Goal: Transaction & Acquisition: Book appointment/travel/reservation

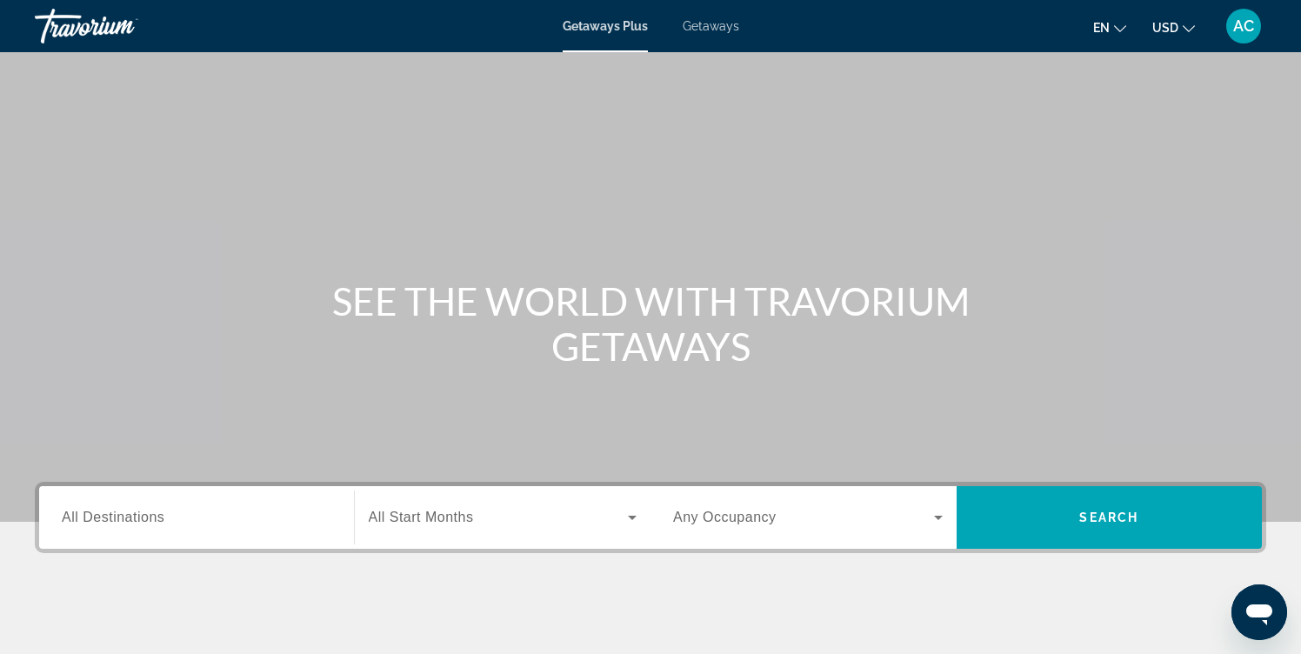
click at [123, 514] on span "All Destinations" at bounding box center [113, 516] width 103 height 15
click at [123, 514] on input "Destination All Destinations" at bounding box center [196, 518] width 269 height 21
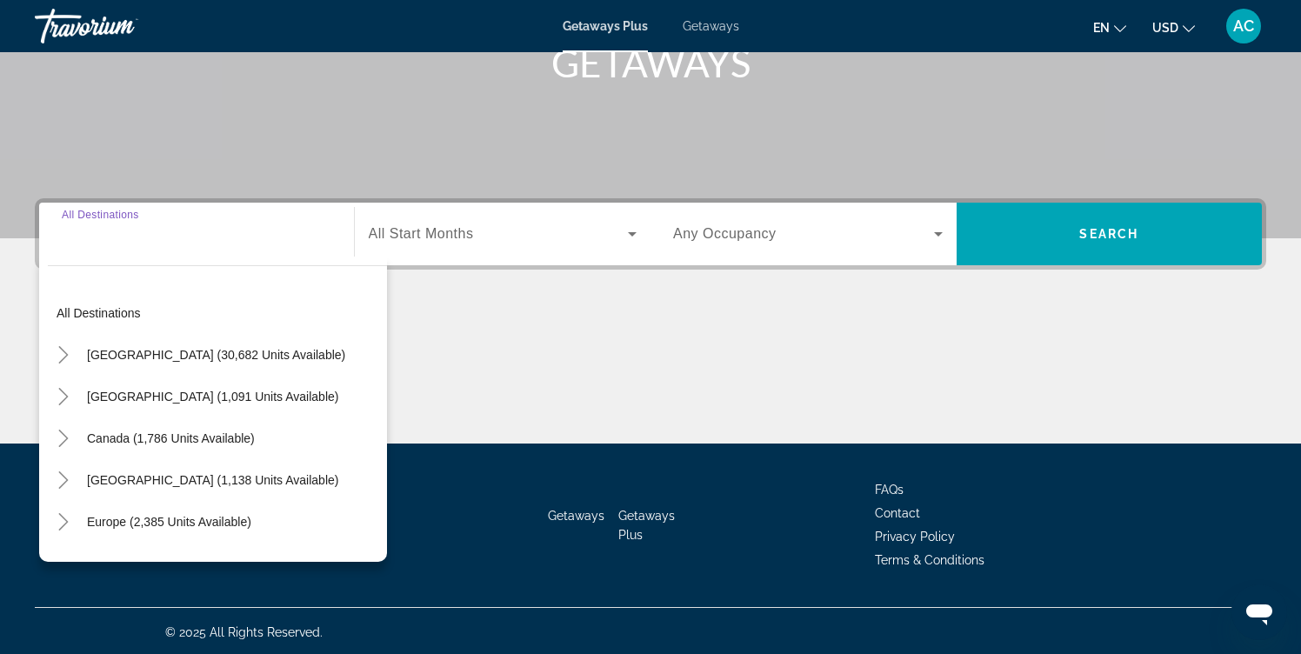
scroll to position [286, 0]
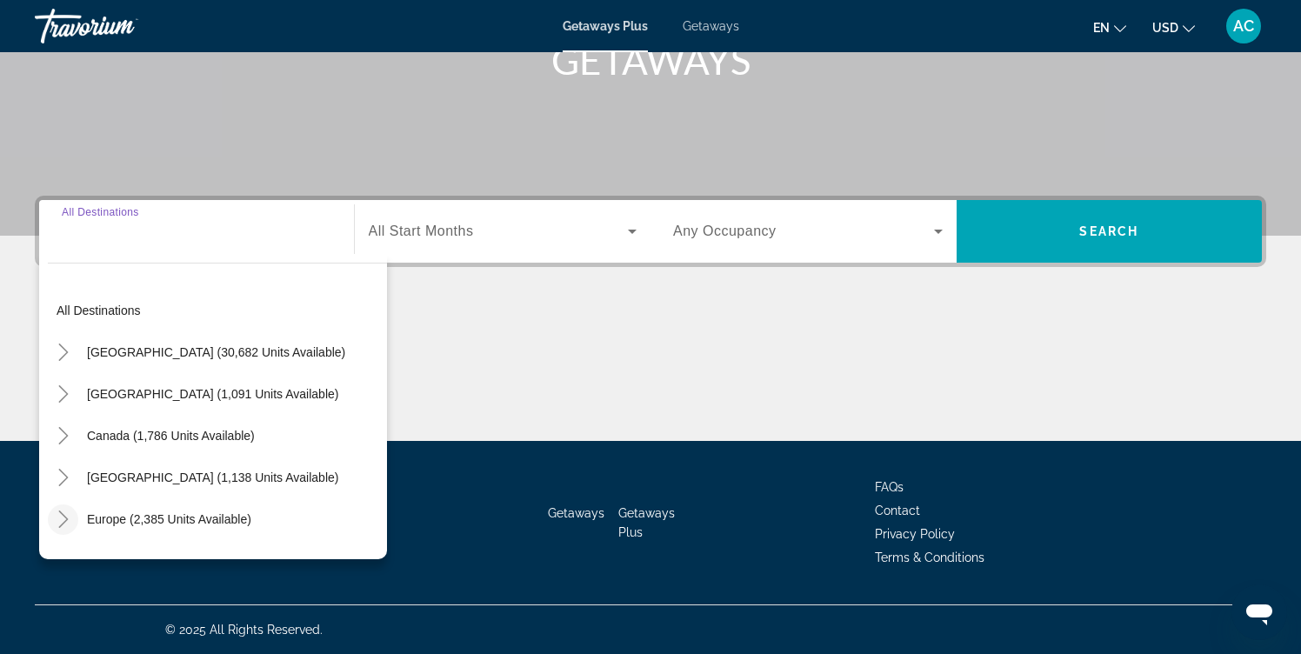
click at [64, 523] on icon "Toggle Europe (2,385 units available)" at bounding box center [63, 518] width 17 height 17
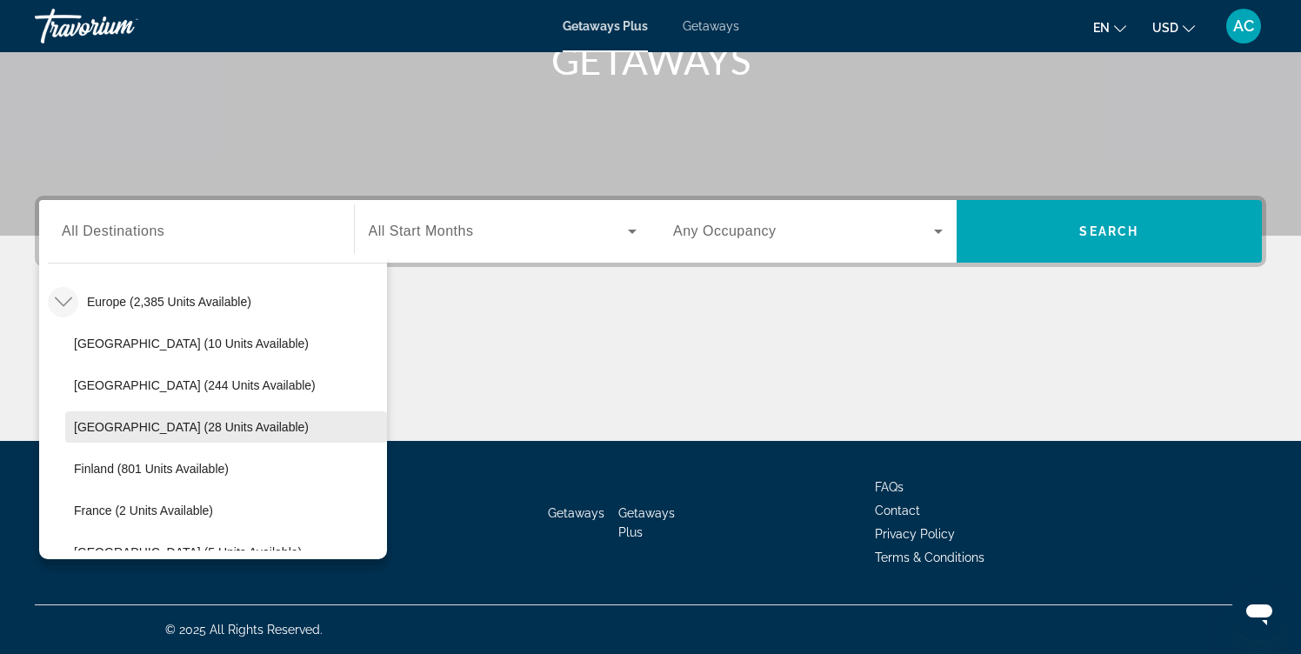
scroll to position [216, 0]
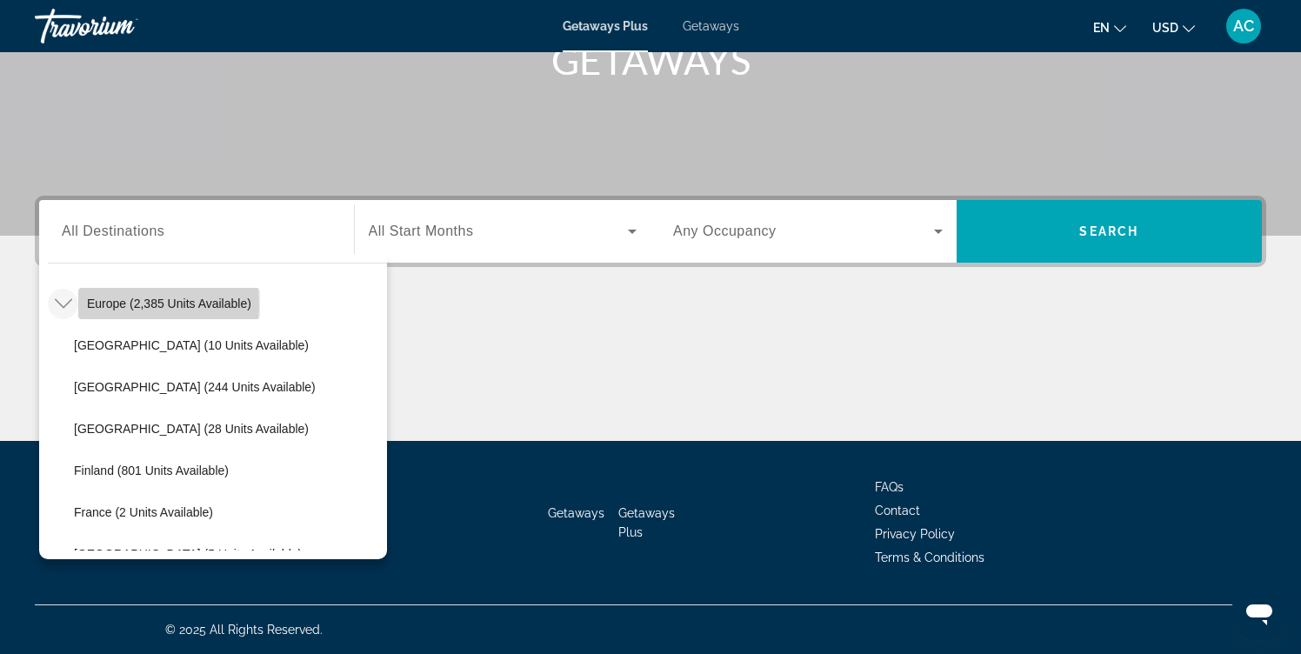
click at [116, 306] on span "Europe (2,385 units available)" at bounding box center [169, 303] width 164 height 14
type input "**********"
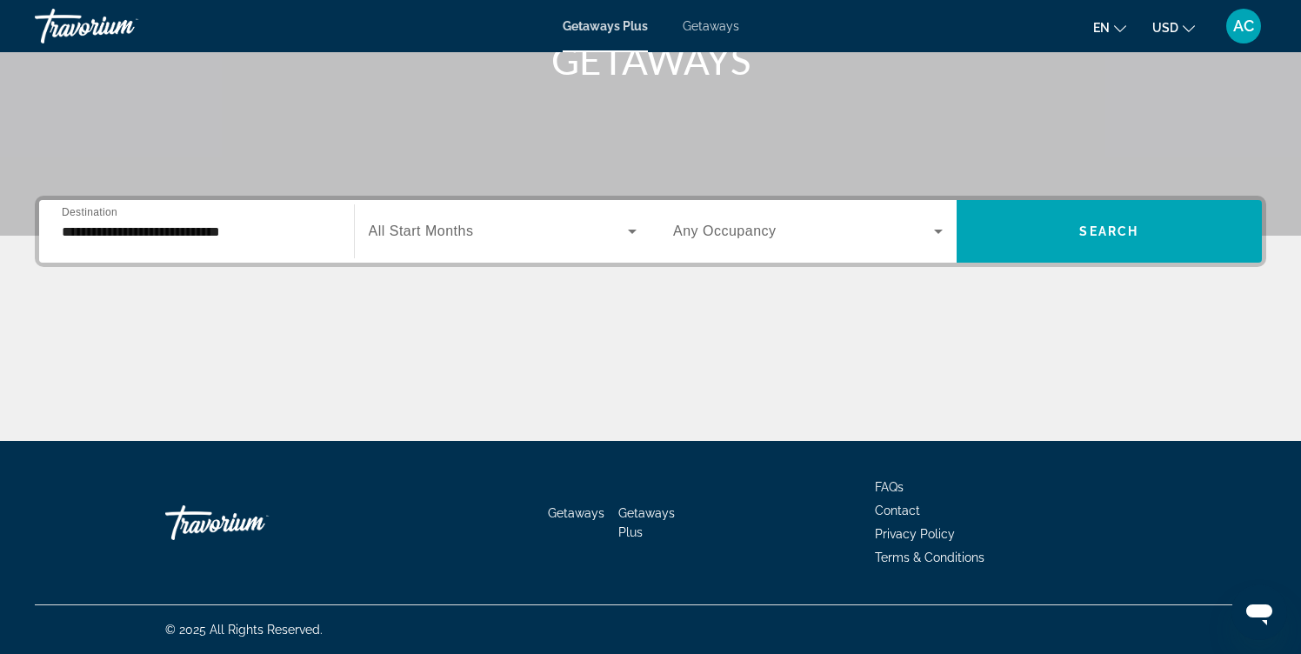
click at [599, 212] on div "Search widget" at bounding box center [503, 231] width 269 height 49
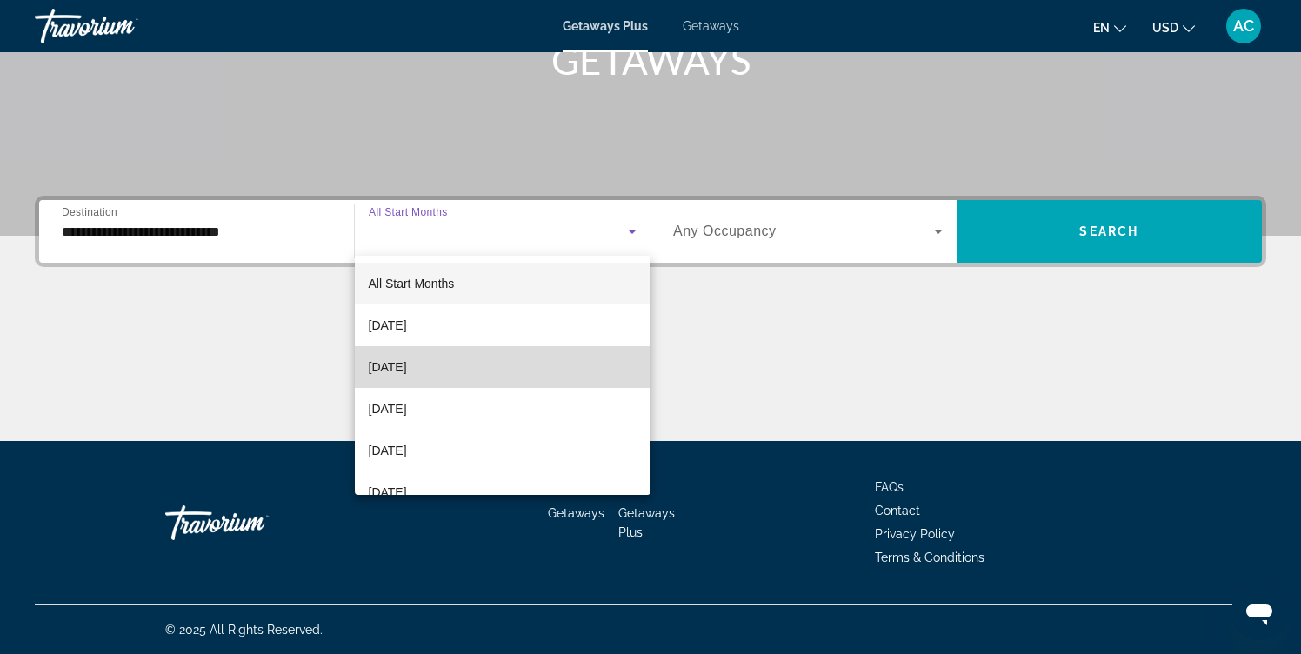
click at [511, 359] on mat-option "[DATE]" at bounding box center [503, 367] width 296 height 42
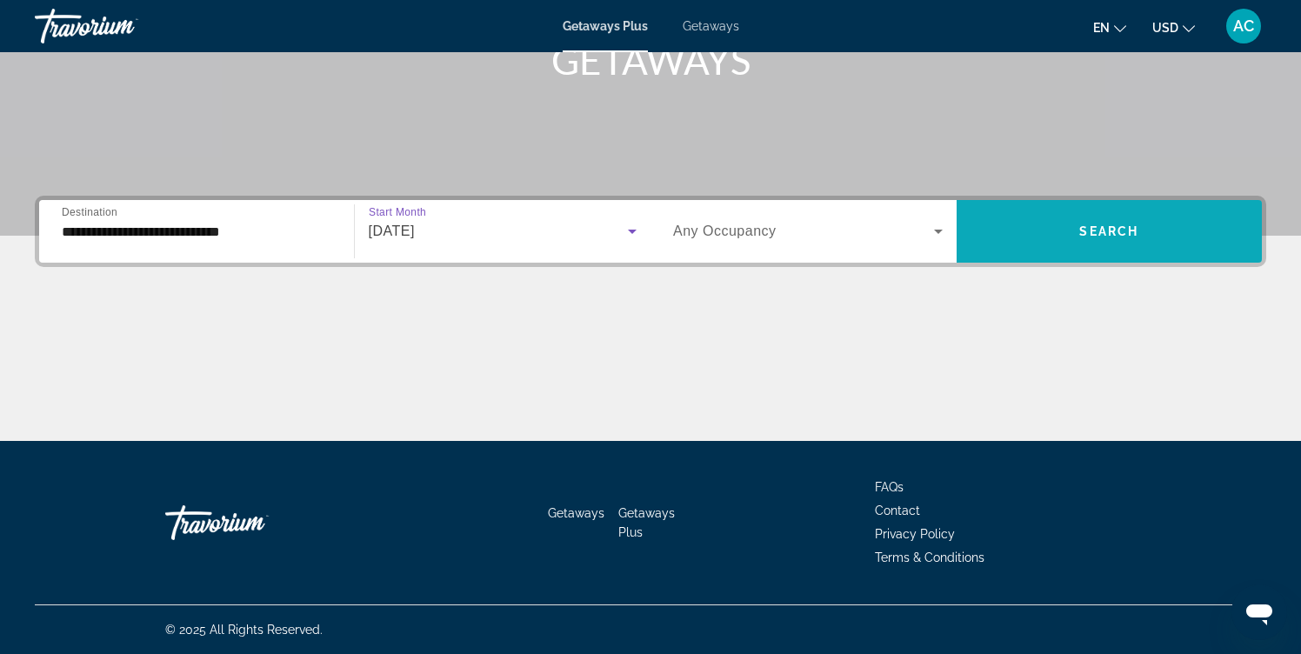
click at [1080, 235] on span "Search" at bounding box center [1108, 231] width 59 height 14
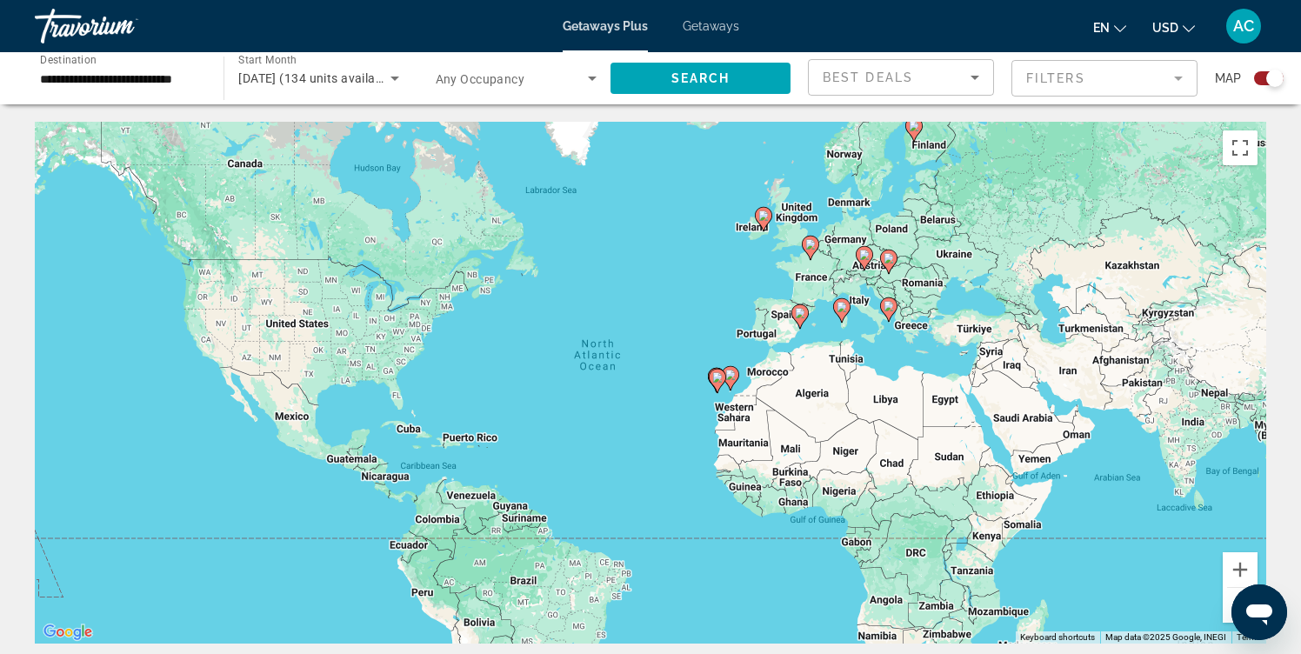
click at [384, 66] on div "[DATE] (134 units available)" at bounding box center [318, 78] width 160 height 49
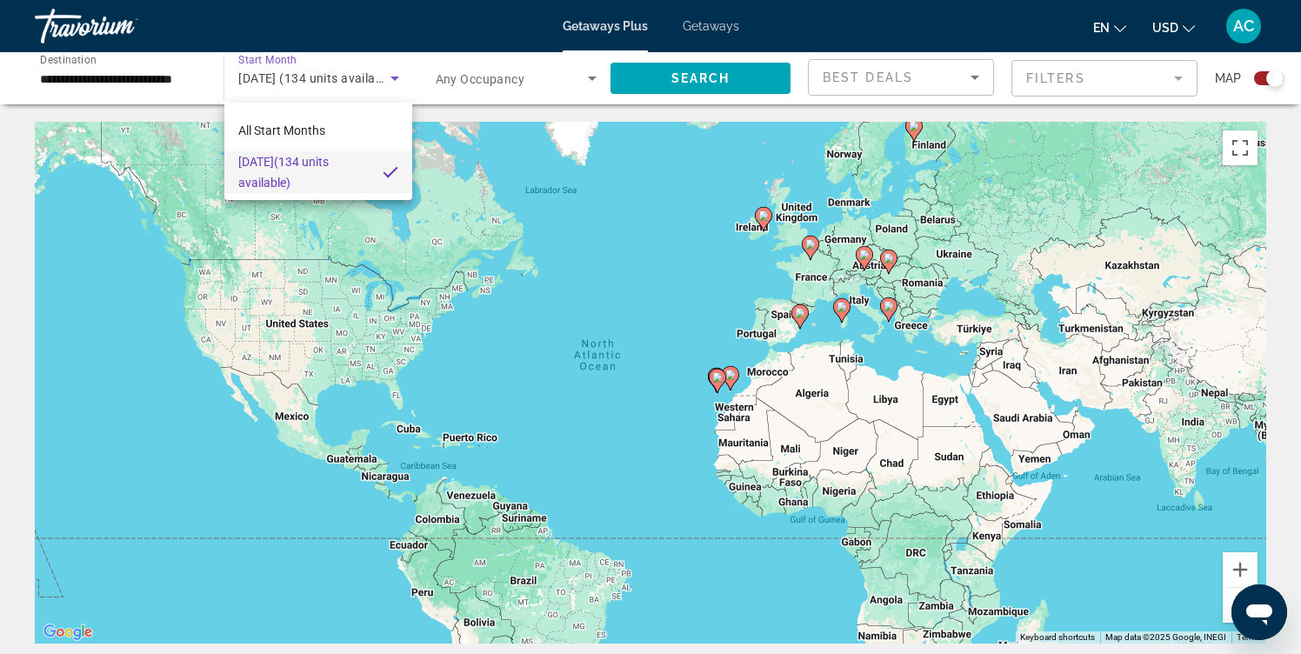
click at [329, 90] on div at bounding box center [650, 327] width 1301 height 654
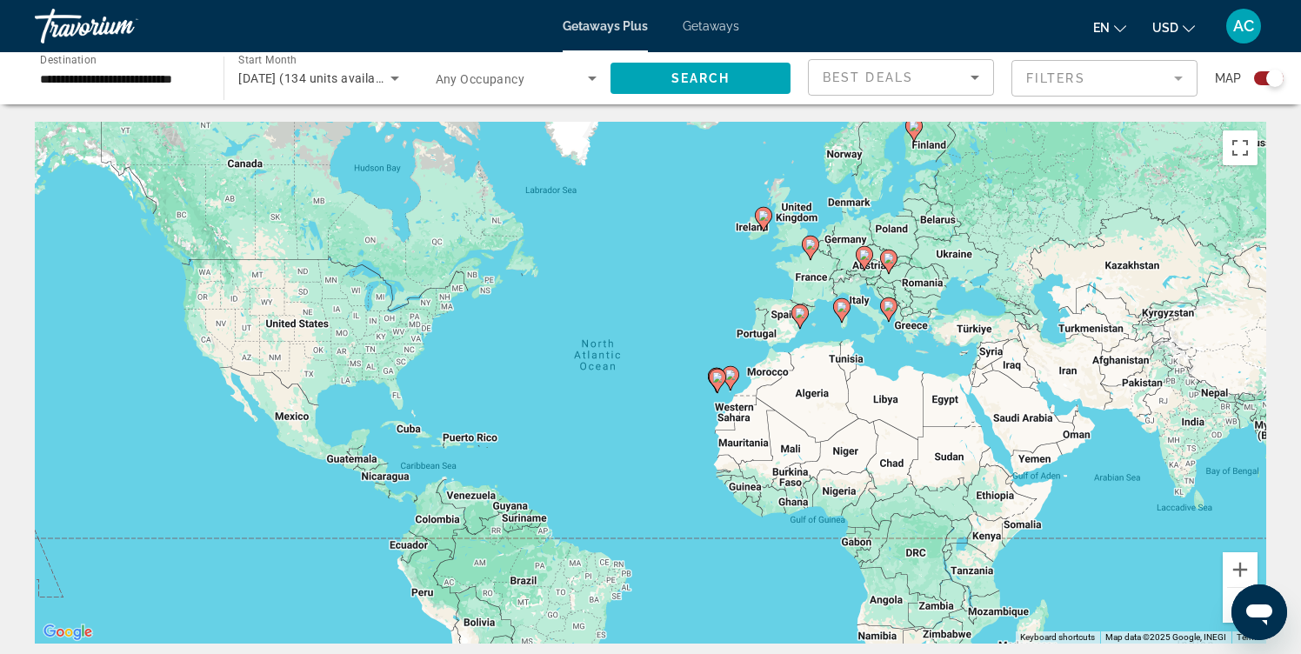
click at [315, 78] on span "[DATE] (134 units available)" at bounding box center [317, 78] width 158 height 14
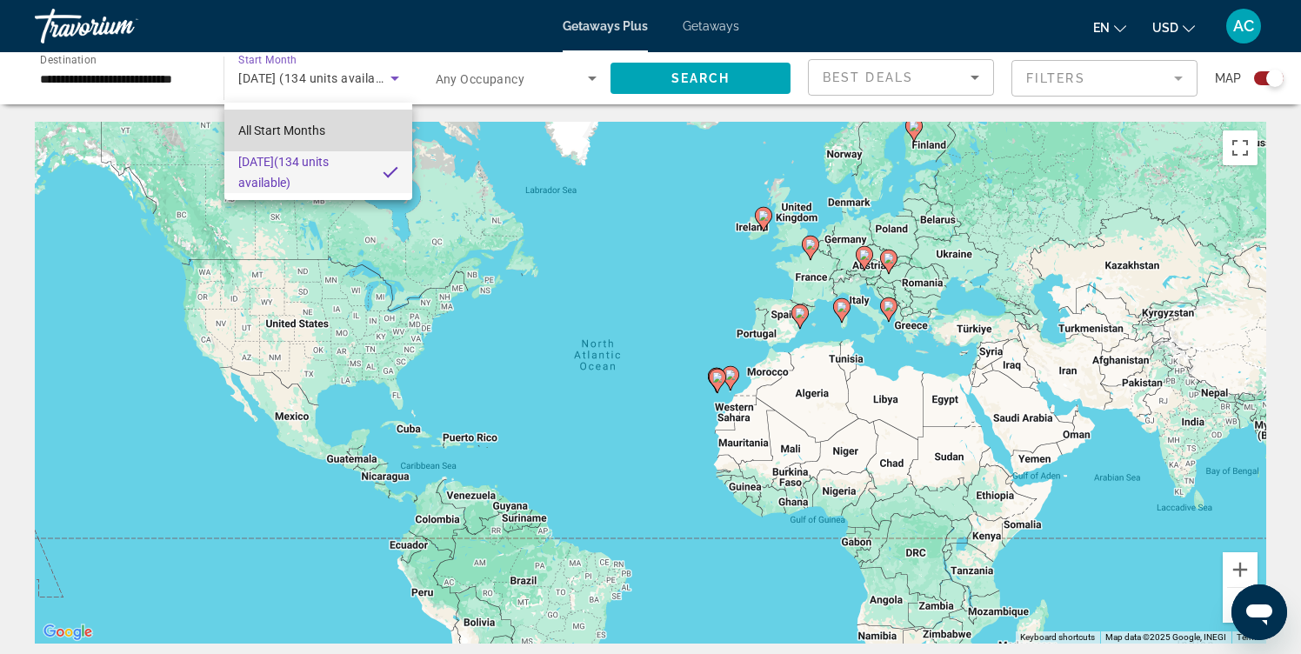
click at [310, 110] on mat-option "All Start Months" at bounding box center [318, 131] width 188 height 42
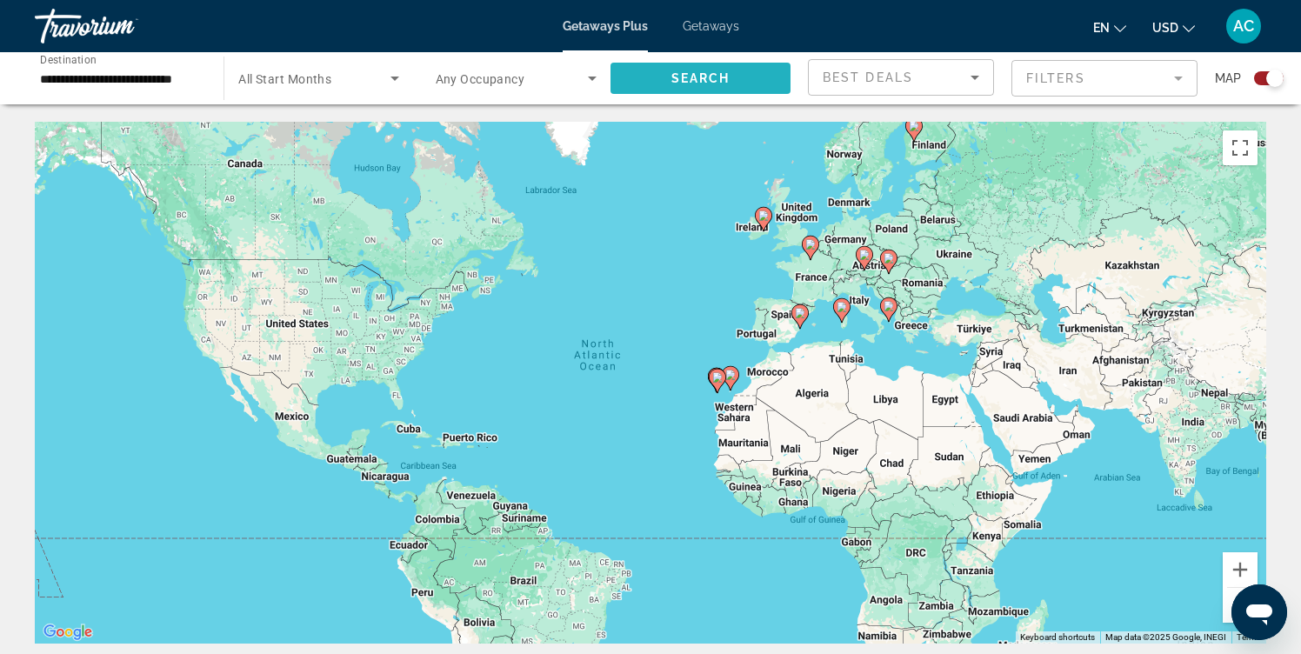
click at [746, 78] on span "Search widget" at bounding box center [700, 78] width 180 height 42
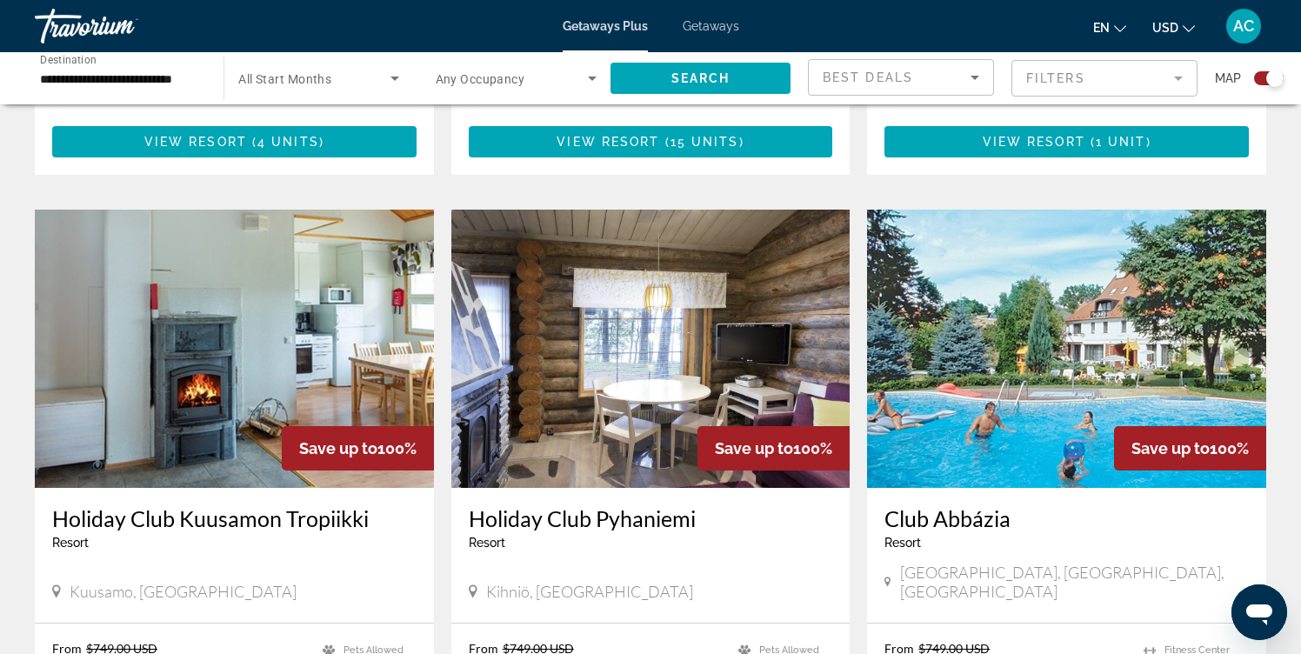
scroll to position [2312, 0]
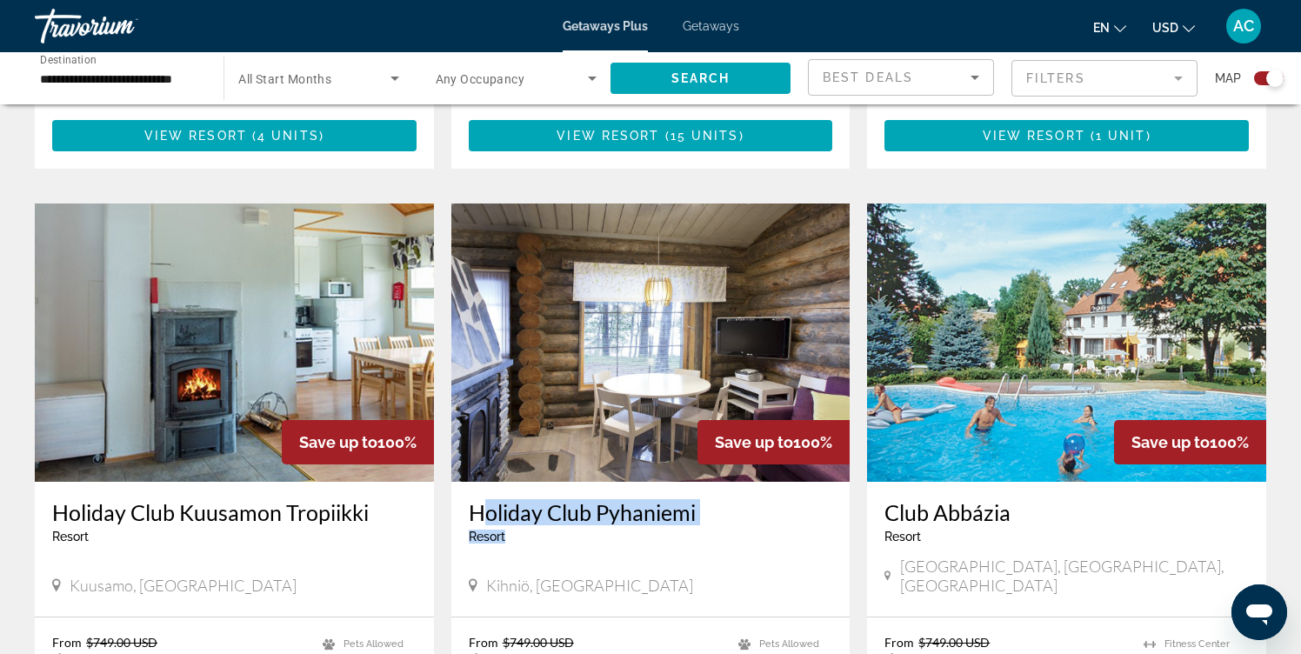
drag, startPoint x: 834, startPoint y: 496, endPoint x: 462, endPoint y: 470, distance: 372.9
click at [462, 482] on div "Holiday Club [GEOGRAPHIC_DATA] - This is an adults only resort [GEOGRAPHIC_DATA…" at bounding box center [650, 549] width 399 height 135
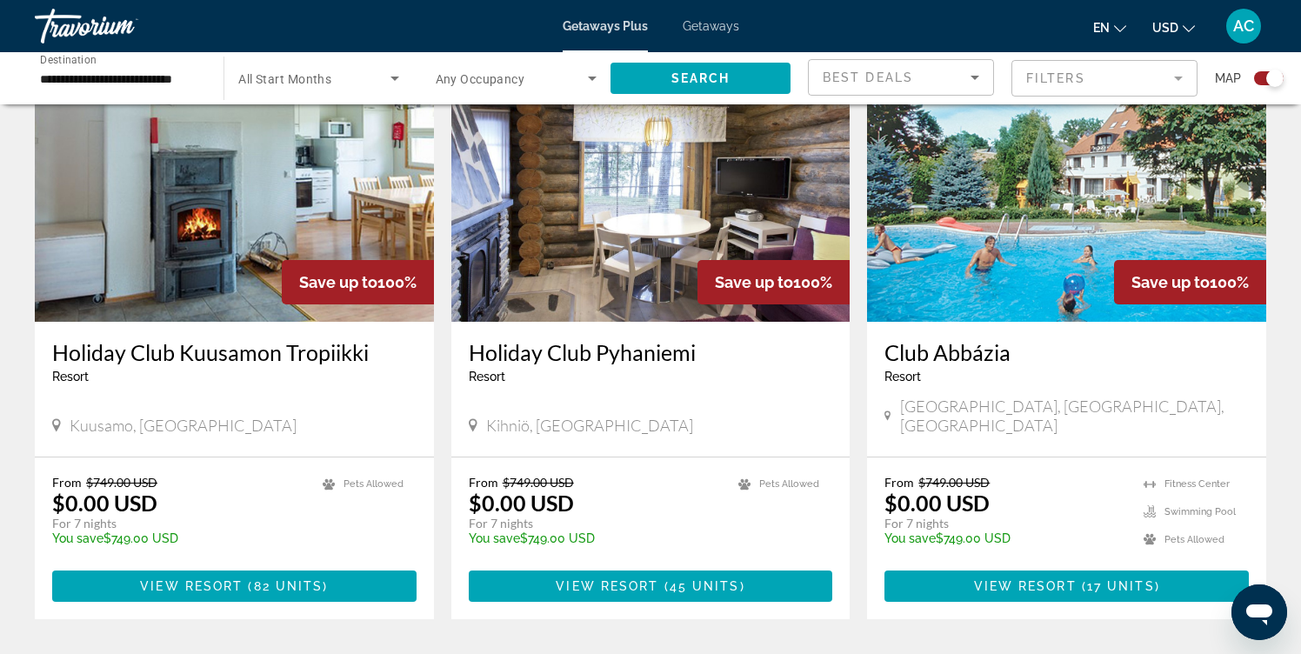
scroll to position [2494, 0]
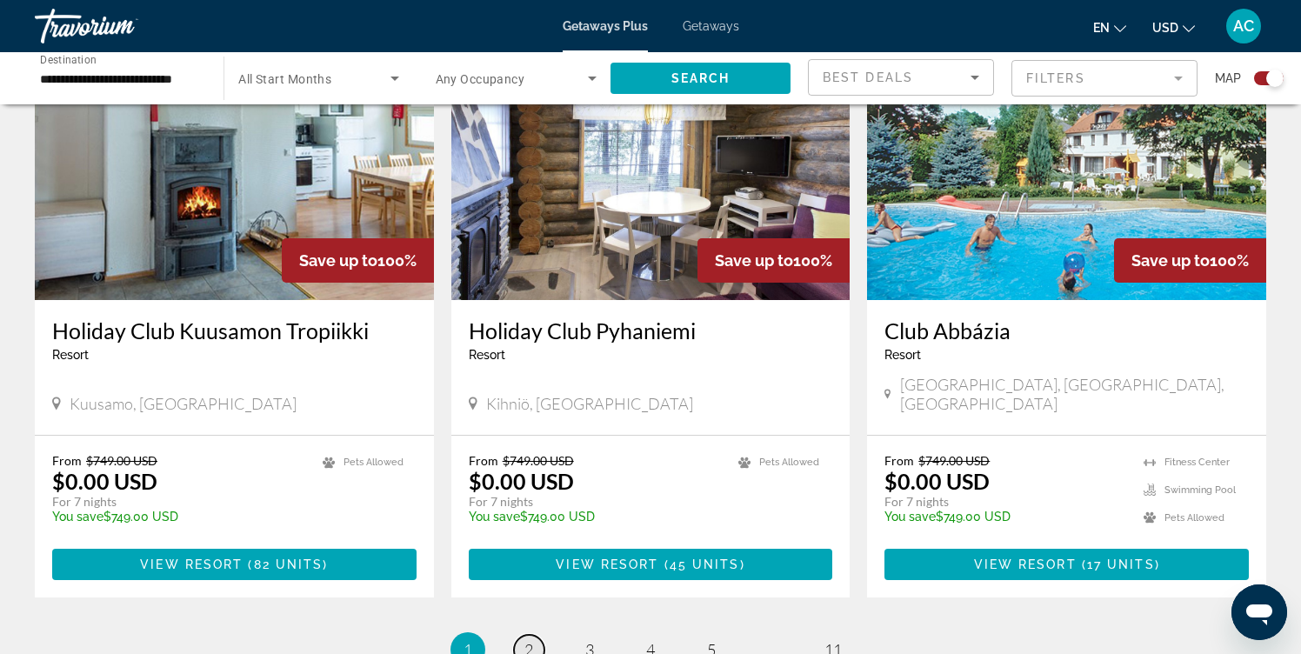
click at [534, 635] on link "page 2" at bounding box center [529, 650] width 30 height 30
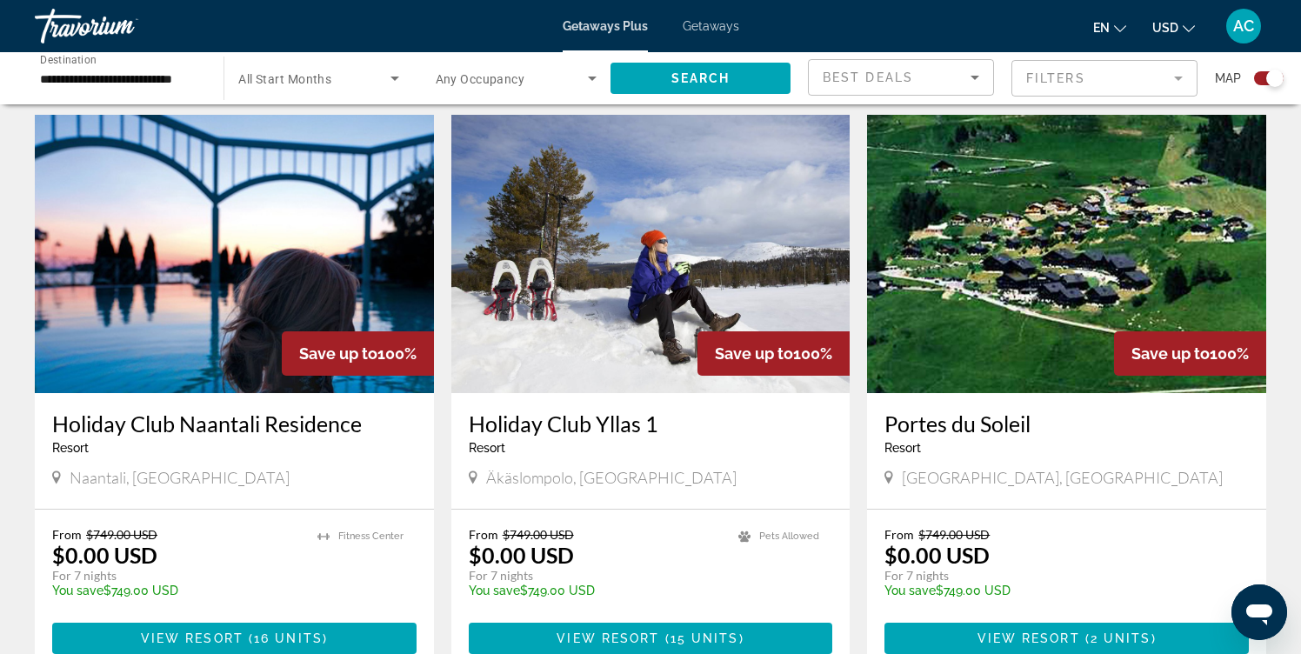
scroll to position [1308, 0]
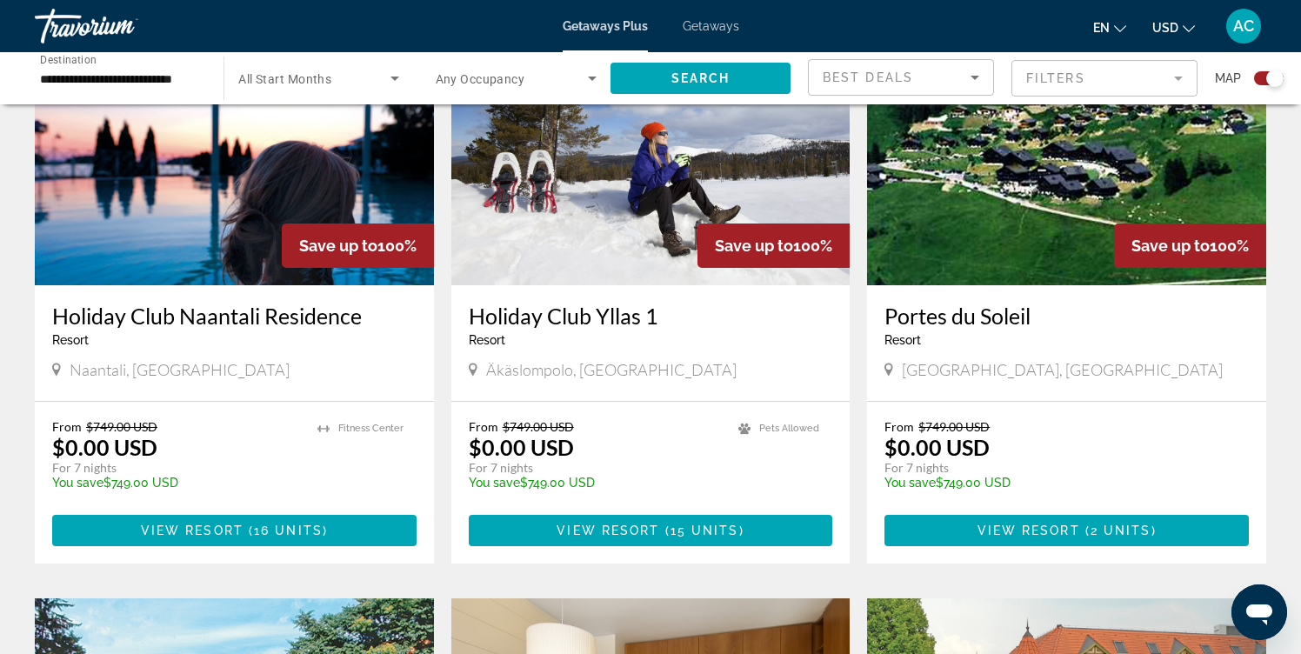
drag, startPoint x: 847, startPoint y: 305, endPoint x: 484, endPoint y: 295, distance: 362.7
click at [484, 296] on div "Holiday Club Yllas 1 Resort - This is an adults only resort [GEOGRAPHIC_DATA], …" at bounding box center [650, 343] width 399 height 116
click at [438, 303] on app-exchanges-search-item "Save up to 100% Holiday Club [GEOGRAPHIC_DATA] - This is an adults only resort …" at bounding box center [234, 285] width 416 height 556
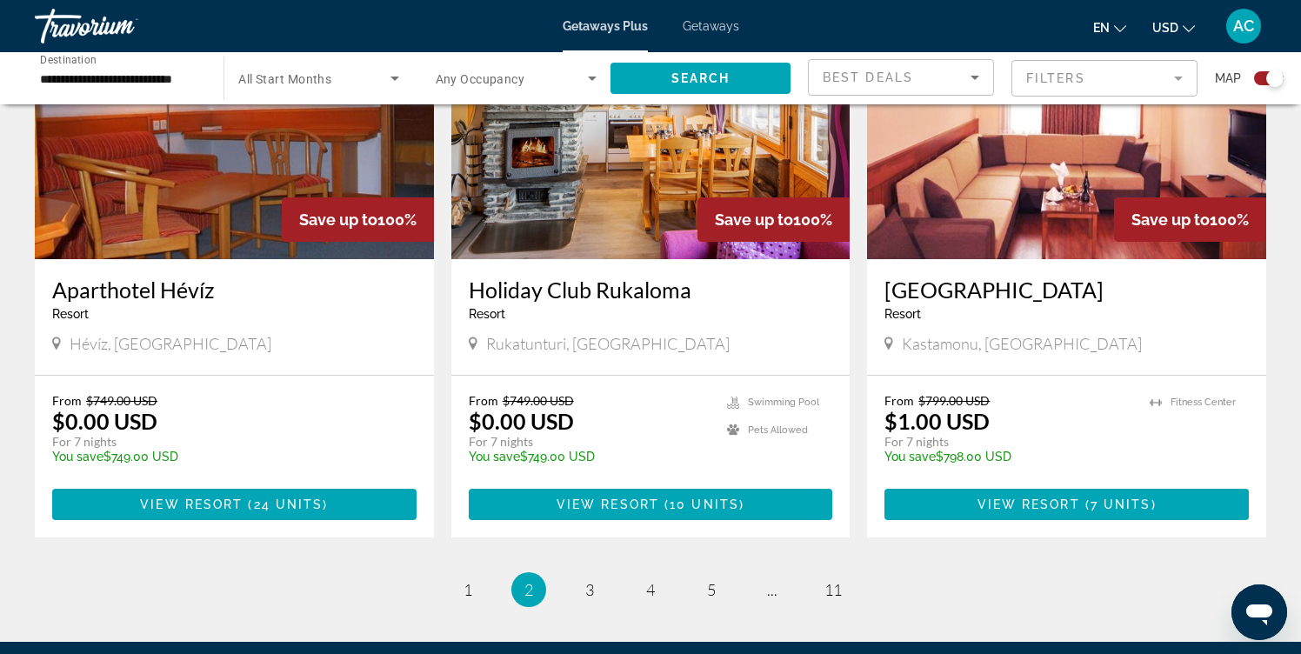
scroll to position [2572, 0]
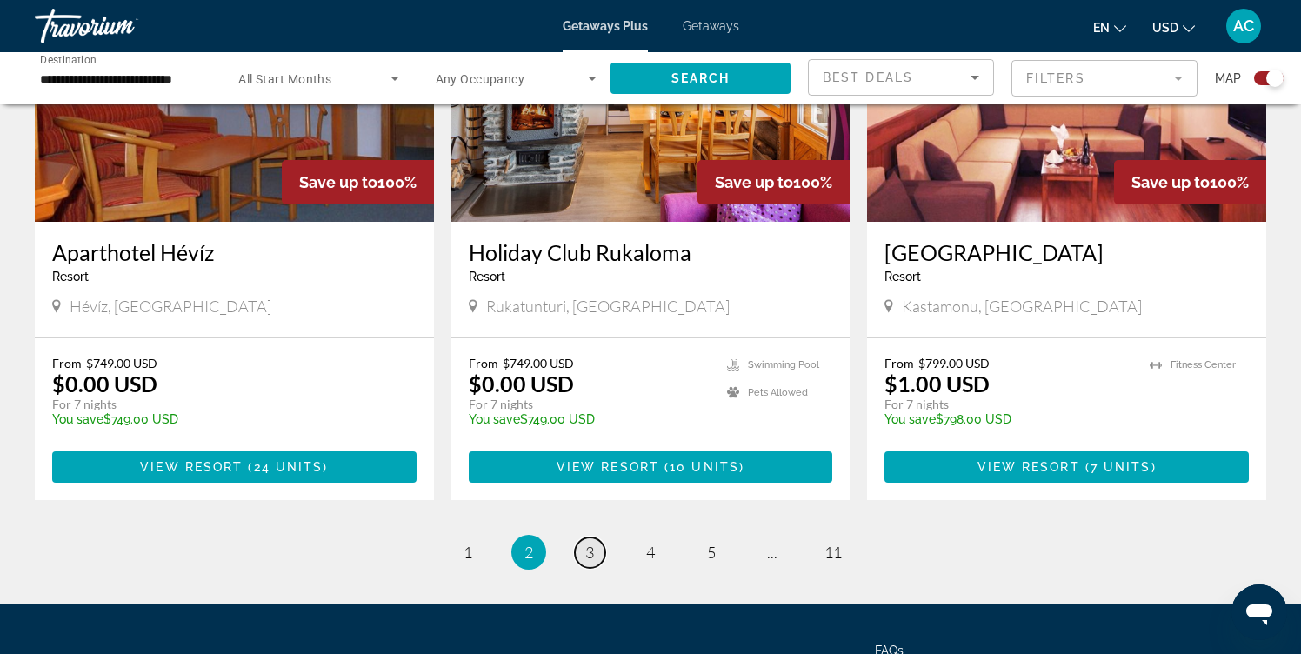
click at [592, 542] on span "3" at bounding box center [589, 551] width 9 height 19
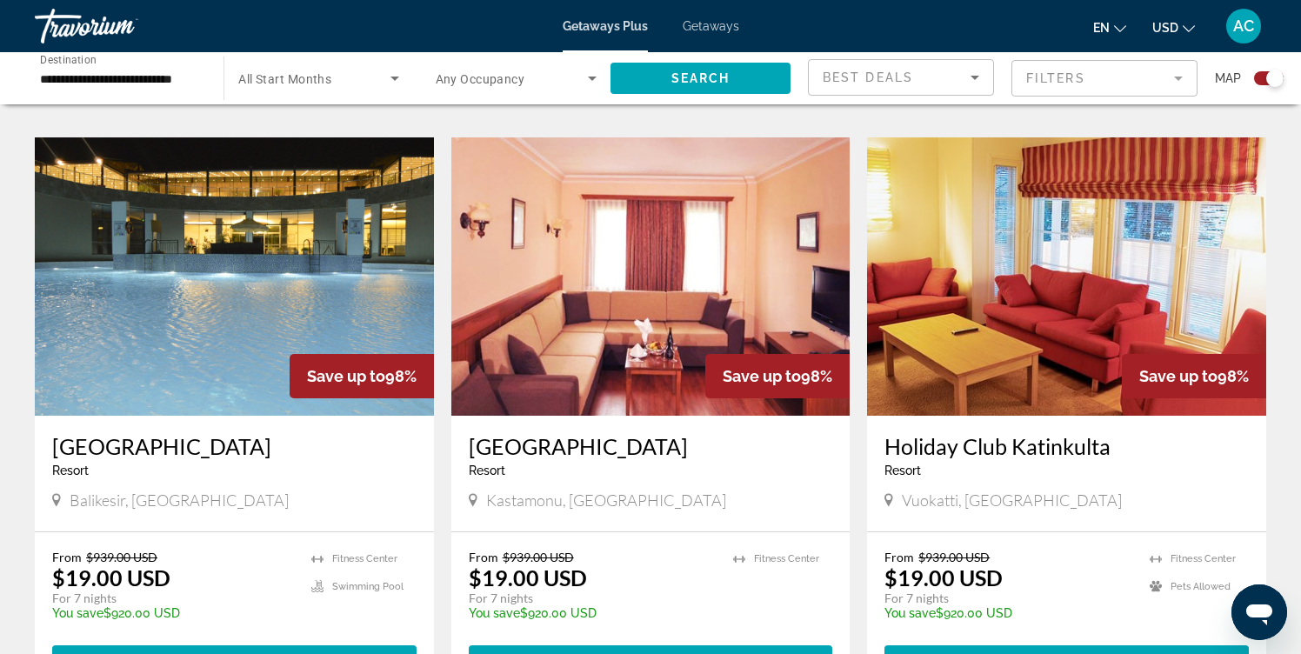
scroll to position [1206, 0]
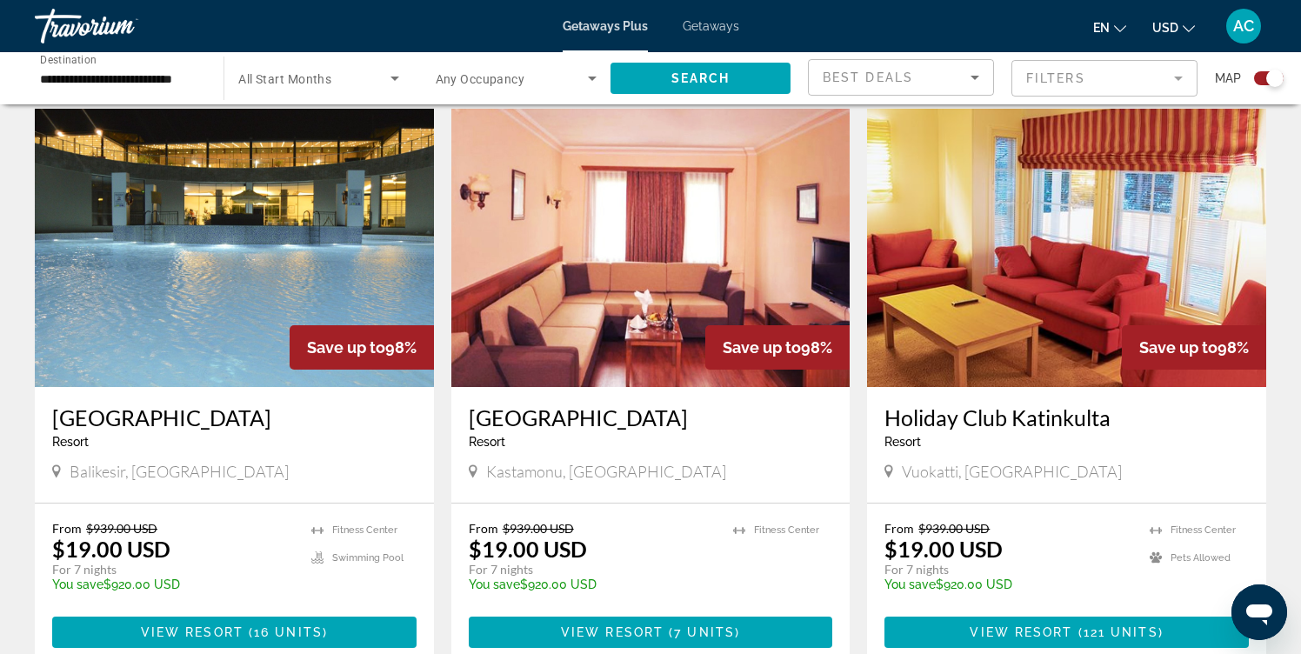
click at [153, 435] on div "Resort - This is an adults only resort" at bounding box center [234, 442] width 364 height 14
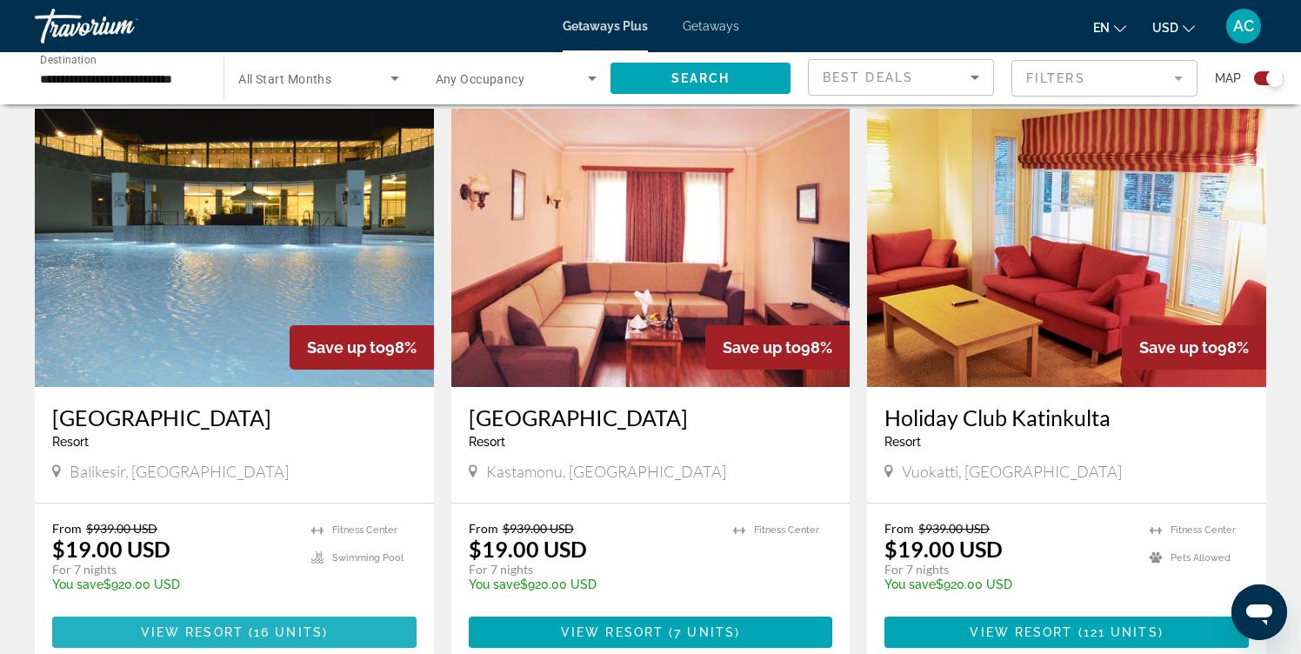
click at [262, 625] on span "16 units" at bounding box center [288, 632] width 69 height 14
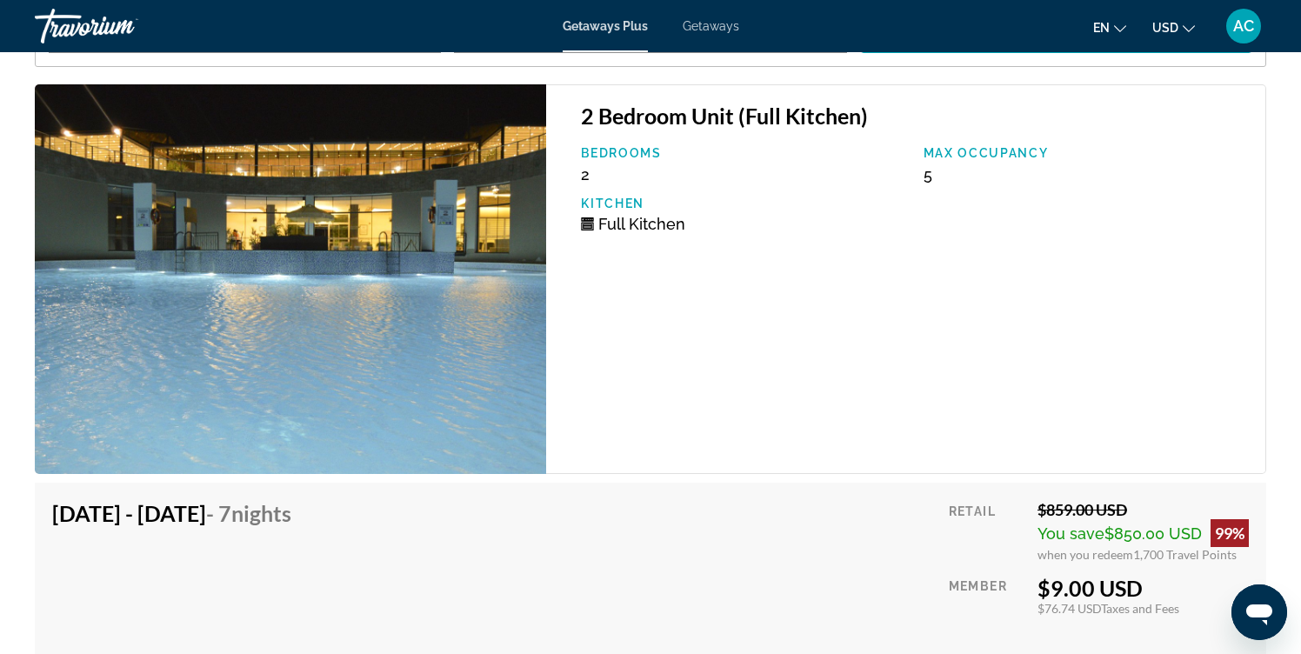
scroll to position [3095, 0]
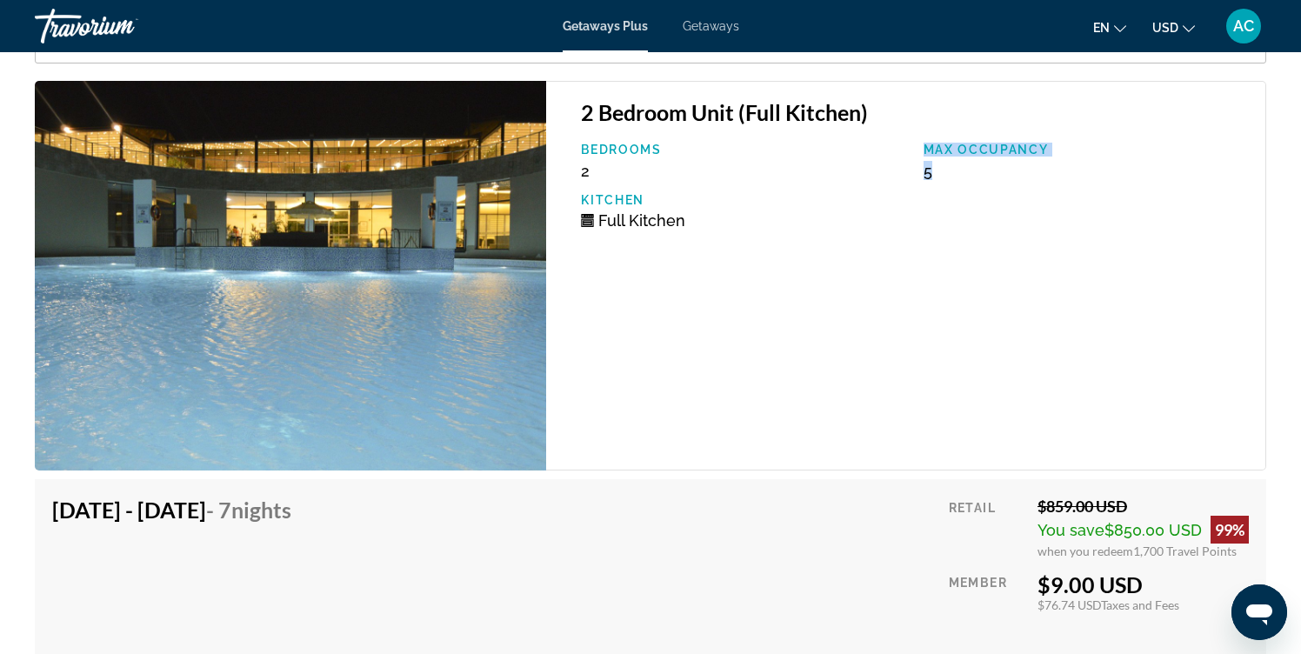
drag, startPoint x: 955, startPoint y: 172, endPoint x: 924, endPoint y: 142, distance: 43.0
click at [924, 143] on div "Max Occupancy 5" at bounding box center [1086, 161] width 342 height 37
click at [924, 143] on p "Max Occupancy" at bounding box center [1085, 150] width 324 height 14
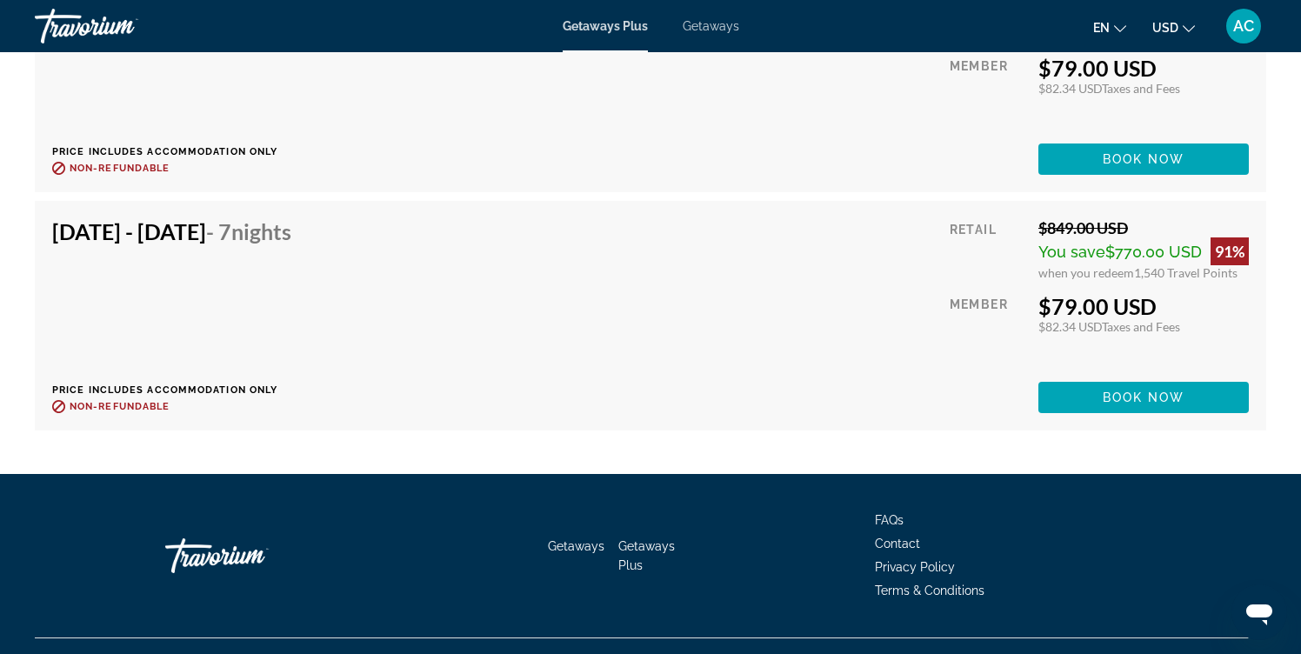
scroll to position [5983, 0]
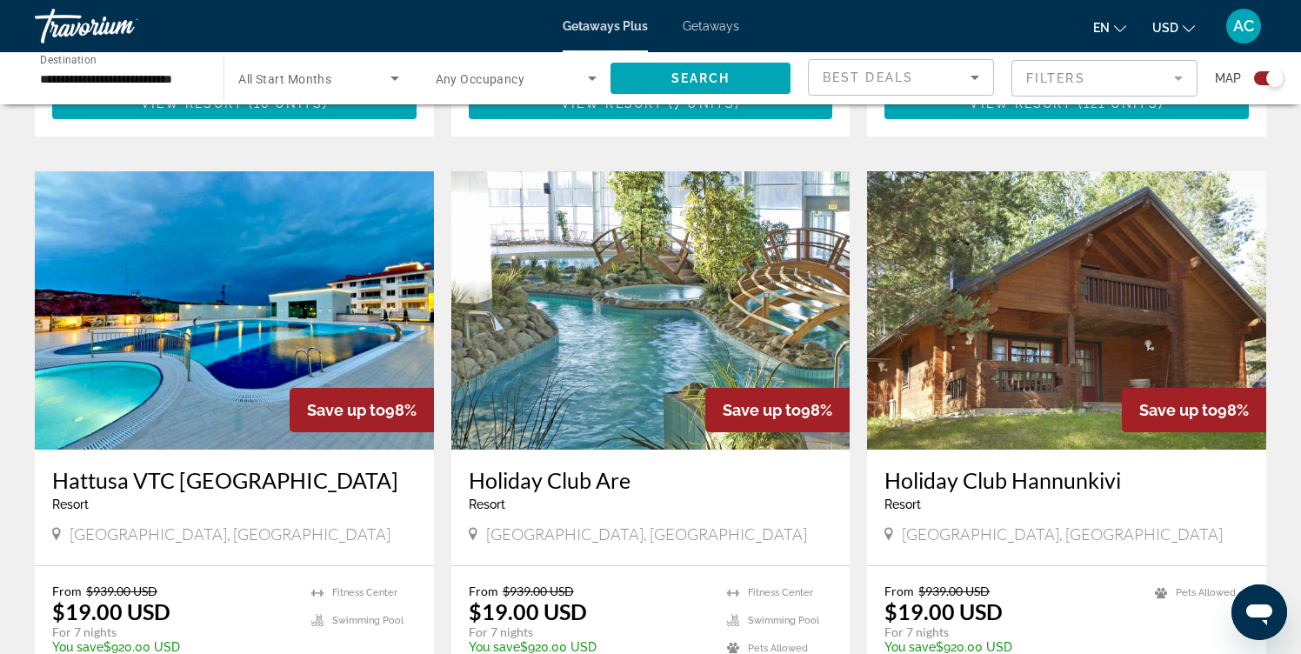
scroll to position [1785, 0]
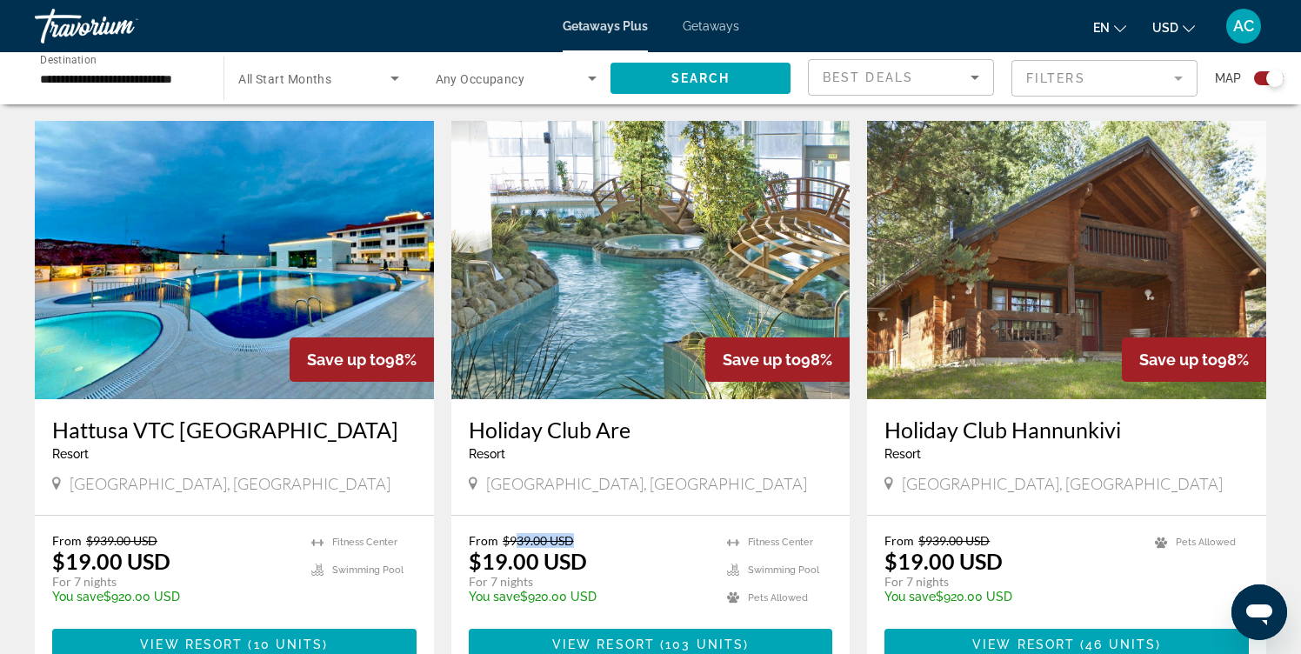
drag, startPoint x: 515, startPoint y: 517, endPoint x: 581, endPoint y: 519, distance: 66.1
click at [581, 533] on p "From $939.00 USD" at bounding box center [590, 540] width 242 height 15
drag, startPoint x: 581, startPoint y: 519, endPoint x: 520, endPoint y: 553, distance: 69.7
click at [520, 554] on div "From $939.00 USD $19.00 USD For 7 nights You save $920.00 USD temp" at bounding box center [590, 574] width 242 height 83
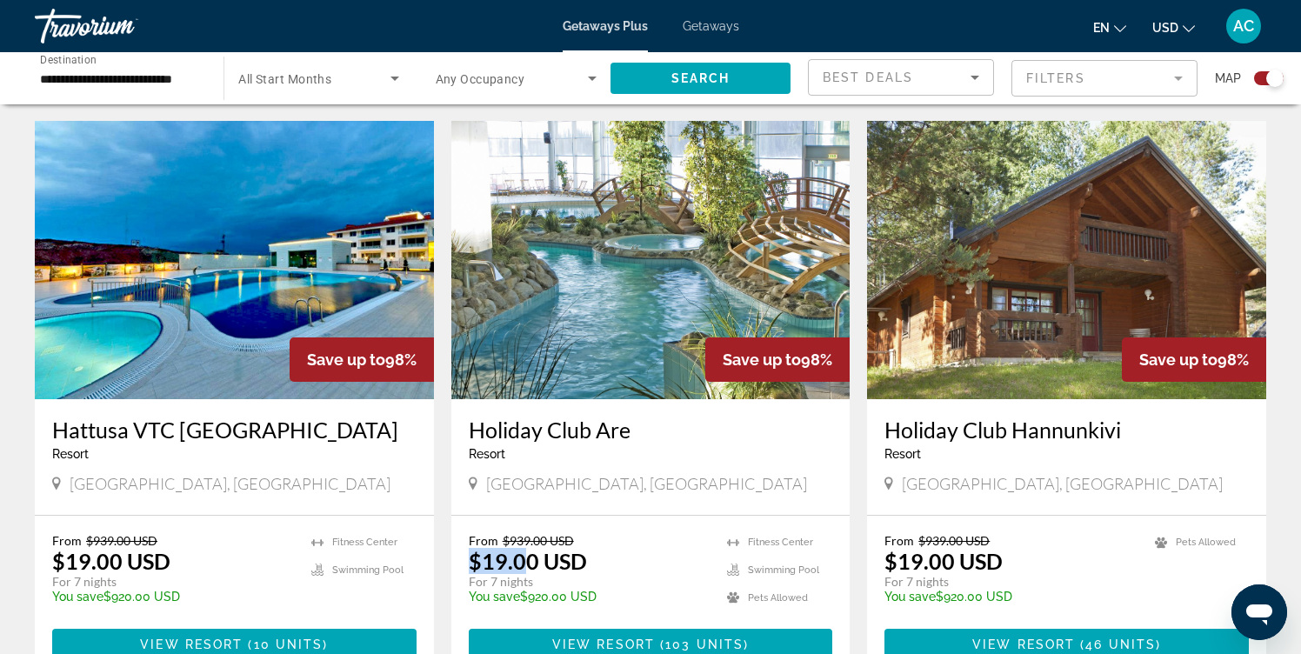
click at [520, 553] on p "$19.00 USD" at bounding box center [528, 561] width 118 height 26
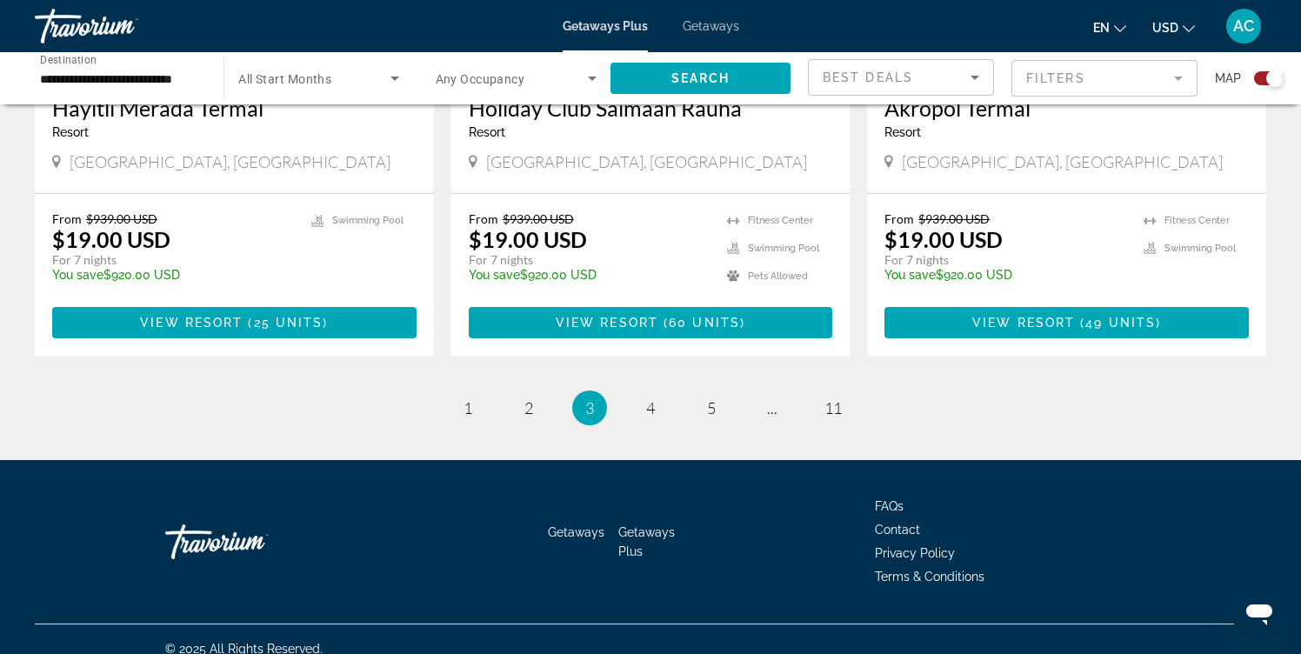
scroll to position [2589, 0]
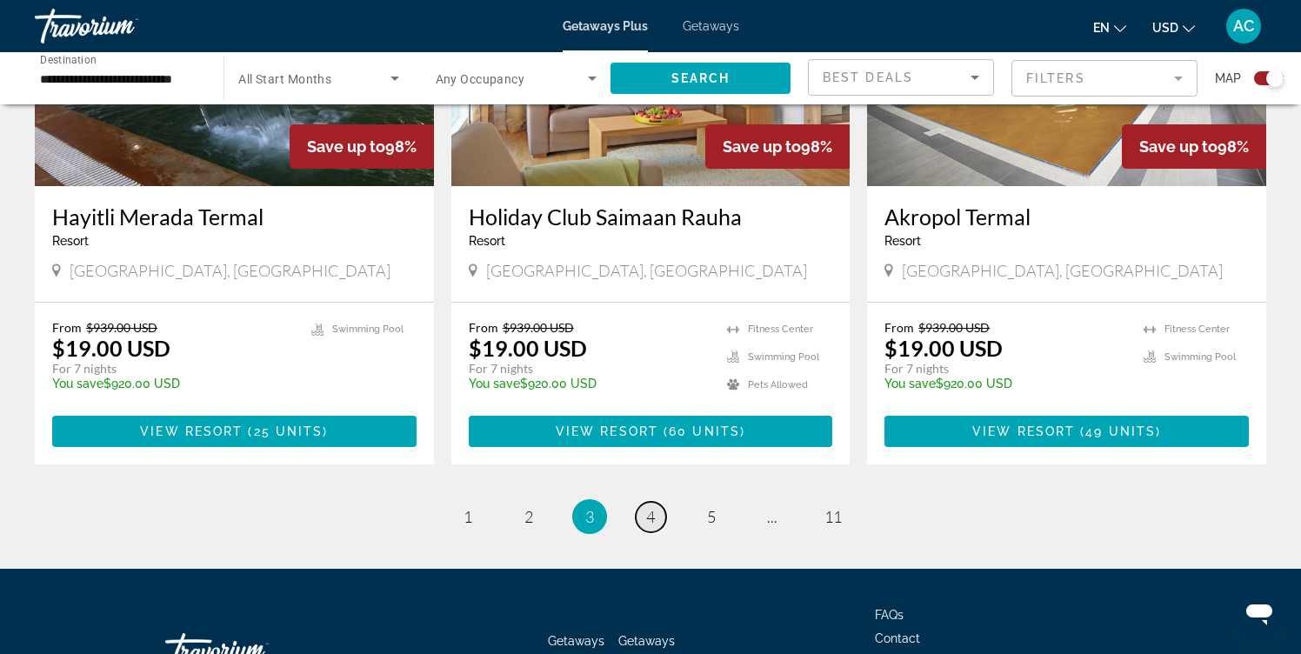
click at [640, 502] on link "page 4" at bounding box center [650, 517] width 30 height 30
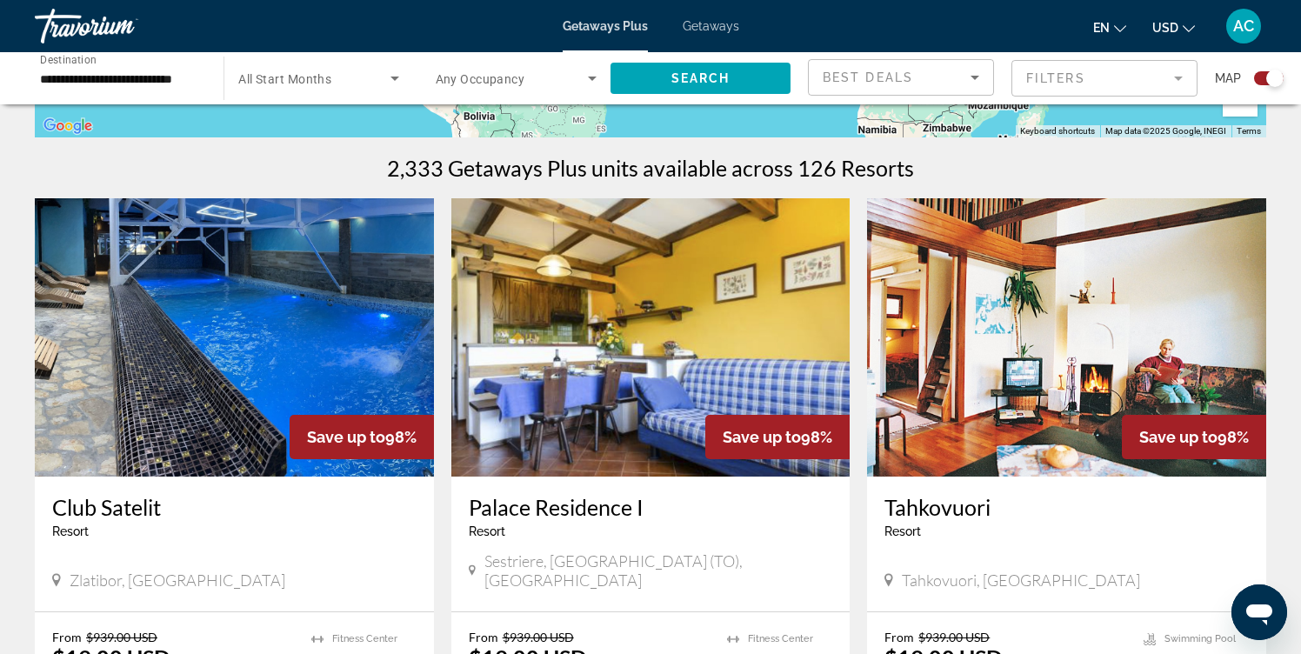
scroll to position [537, 0]
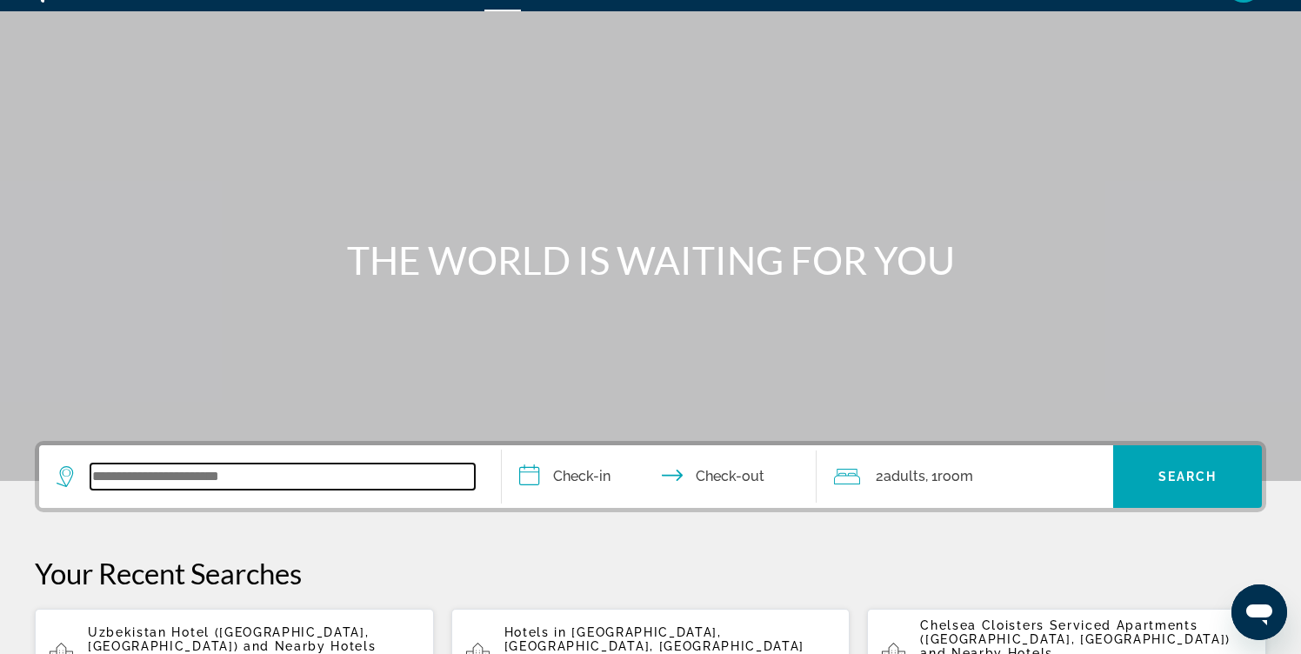
click at [236, 470] on input "Search widget" at bounding box center [282, 476] width 384 height 26
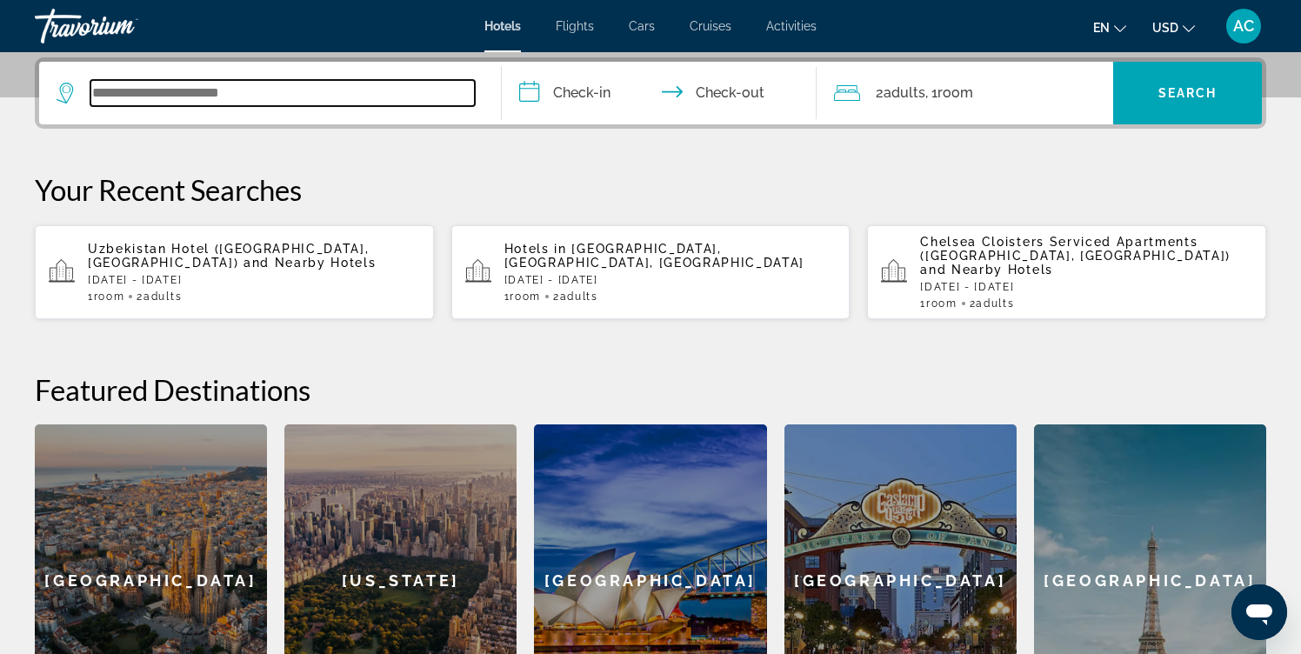
scroll to position [425, 0]
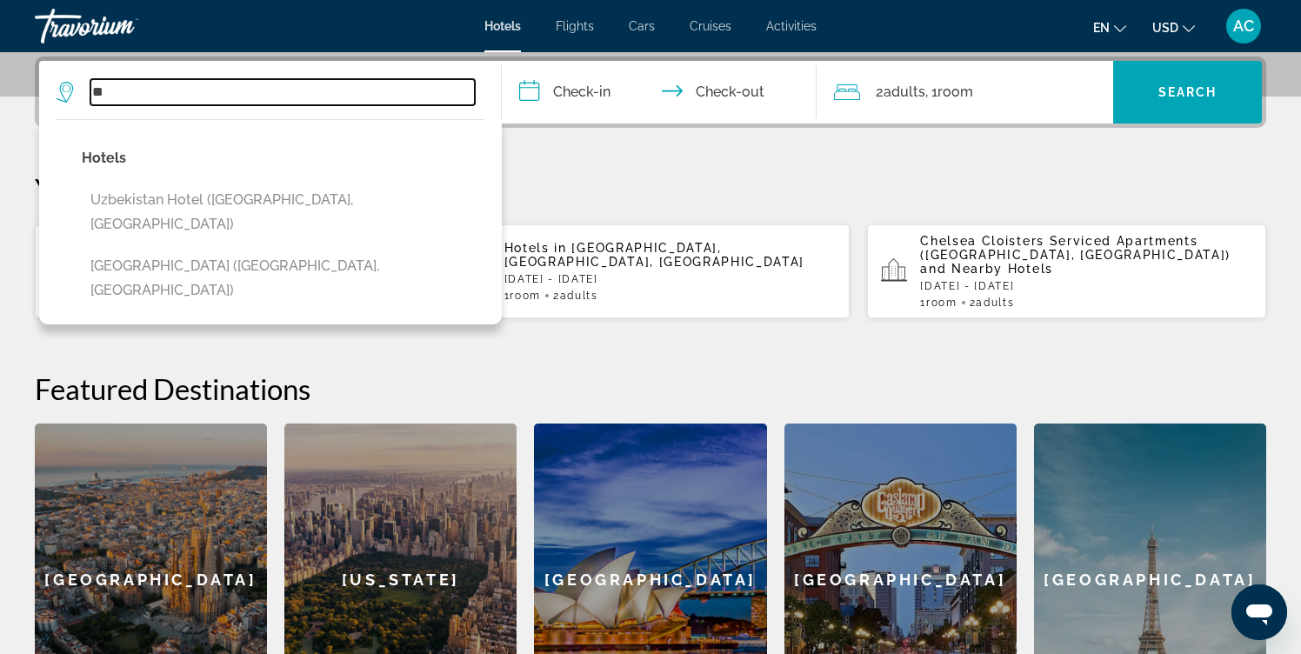
type input "*"
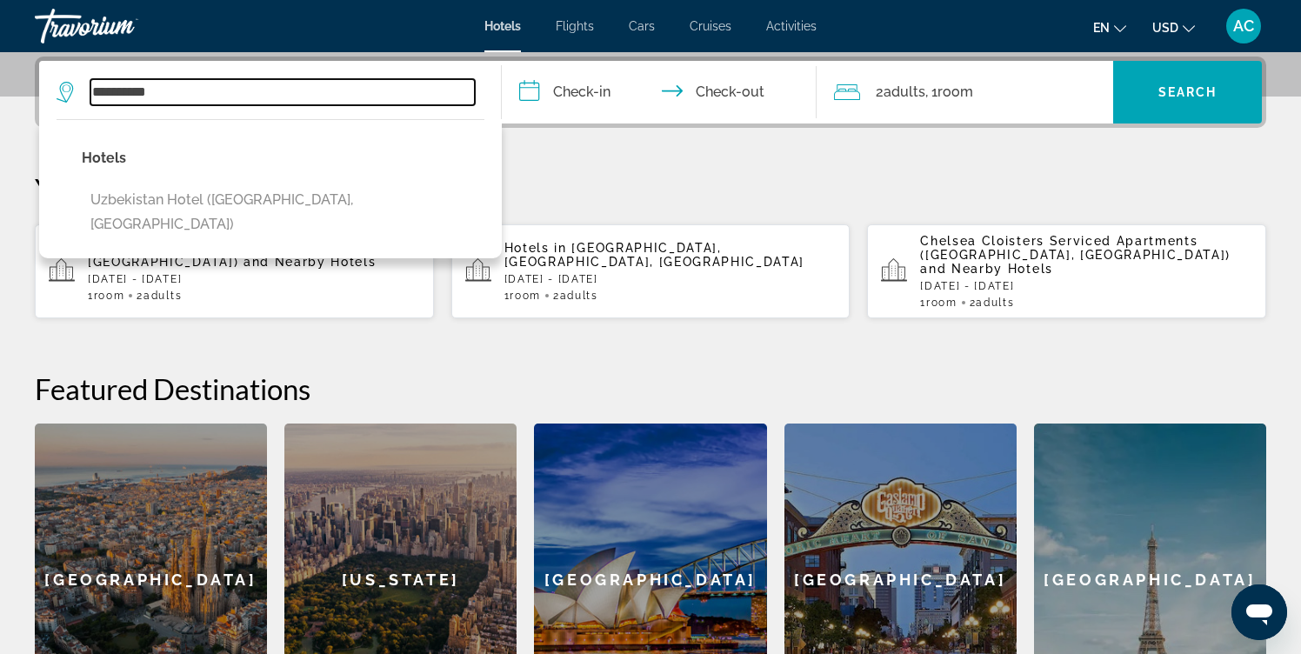
type input "**********"
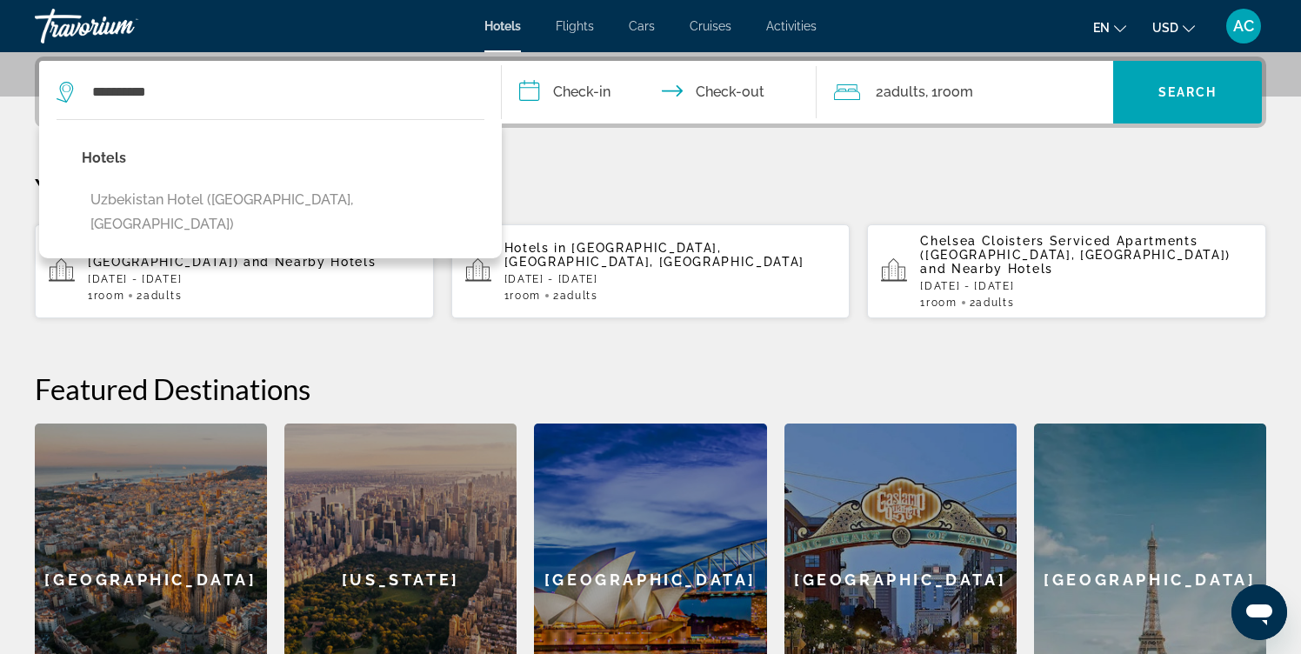
click at [595, 177] on p "Your Recent Searches" at bounding box center [650, 188] width 1231 height 35
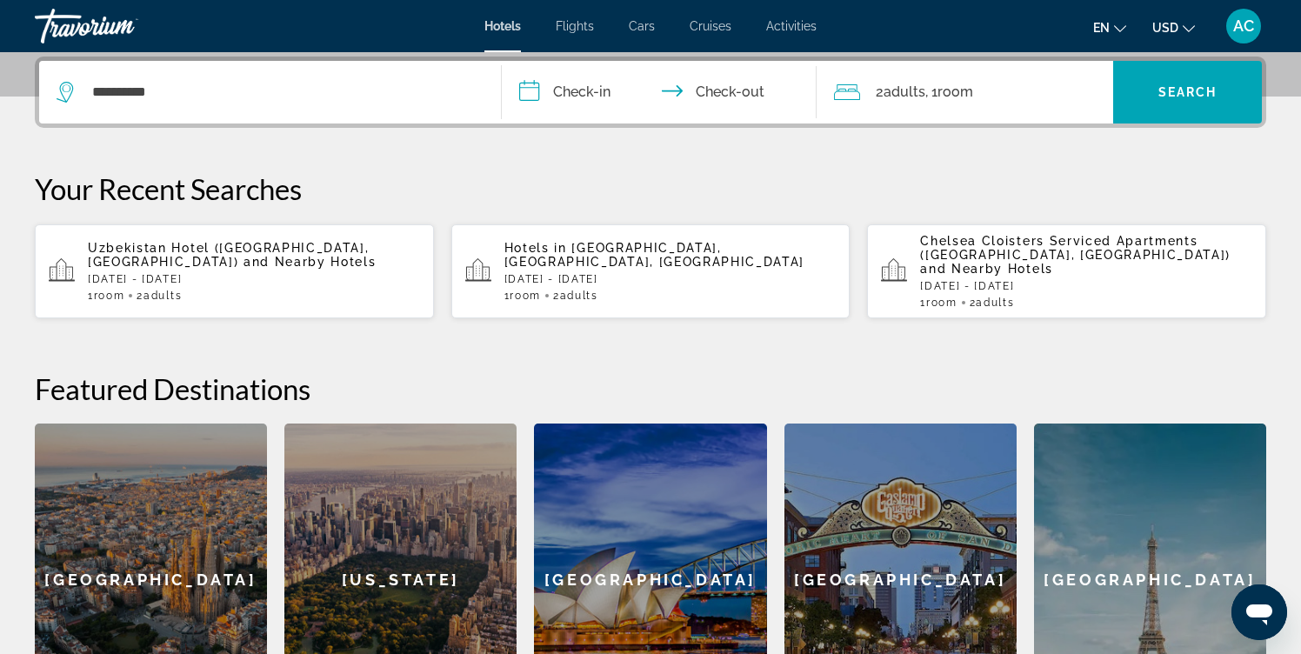
click at [576, 97] on input "**********" at bounding box center [663, 95] width 322 height 68
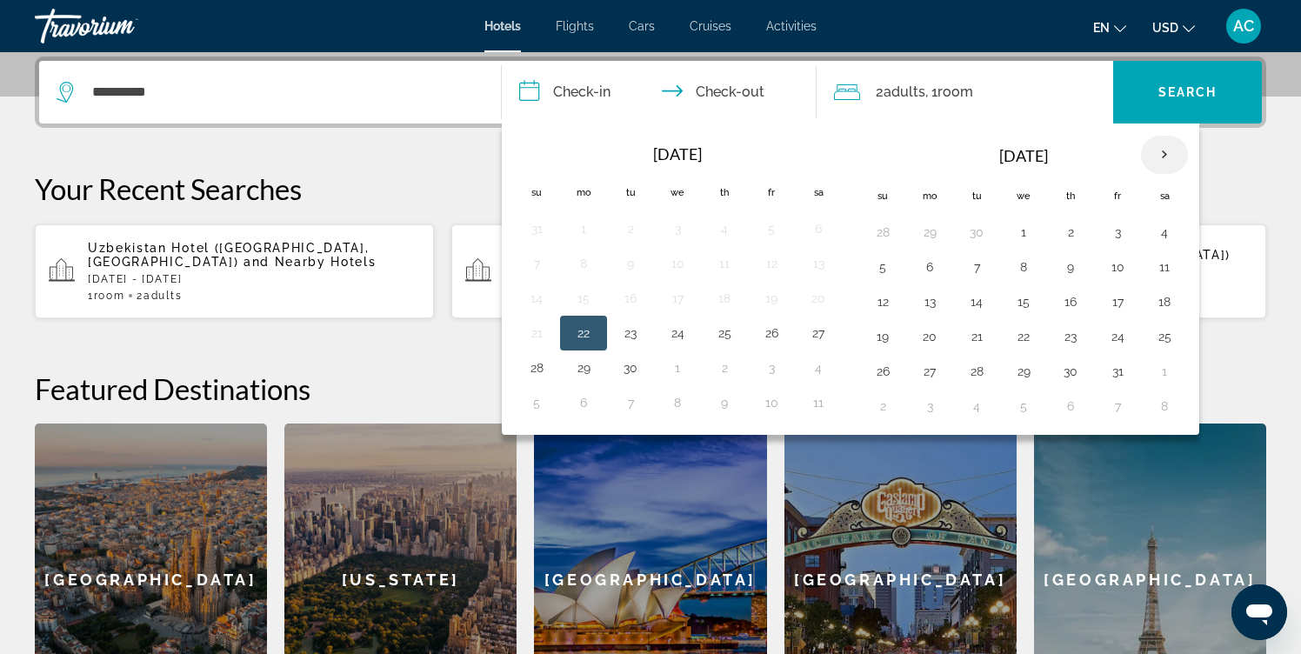
click at [1164, 164] on th "Next month" at bounding box center [1164, 155] width 47 height 38
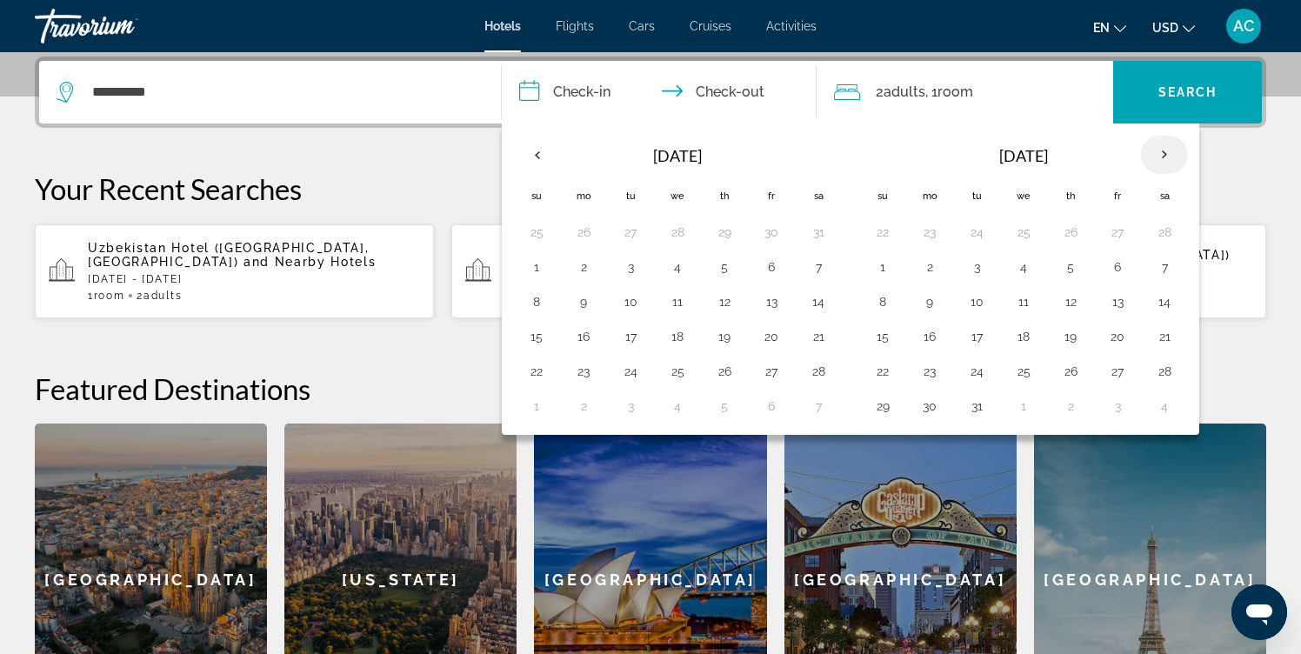
click at [1164, 164] on th "Next month" at bounding box center [1164, 155] width 47 height 38
click at [938, 236] on button "1" at bounding box center [929, 232] width 28 height 24
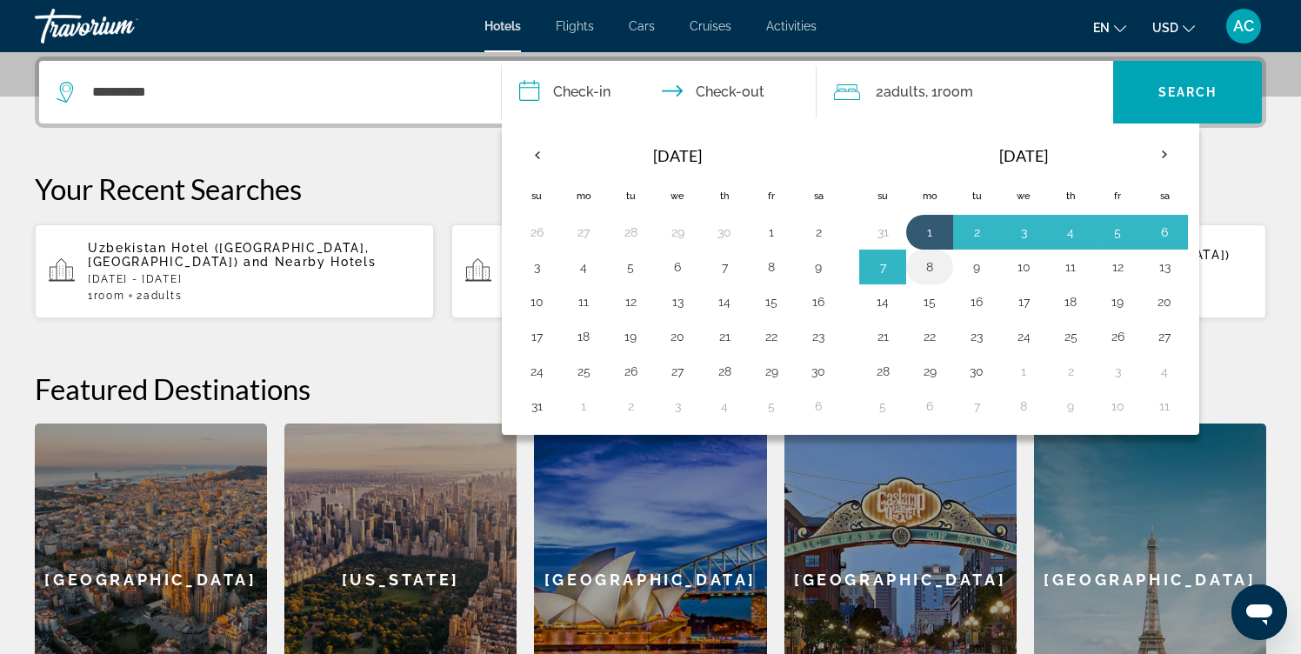
click at [936, 263] on button "8" at bounding box center [929, 267] width 28 height 24
type input "**********"
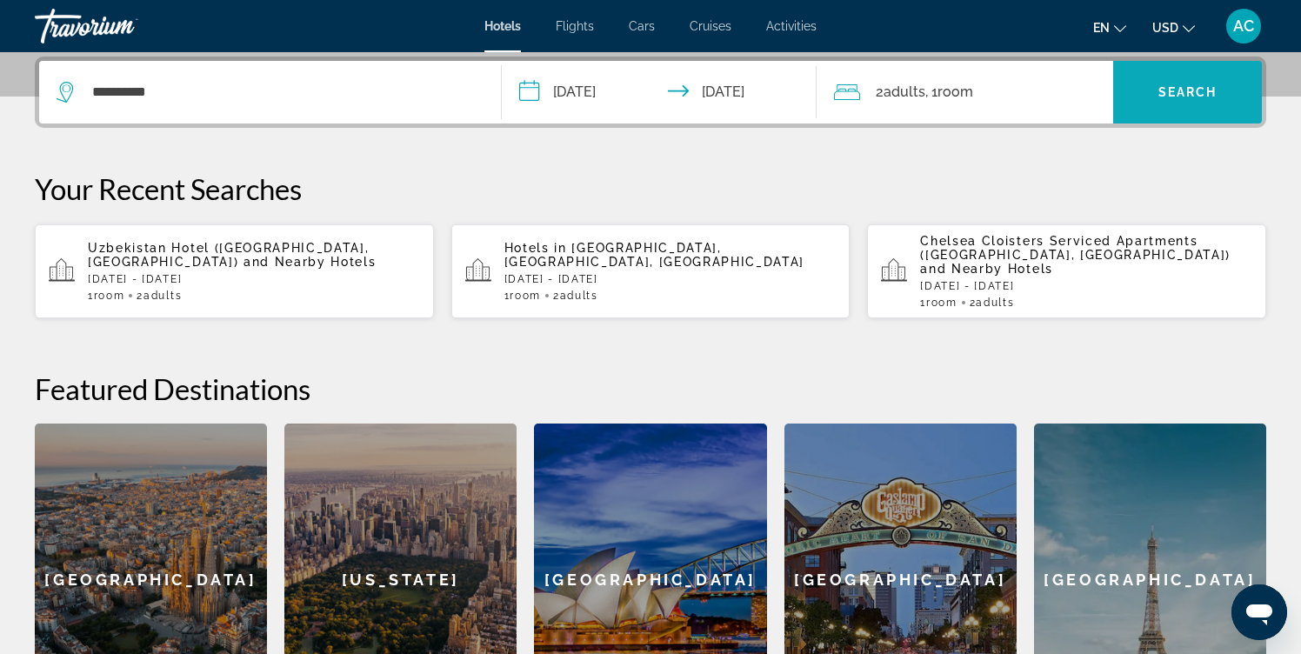
click at [1146, 105] on span "Search widget" at bounding box center [1187, 92] width 149 height 42
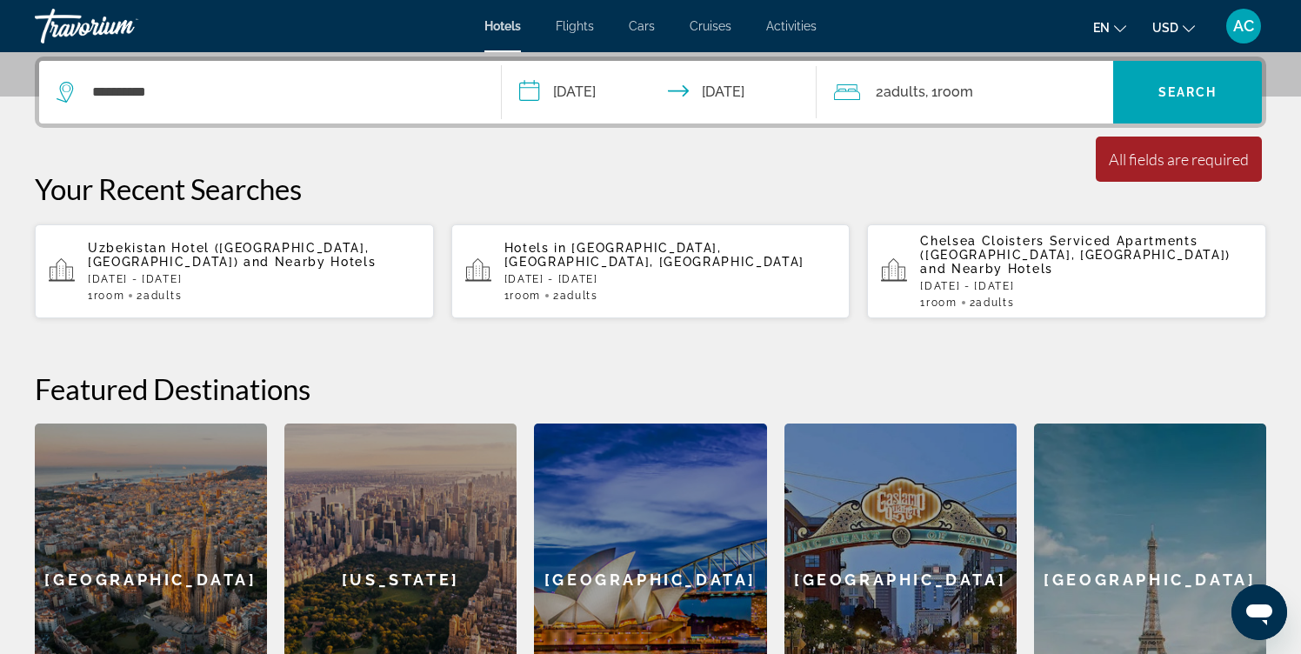
click at [401, 107] on div "**********" at bounding box center [270, 92] width 427 height 63
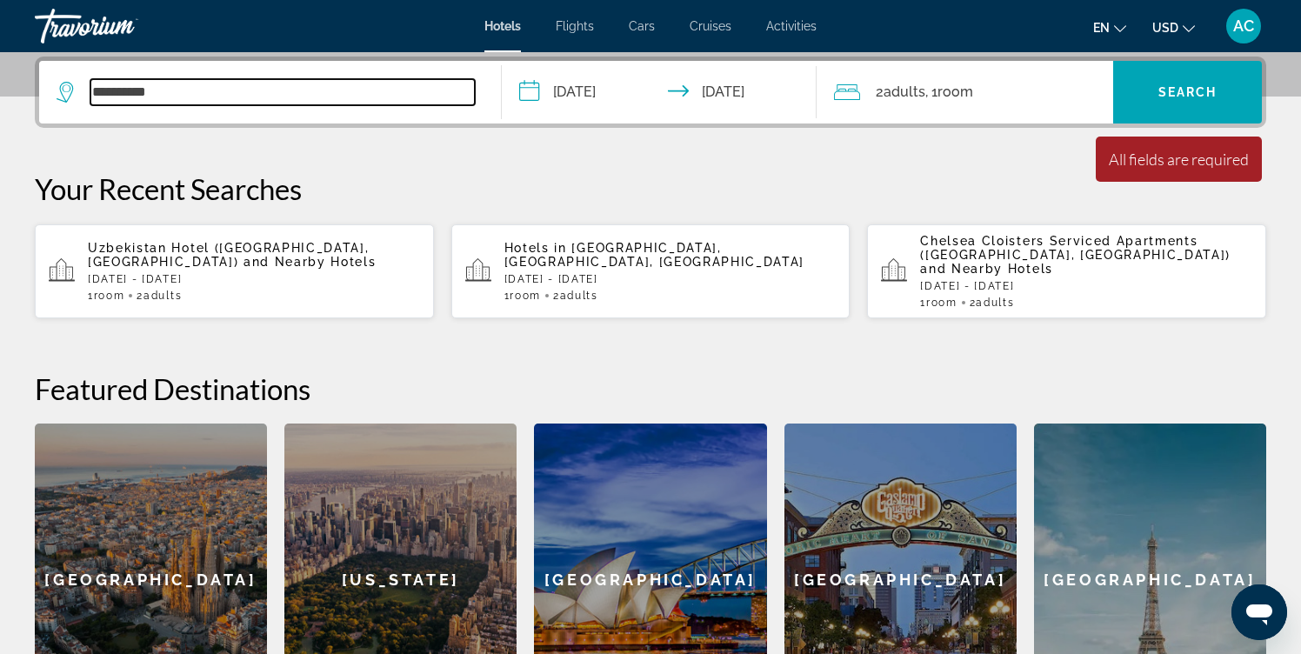
click at [336, 88] on input "**********" at bounding box center [282, 92] width 384 height 26
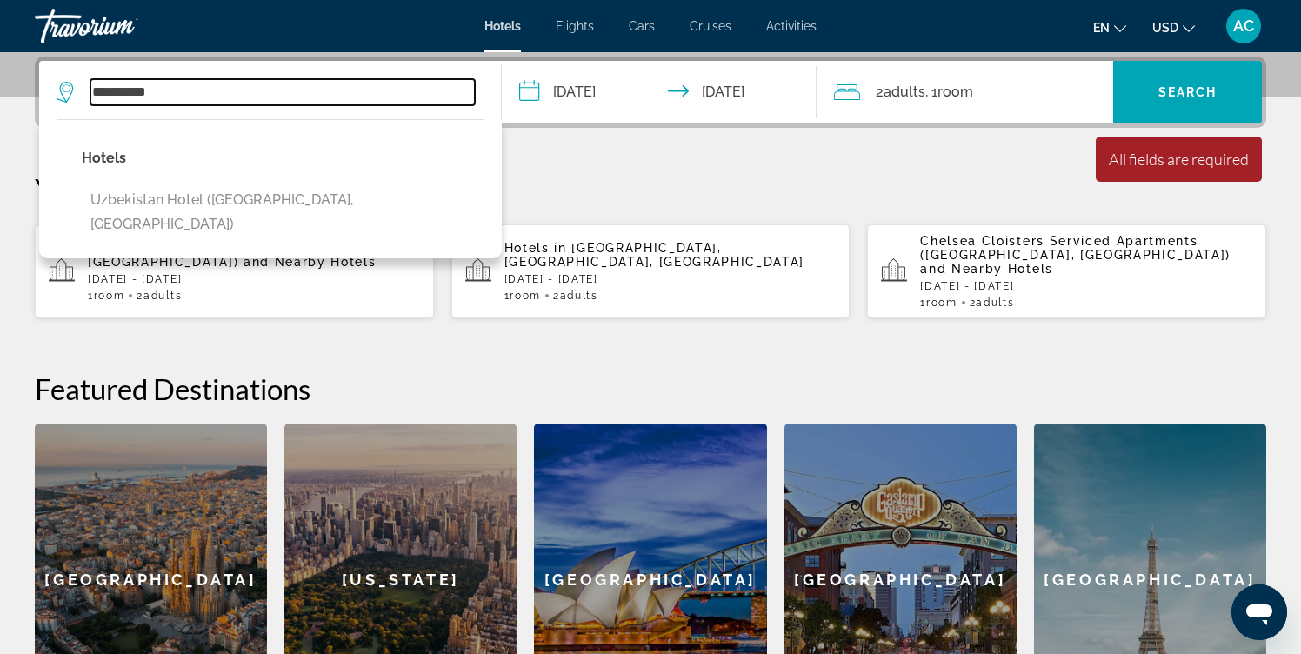
click at [336, 88] on input "**********" at bounding box center [282, 92] width 384 height 26
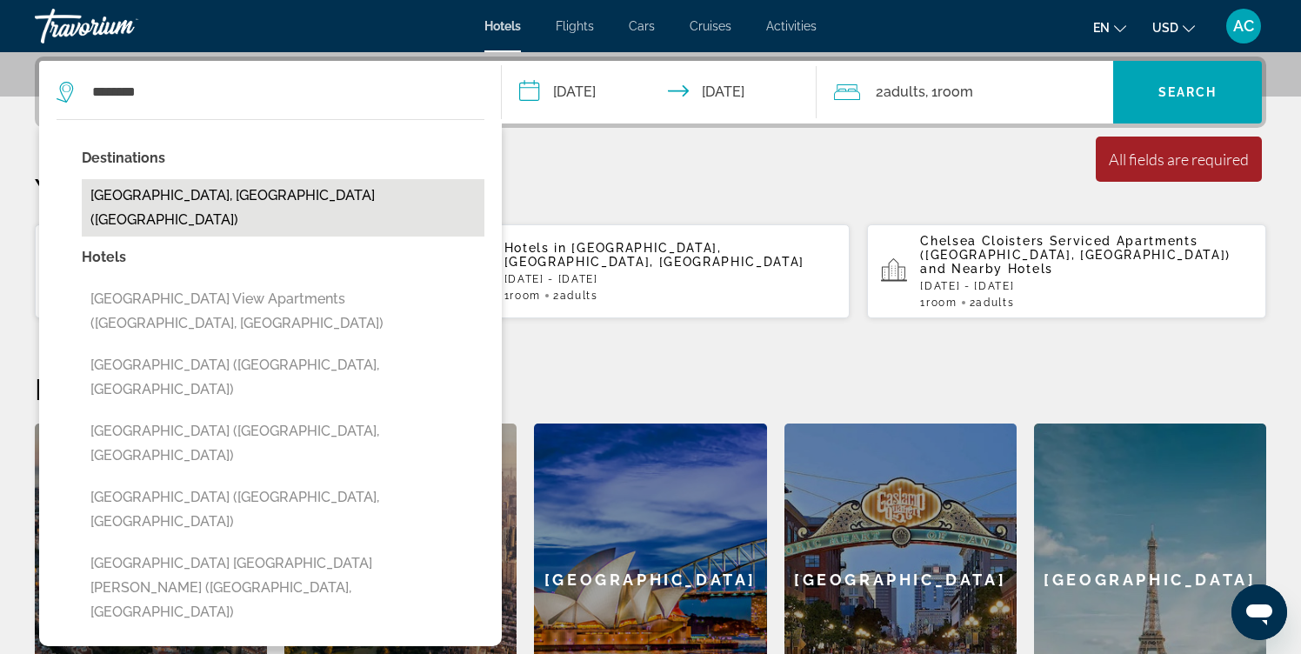
click at [272, 197] on button "Tashkent, Uzbekistan (TAS)" at bounding box center [283, 207] width 403 height 57
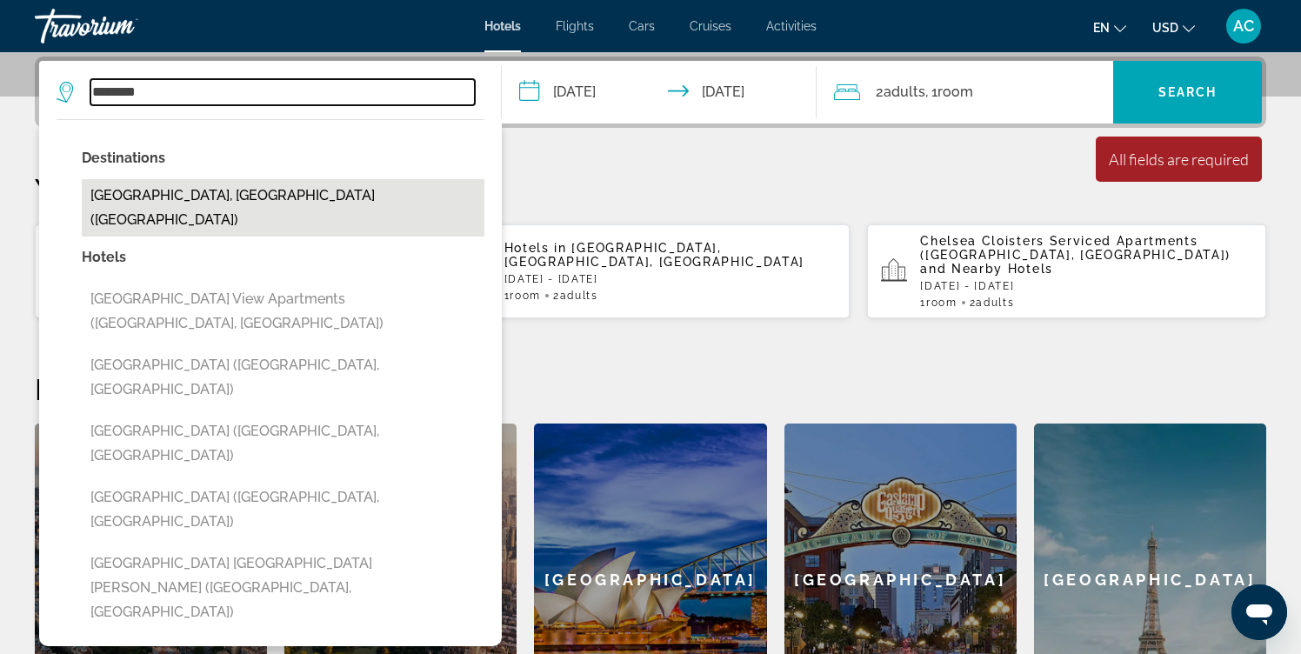
type input "**********"
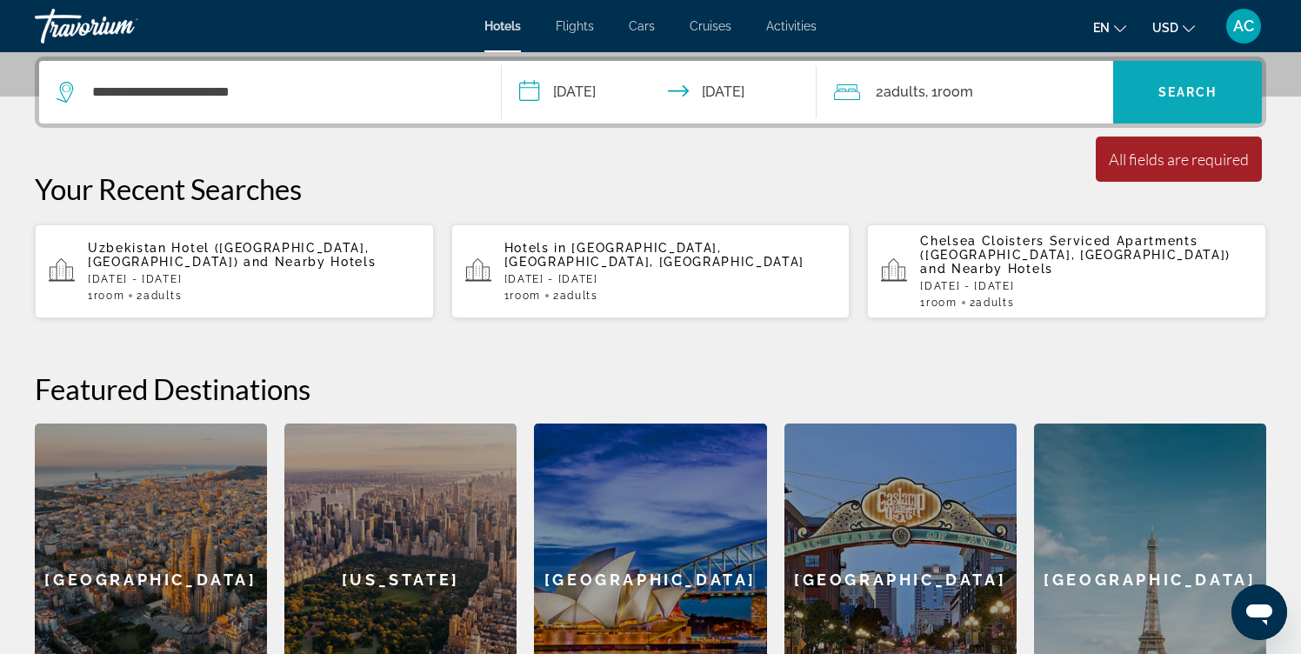
click at [1168, 97] on span "Search" at bounding box center [1187, 92] width 59 height 14
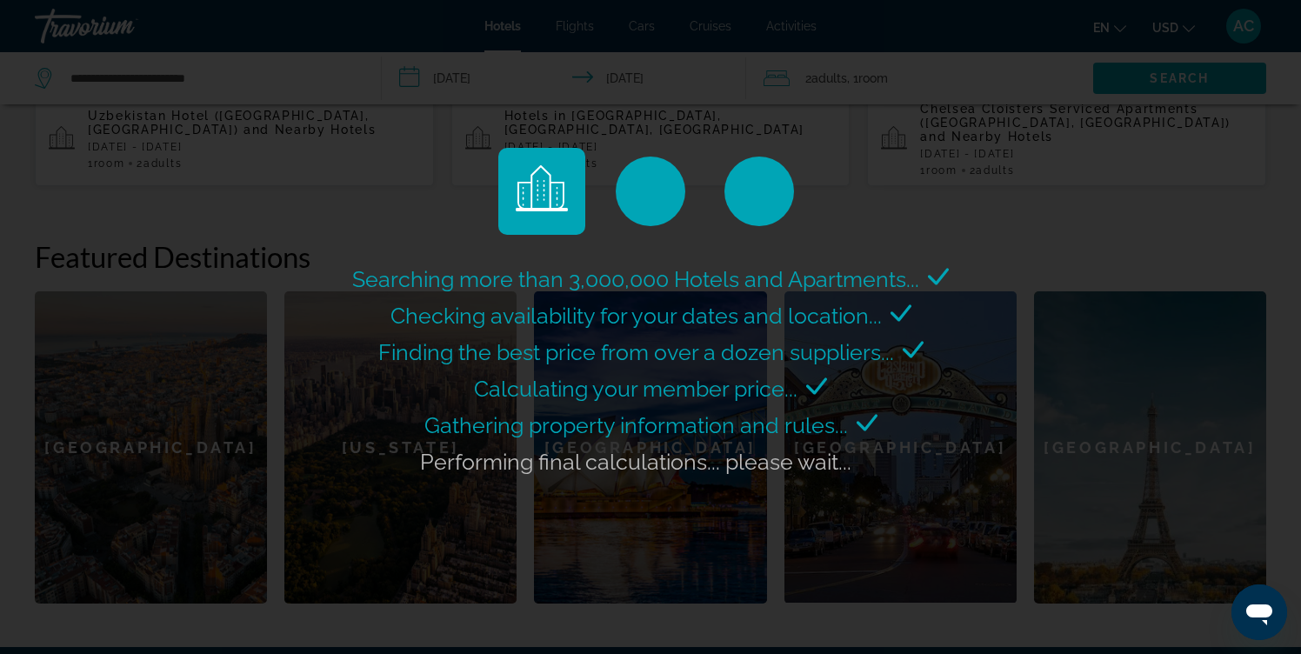
scroll to position [561, 0]
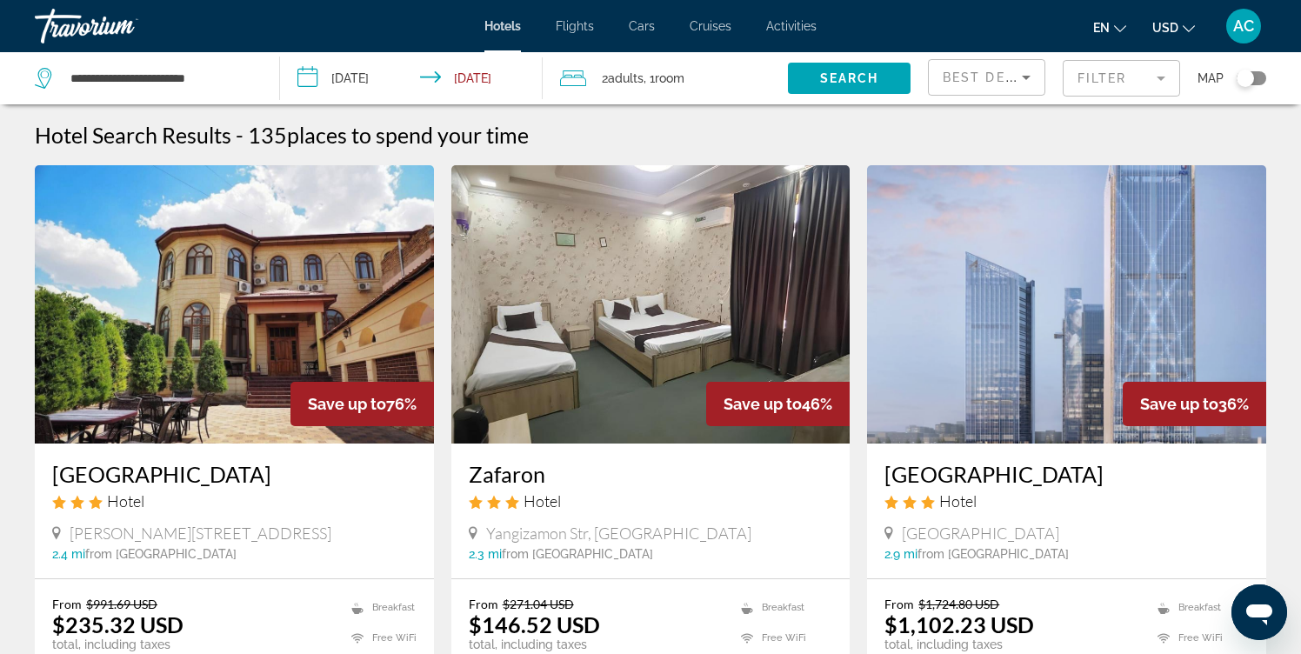
click at [677, 80] on span "Room" at bounding box center [670, 78] width 30 height 14
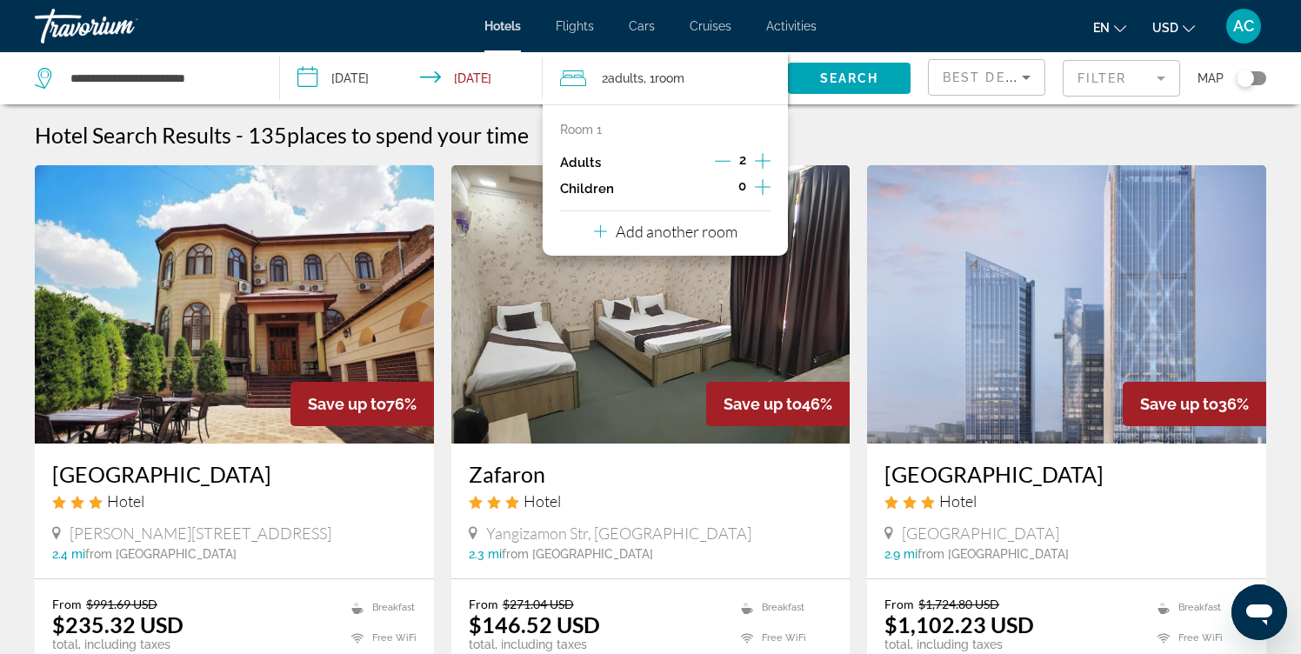
click at [767, 188] on icon "Increment children" at bounding box center [763, 186] width 16 height 21
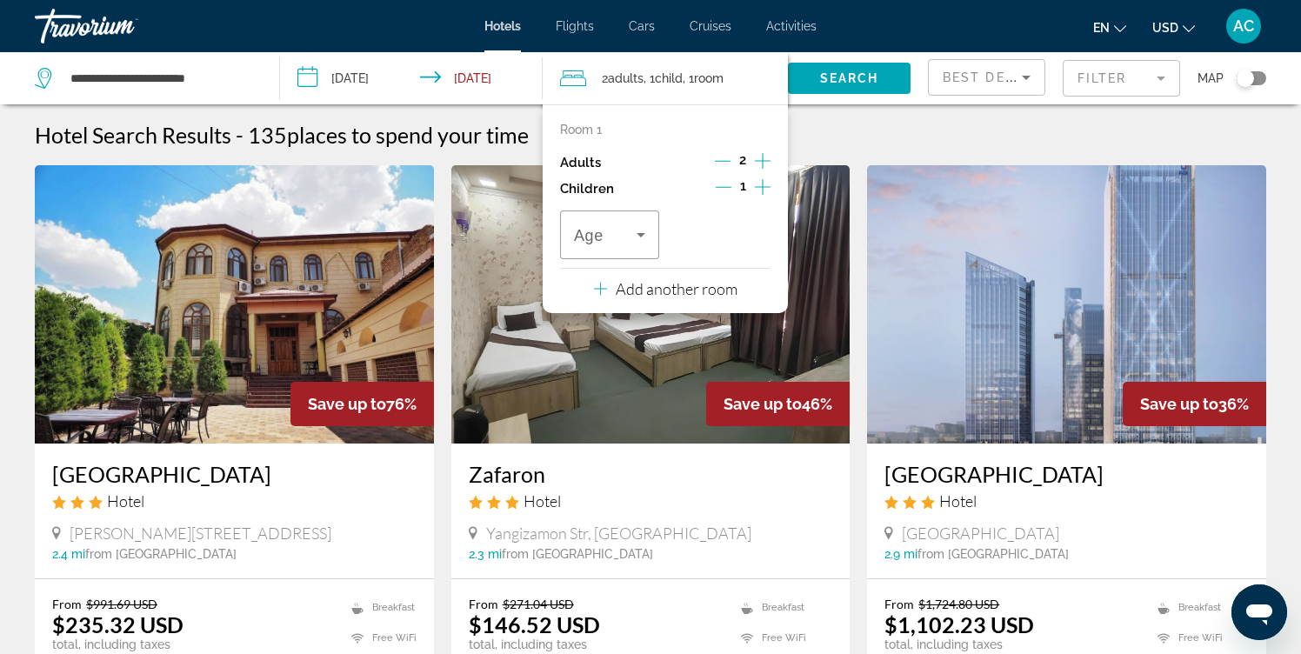
click at [767, 188] on icon "Increment children" at bounding box center [763, 186] width 16 height 21
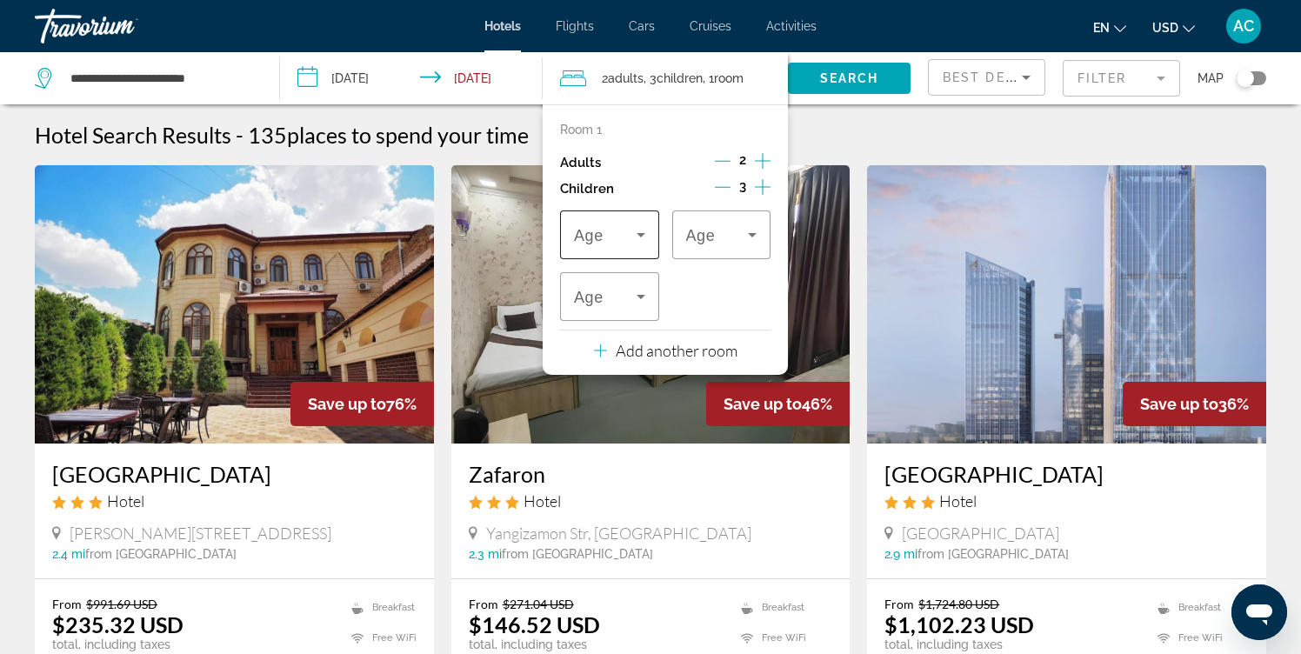
click at [616, 235] on span "Travelers: 2 adults, 3 children" at bounding box center [605, 234] width 63 height 21
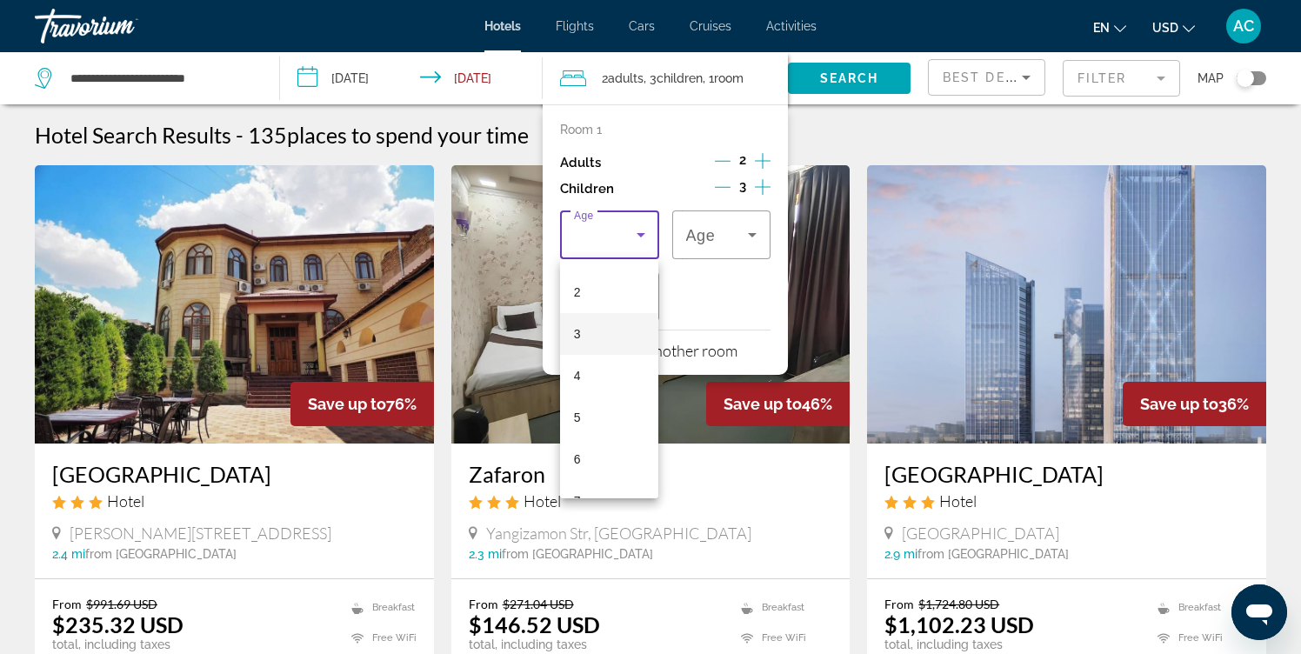
scroll to position [96, 0]
click at [586, 424] on mat-option "6" at bounding box center [609, 442] width 98 height 42
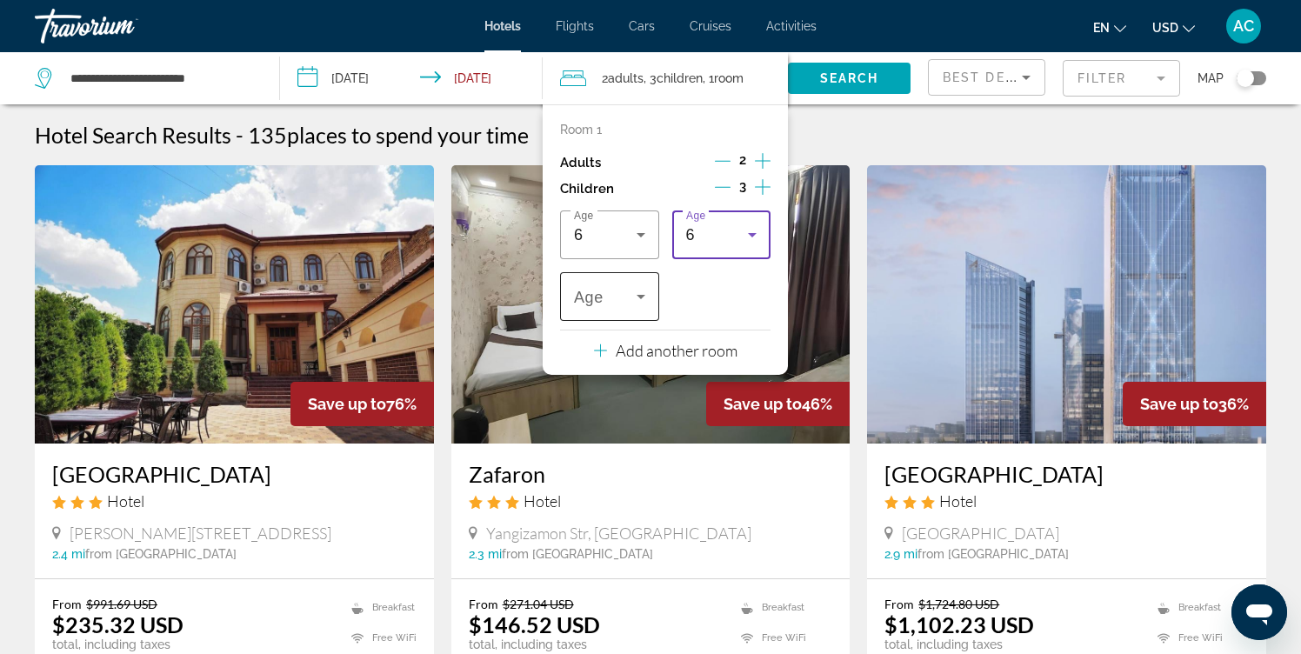
click at [634, 313] on div "Travelers: 2 adults, 3 children" at bounding box center [609, 296] width 71 height 49
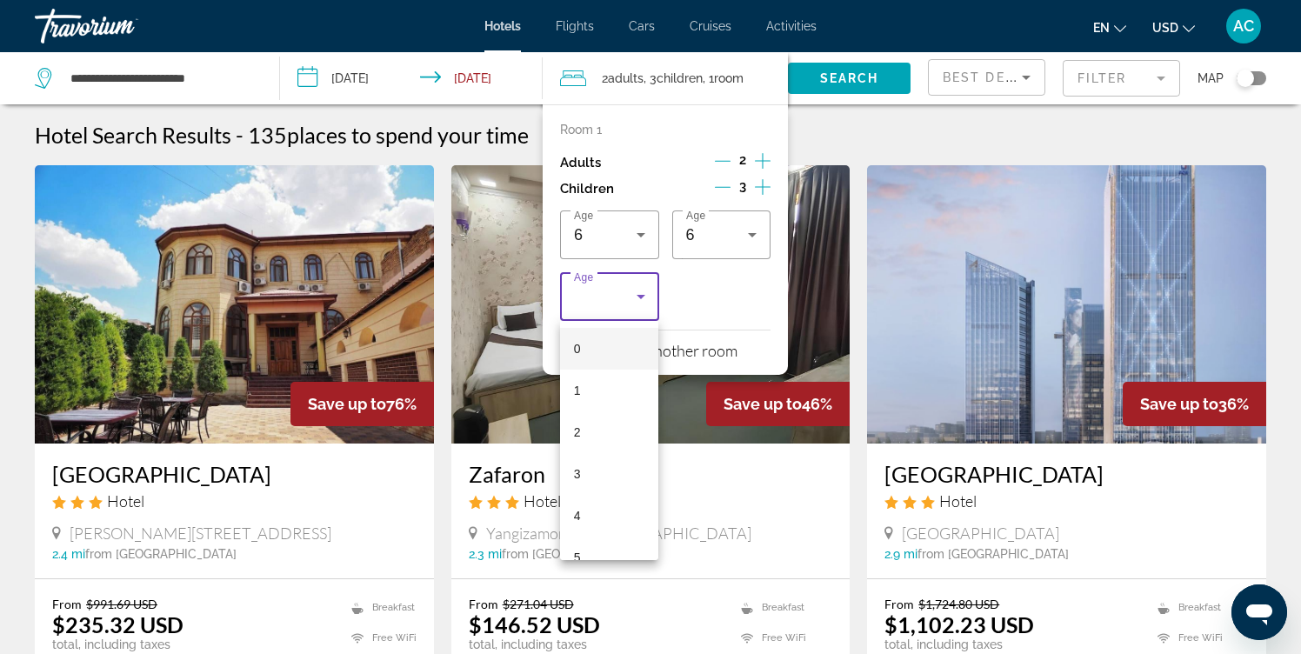
click at [586, 427] on mat-option "2" at bounding box center [609, 432] width 98 height 42
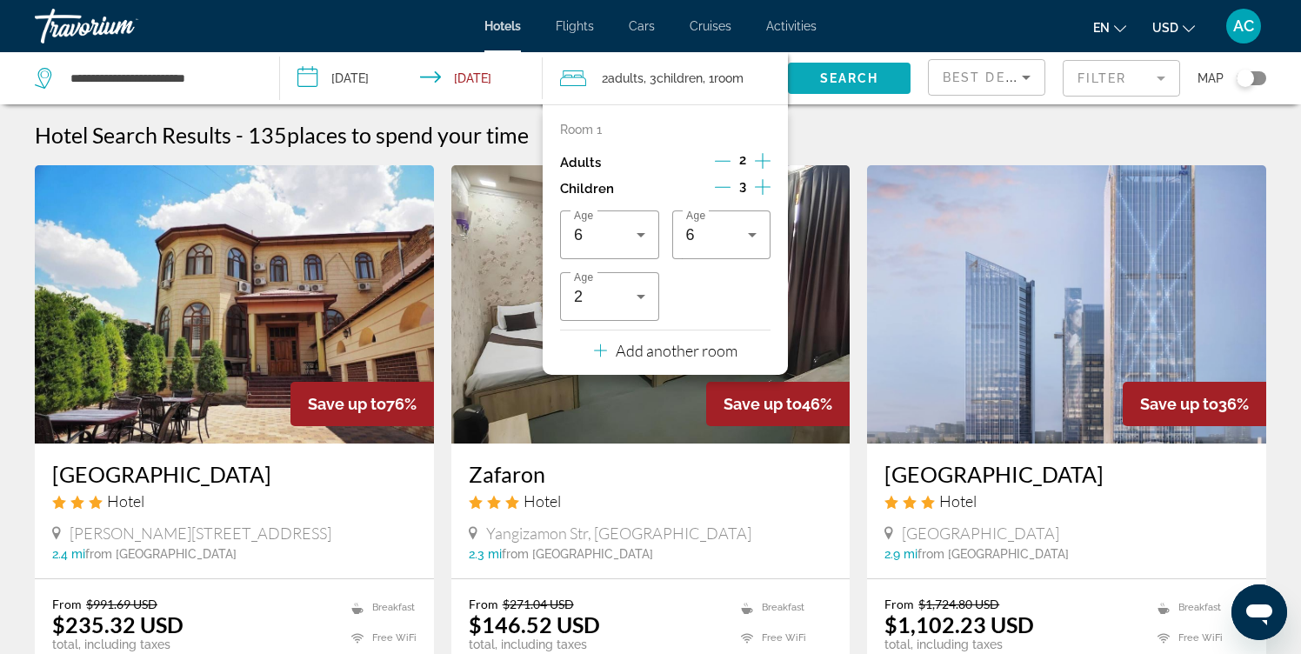
click at [887, 90] on span "Search widget" at bounding box center [849, 78] width 123 height 42
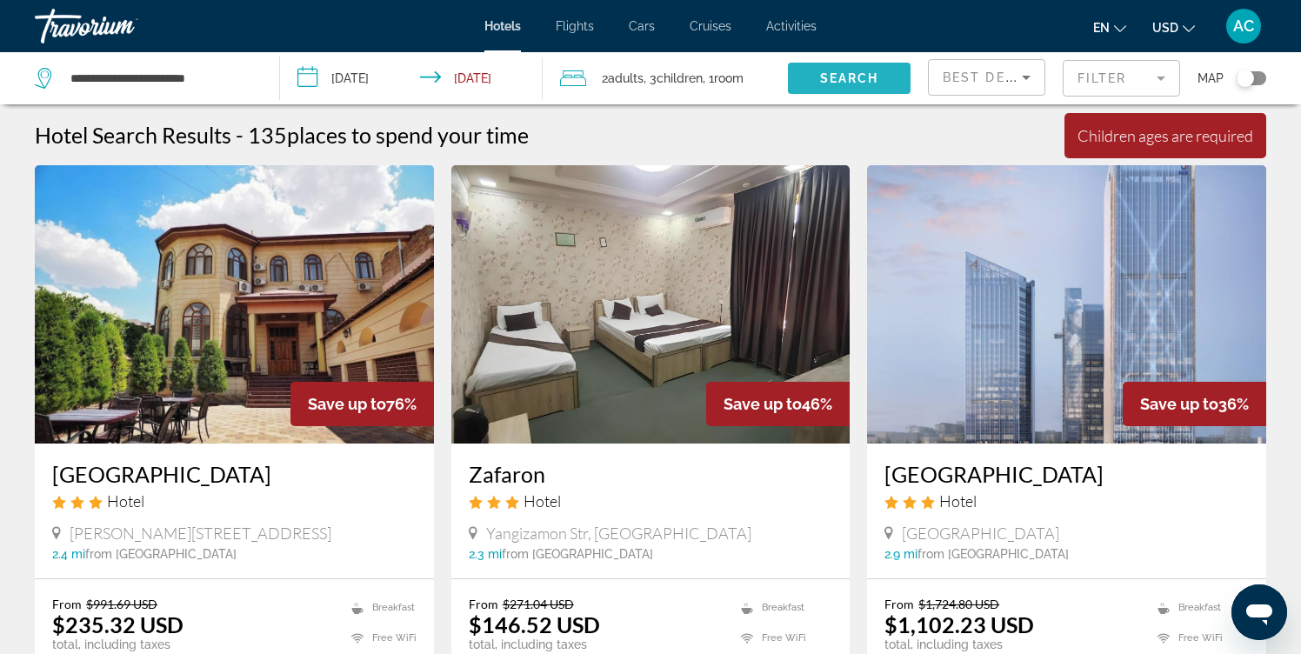
click at [872, 85] on span "Search widget" at bounding box center [849, 78] width 123 height 42
click at [731, 80] on span "Room" at bounding box center [729, 78] width 30 height 14
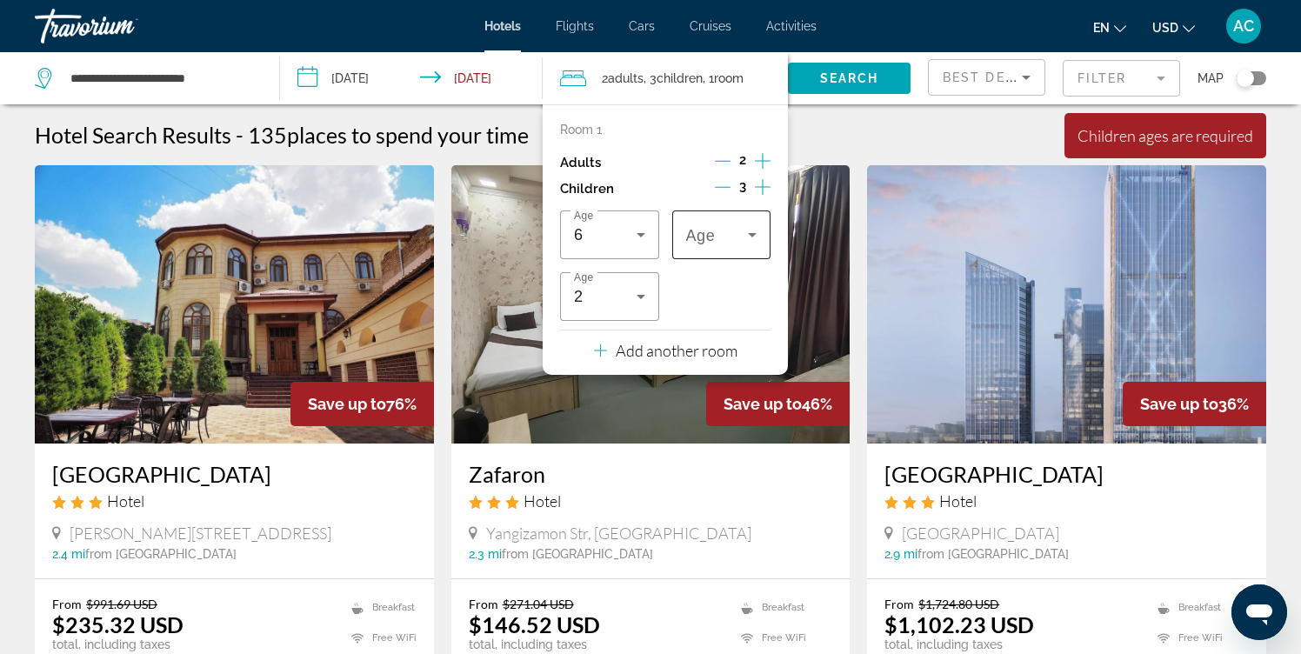
click at [689, 251] on div "Travelers: 2 adults, 3 children" at bounding box center [721, 234] width 71 height 49
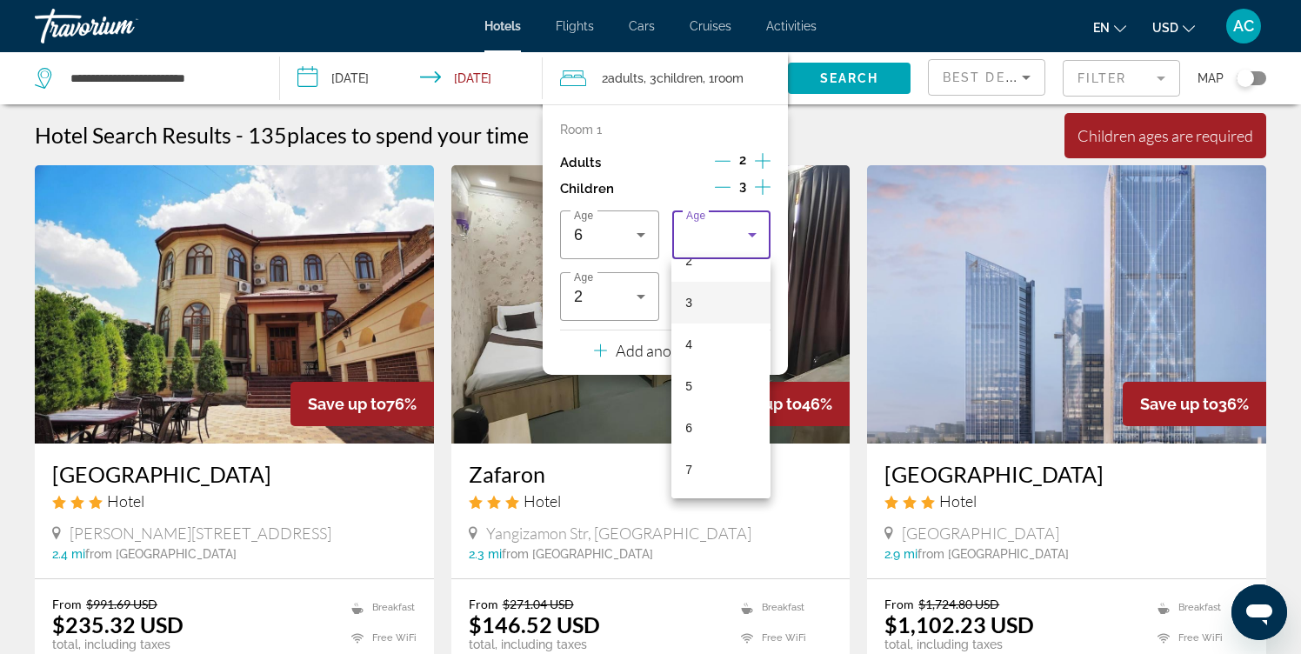
scroll to position [123, 0]
click at [702, 406] on mat-option "6" at bounding box center [720, 415] width 98 height 42
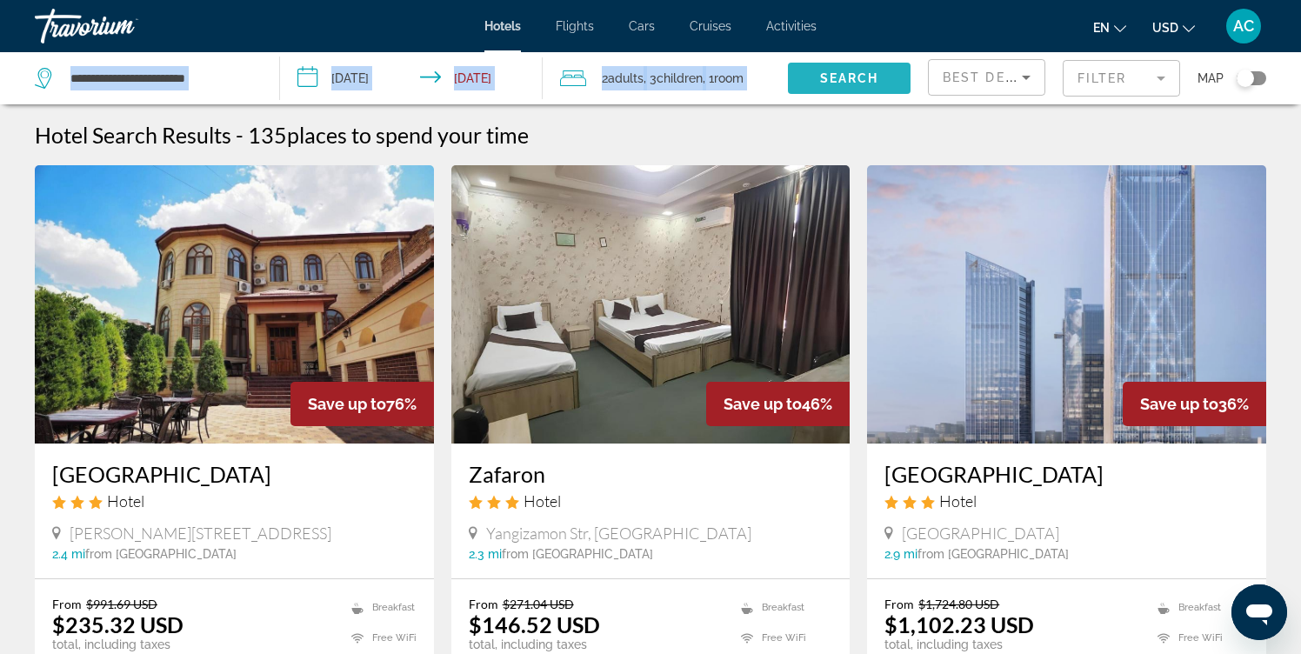
click at [820, 77] on span "Search" at bounding box center [849, 78] width 59 height 14
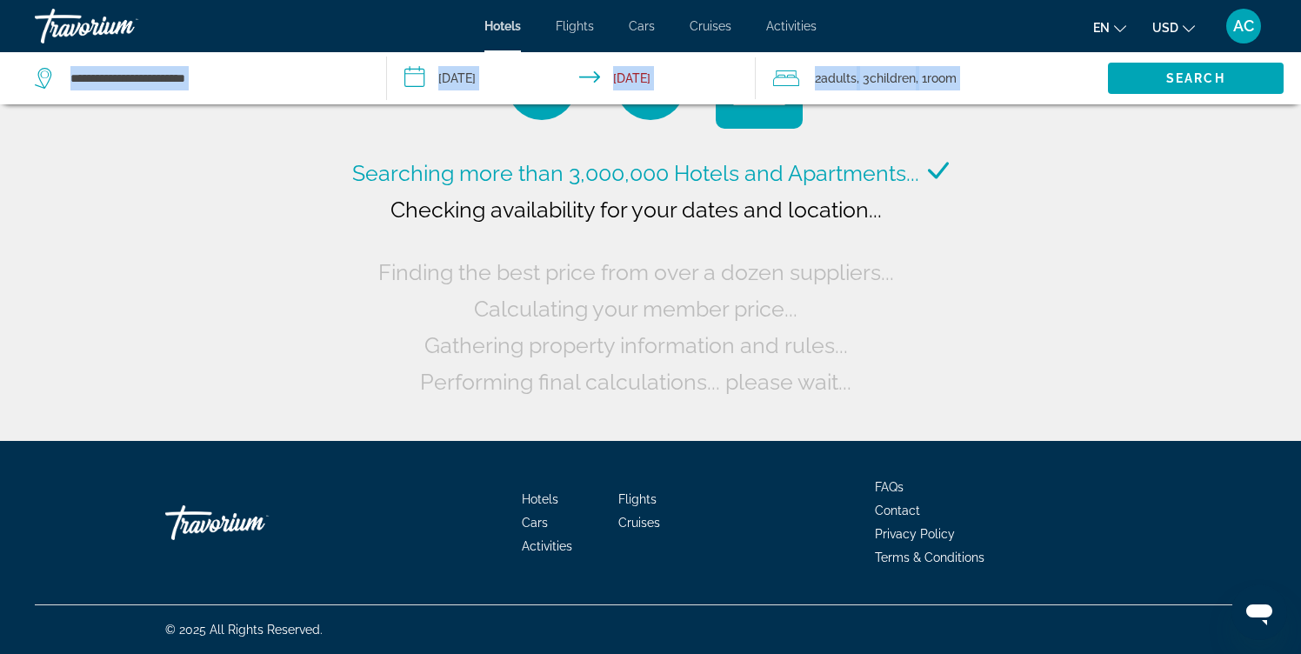
click at [782, 218] on span "Checking availability for your dates and location..." at bounding box center [635, 209] width 491 height 26
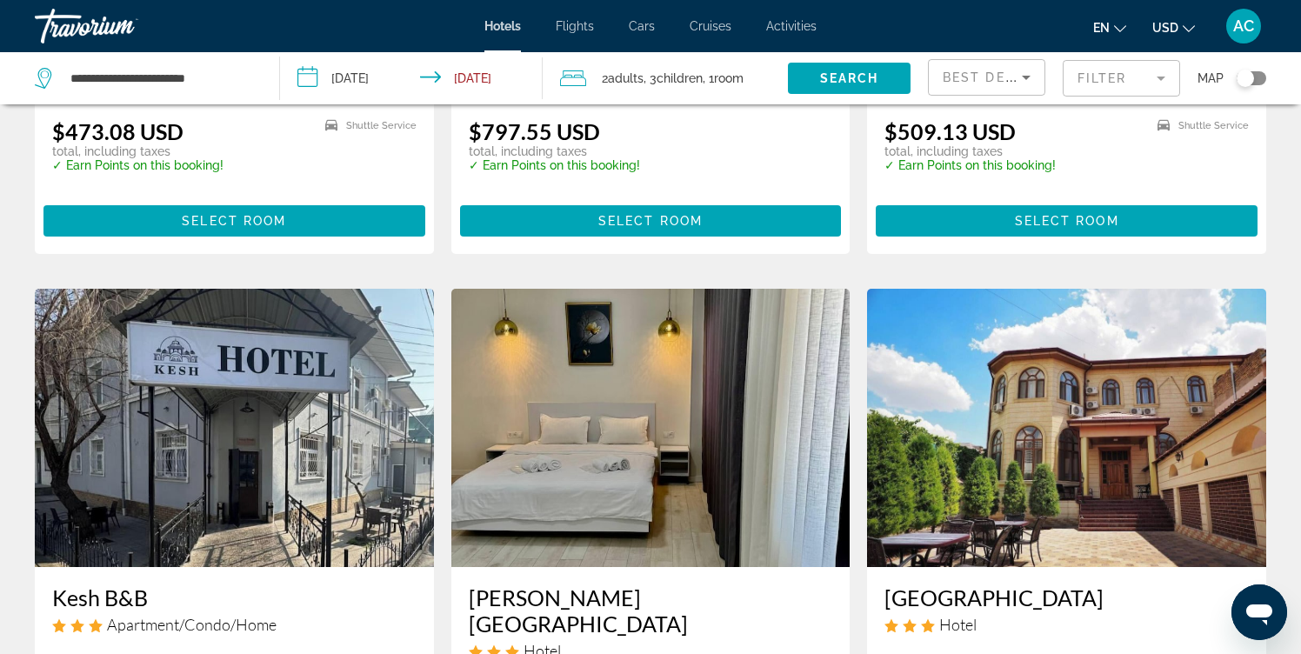
scroll to position [1082, 0]
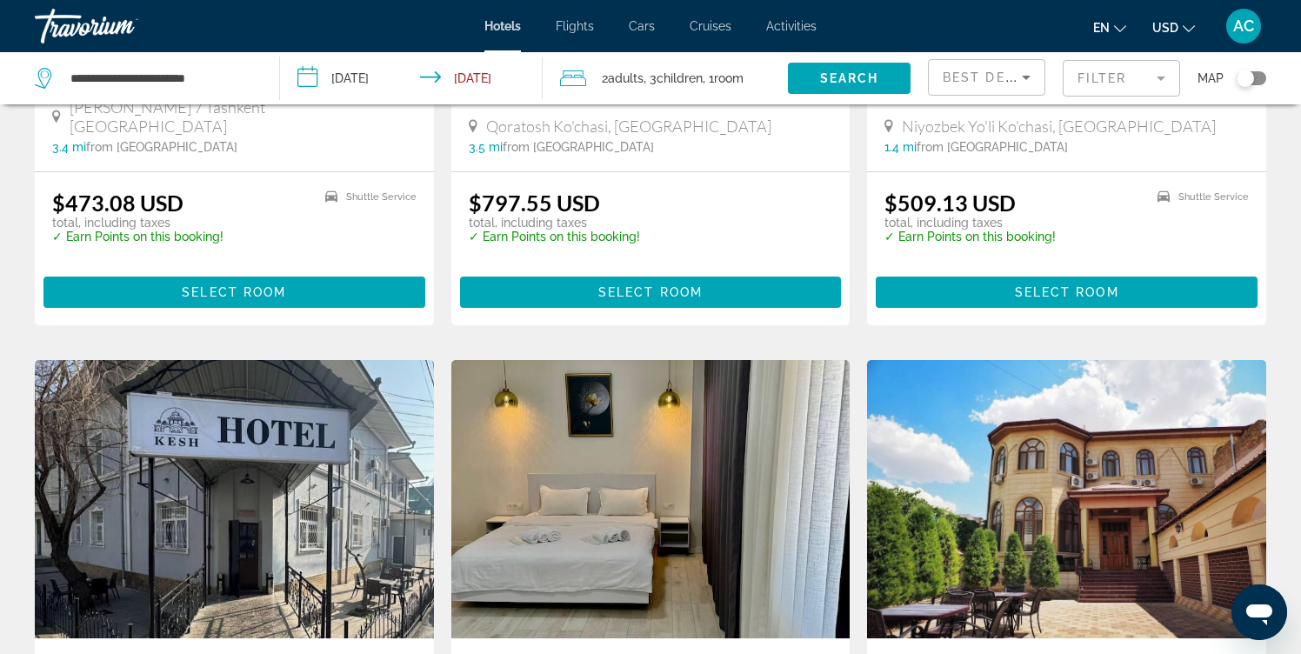
click at [1159, 27] on span "USD" at bounding box center [1165, 28] width 26 height 14
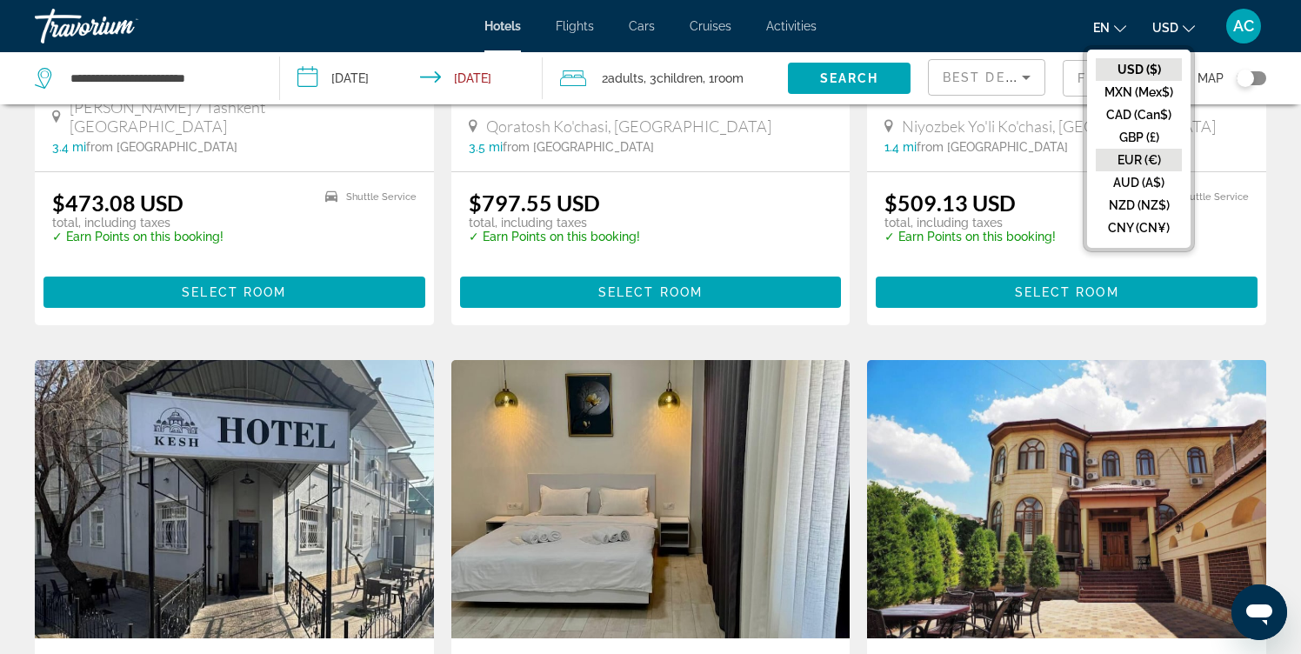
click at [1128, 157] on button "EUR (€)" at bounding box center [1138, 160] width 86 height 23
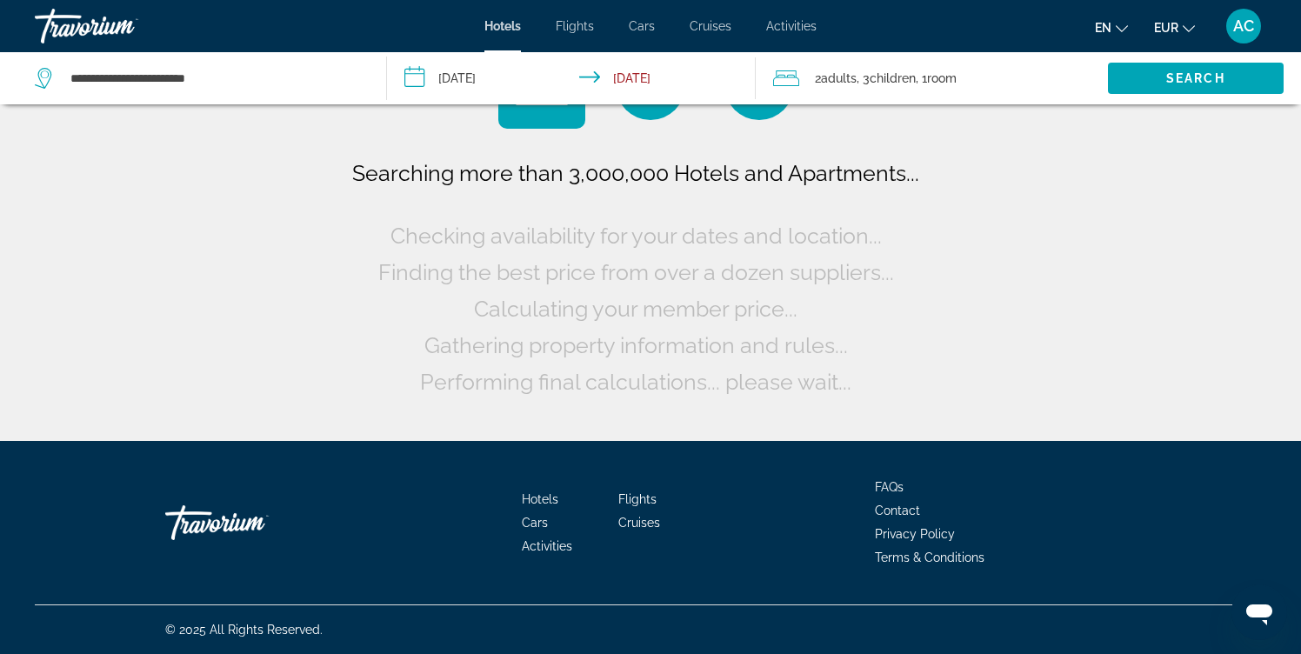
scroll to position [0, 0]
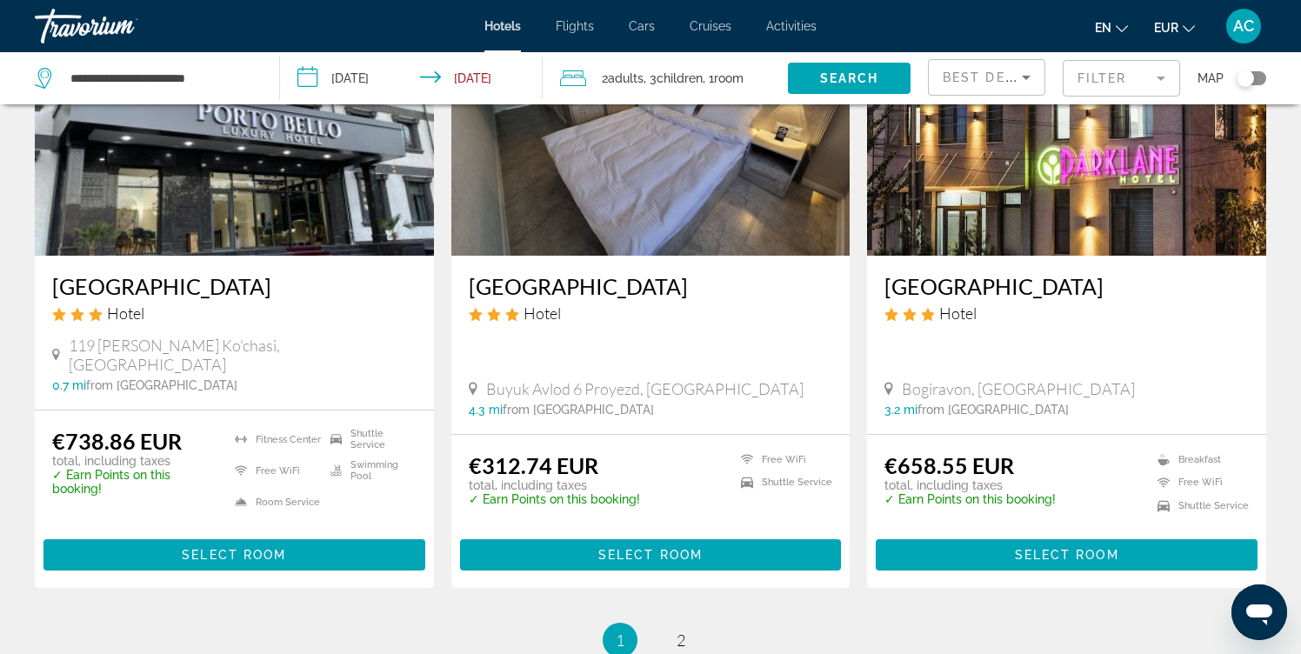
scroll to position [2302, 0]
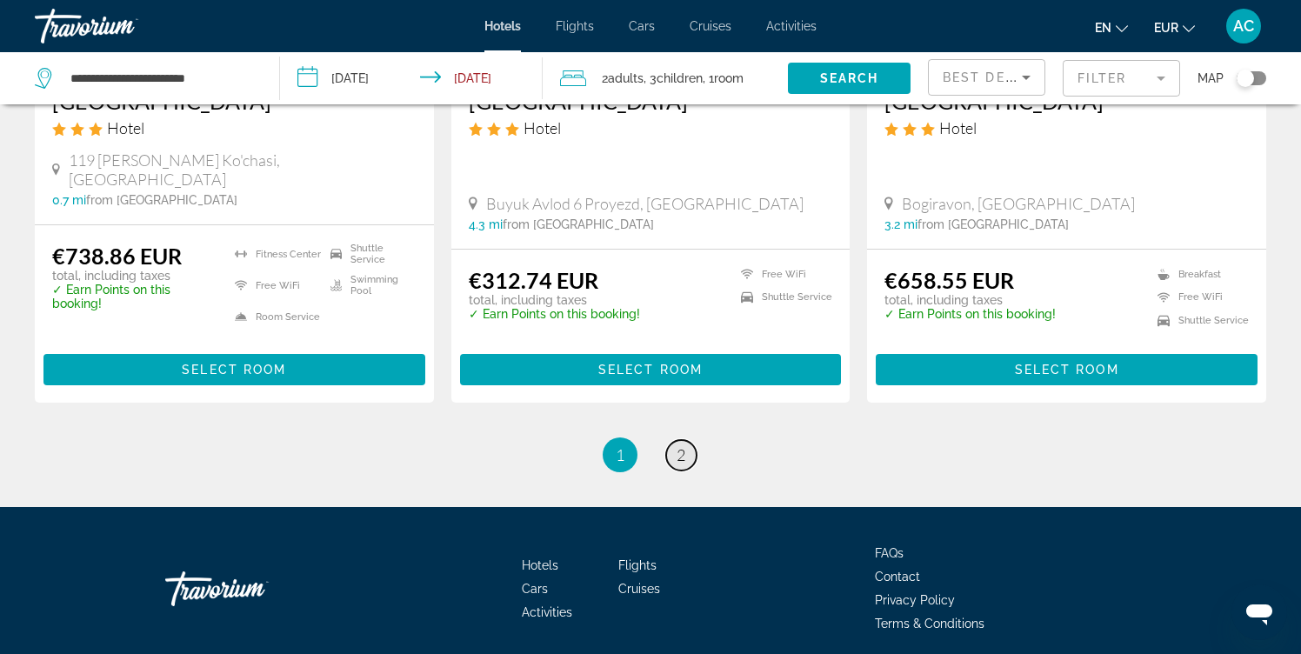
click at [676, 445] on span "2" at bounding box center [680, 454] width 9 height 19
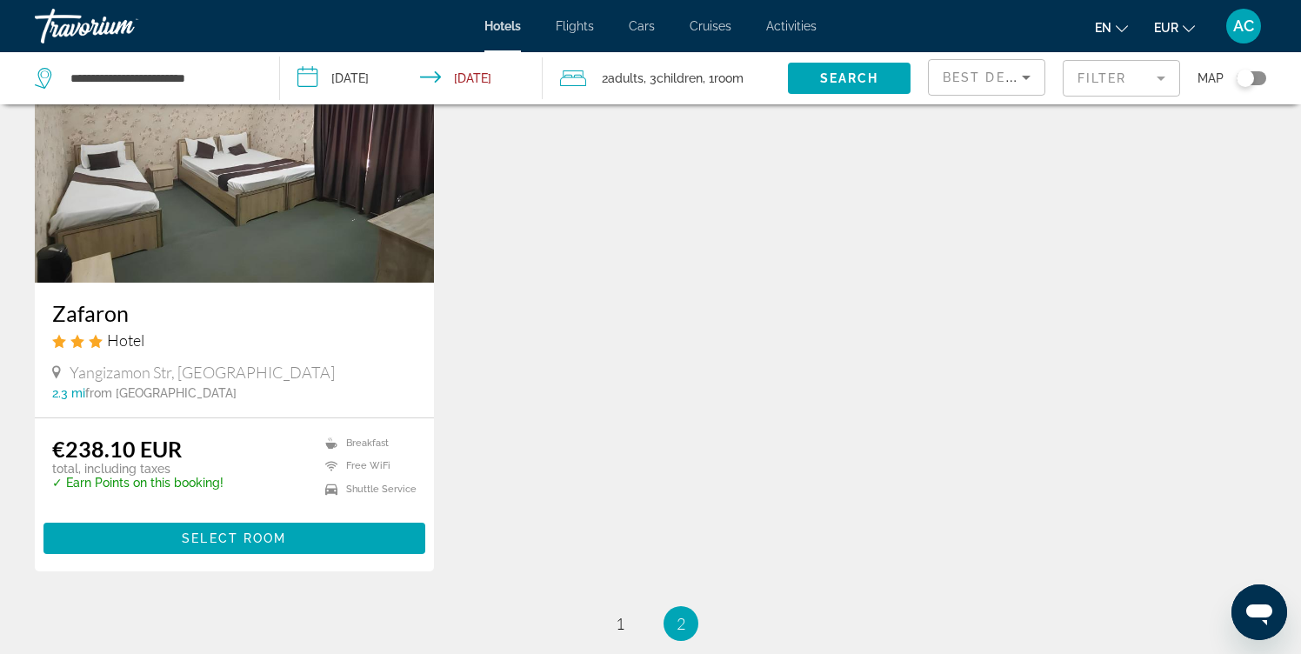
scroll to position [189, 0]
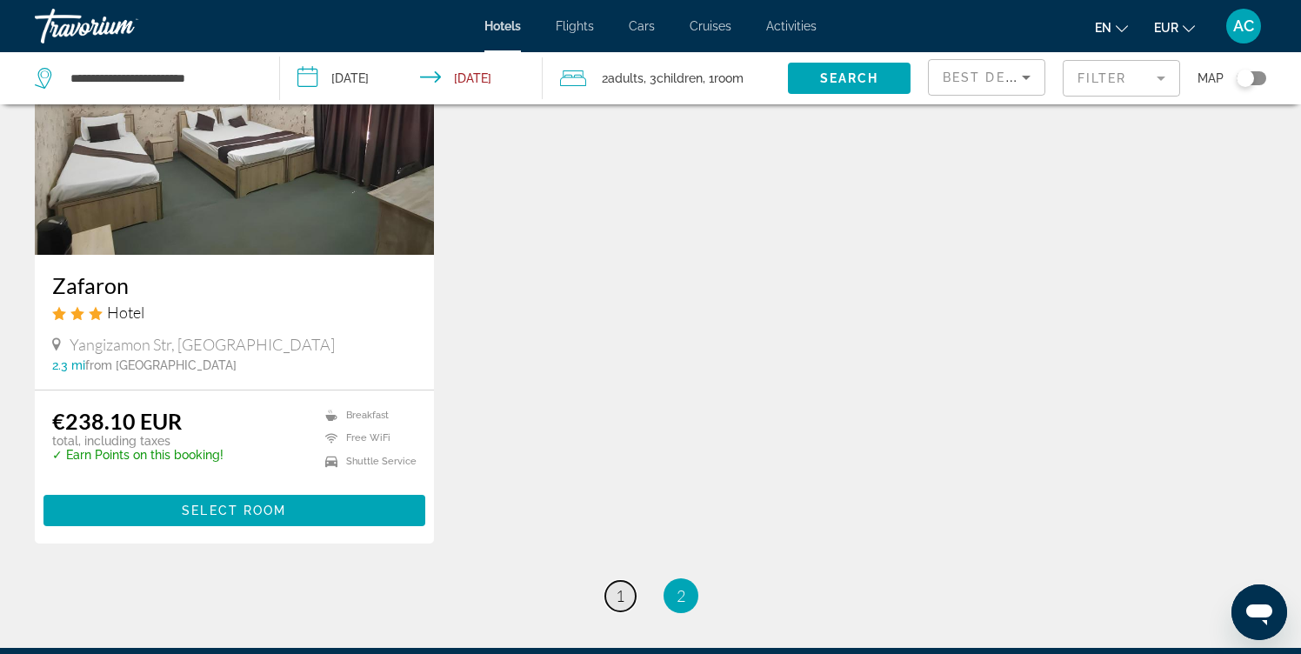
click at [627, 591] on link "page 1" at bounding box center [620, 596] width 30 height 30
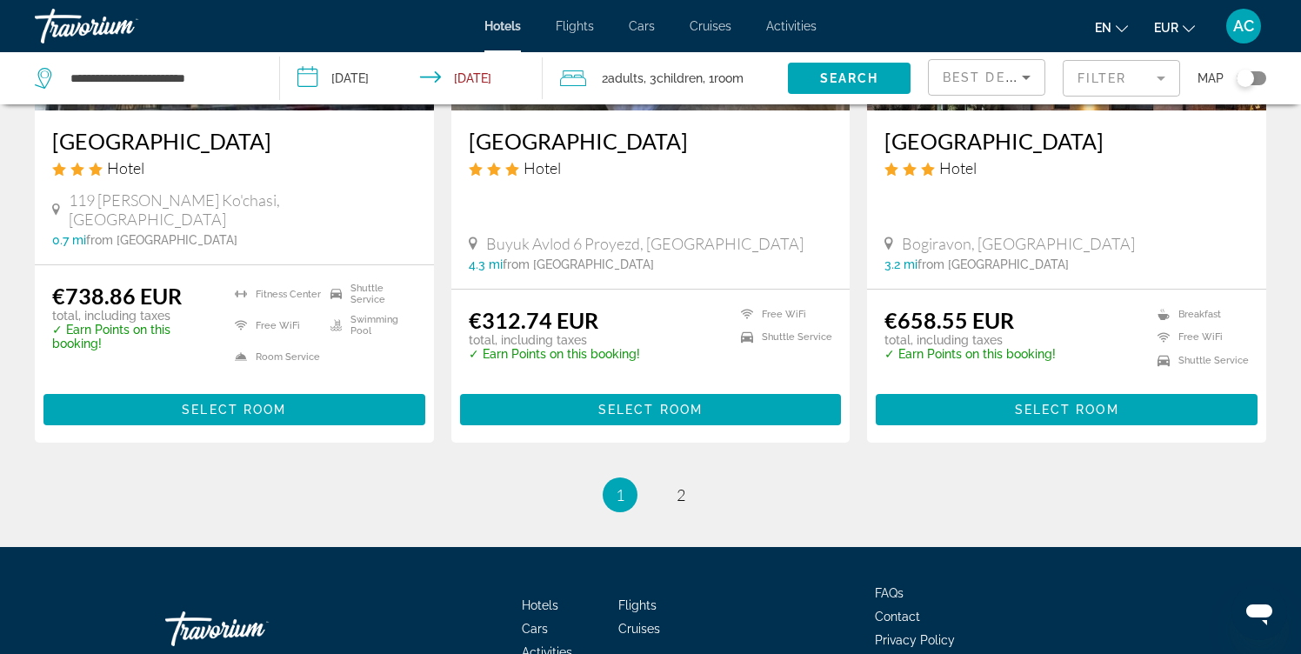
scroll to position [2302, 0]
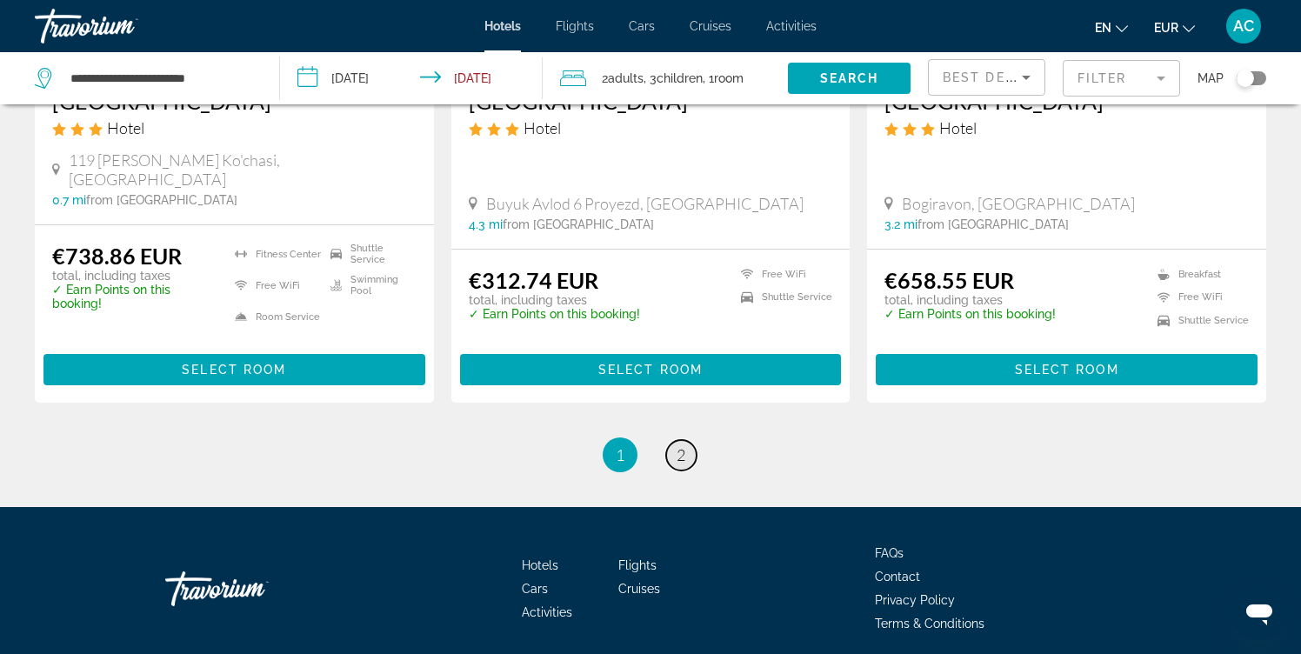
click at [682, 445] on span "2" at bounding box center [680, 454] width 9 height 19
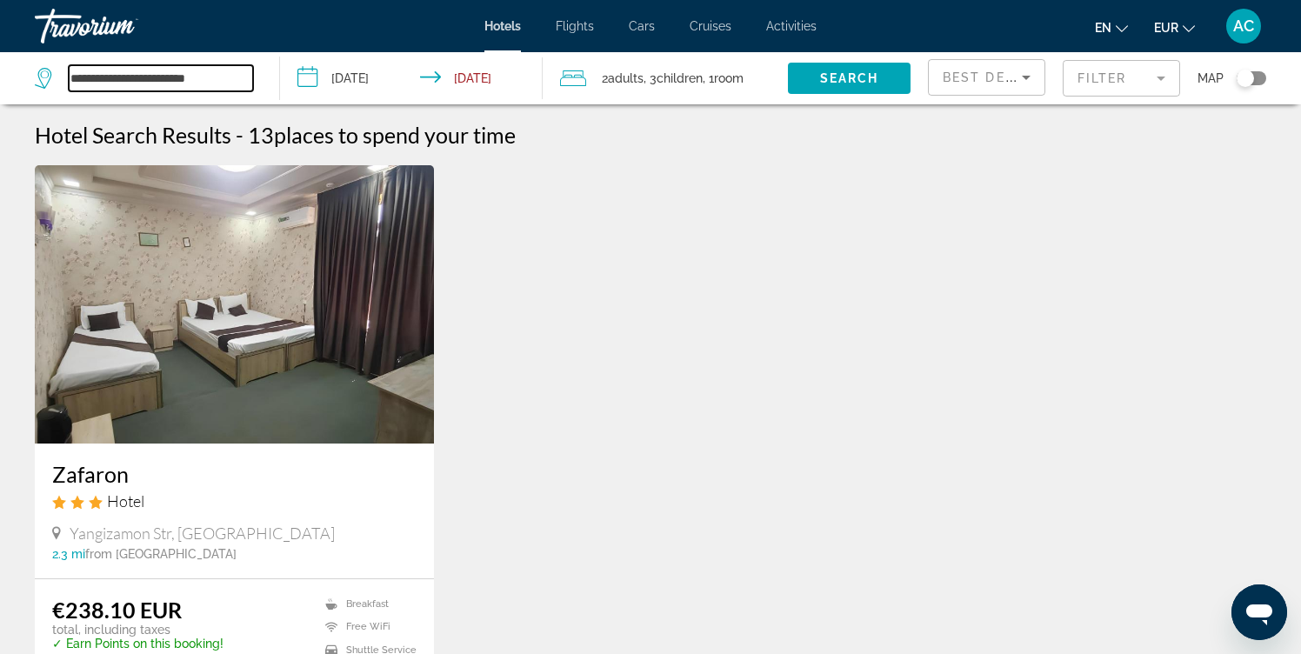
click at [223, 73] on input "**********" at bounding box center [161, 78] width 184 height 26
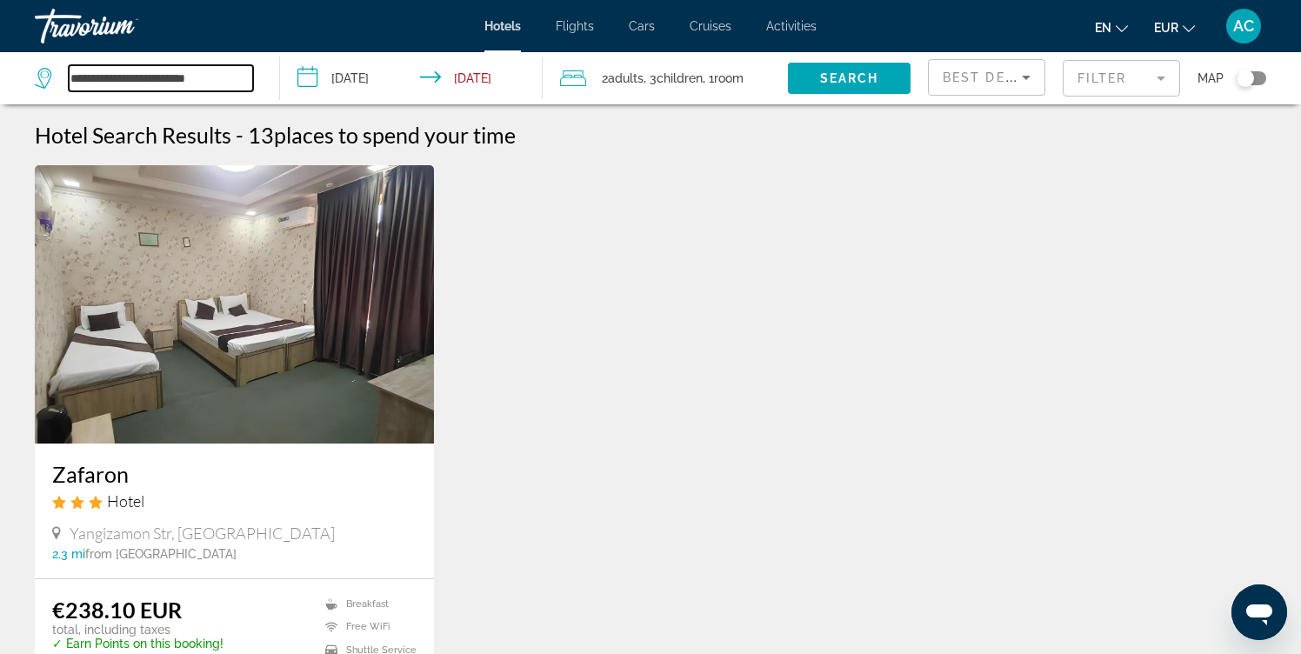
click at [223, 73] on input "**********" at bounding box center [161, 78] width 184 height 26
drag, startPoint x: 184, startPoint y: 90, endPoint x: 83, endPoint y: 40, distance: 112.4
click at [83, 40] on div "**********" at bounding box center [650, 327] width 1301 height 654
click at [215, 86] on input "**********" at bounding box center [161, 78] width 184 height 26
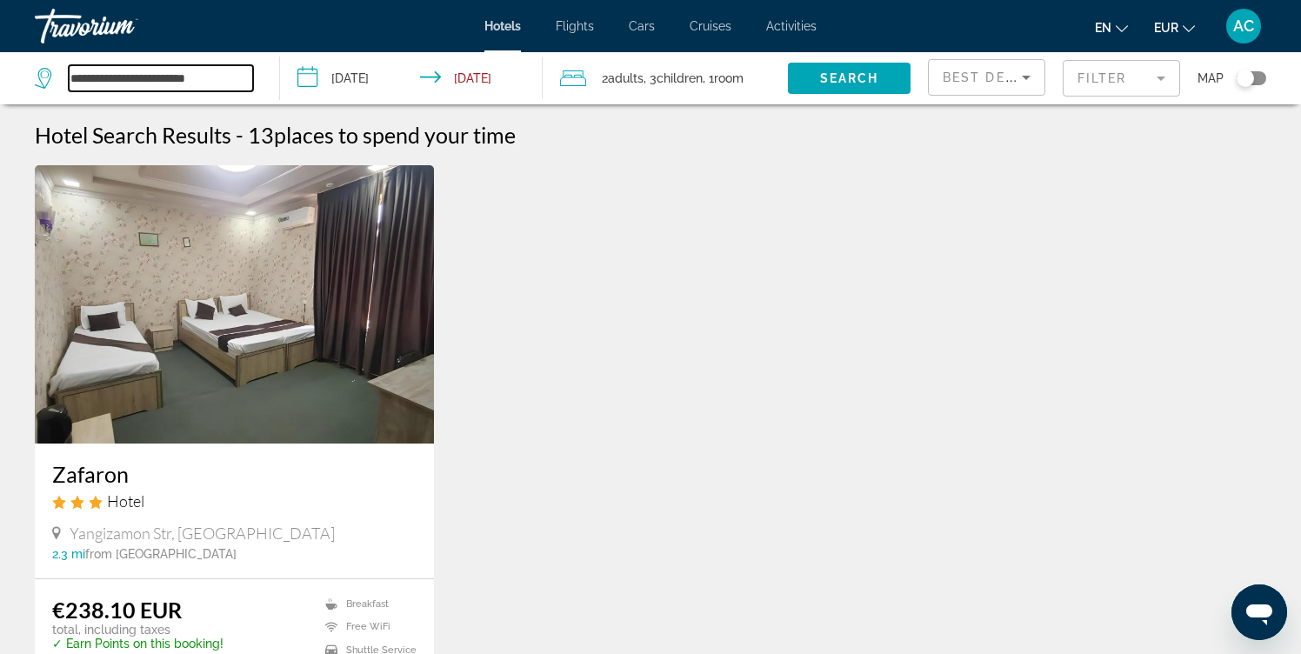
click at [215, 86] on input "**********" at bounding box center [161, 78] width 184 height 26
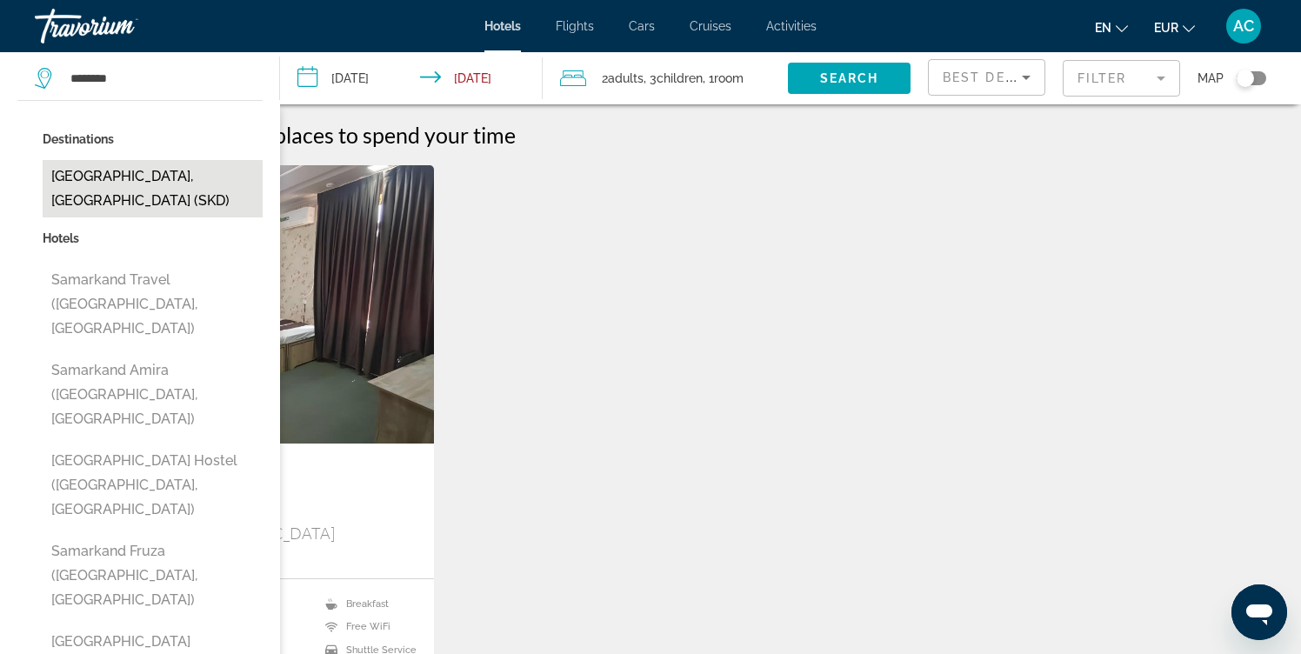
click at [129, 171] on button "Samarkand, Uzbekistan (SKD)" at bounding box center [153, 188] width 220 height 57
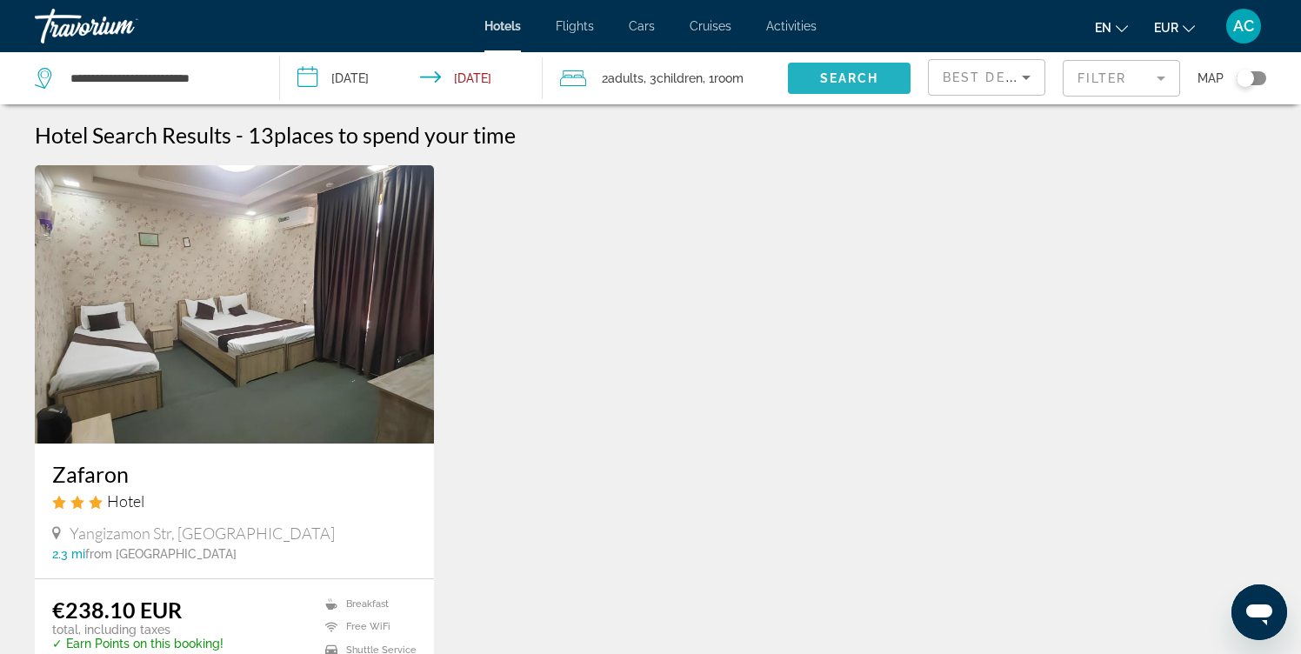
click at [852, 69] on span "Search widget" at bounding box center [849, 78] width 123 height 42
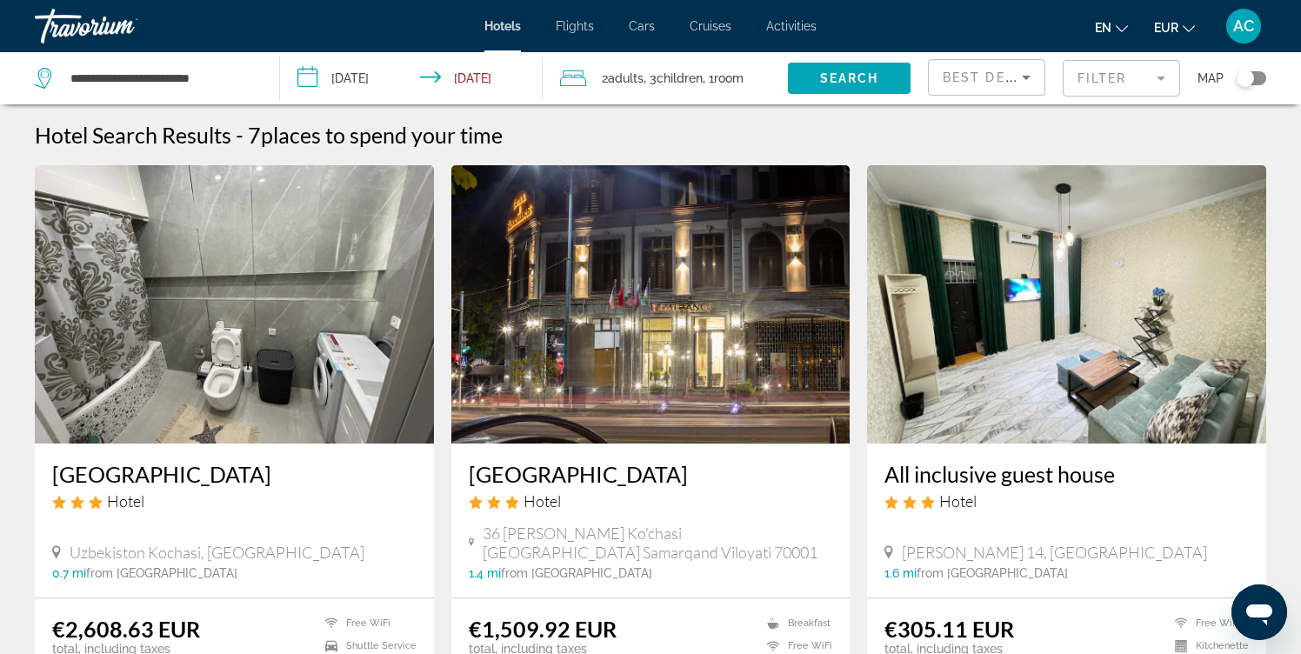
click at [489, 137] on span "places to spend your time" at bounding box center [382, 135] width 242 height 26
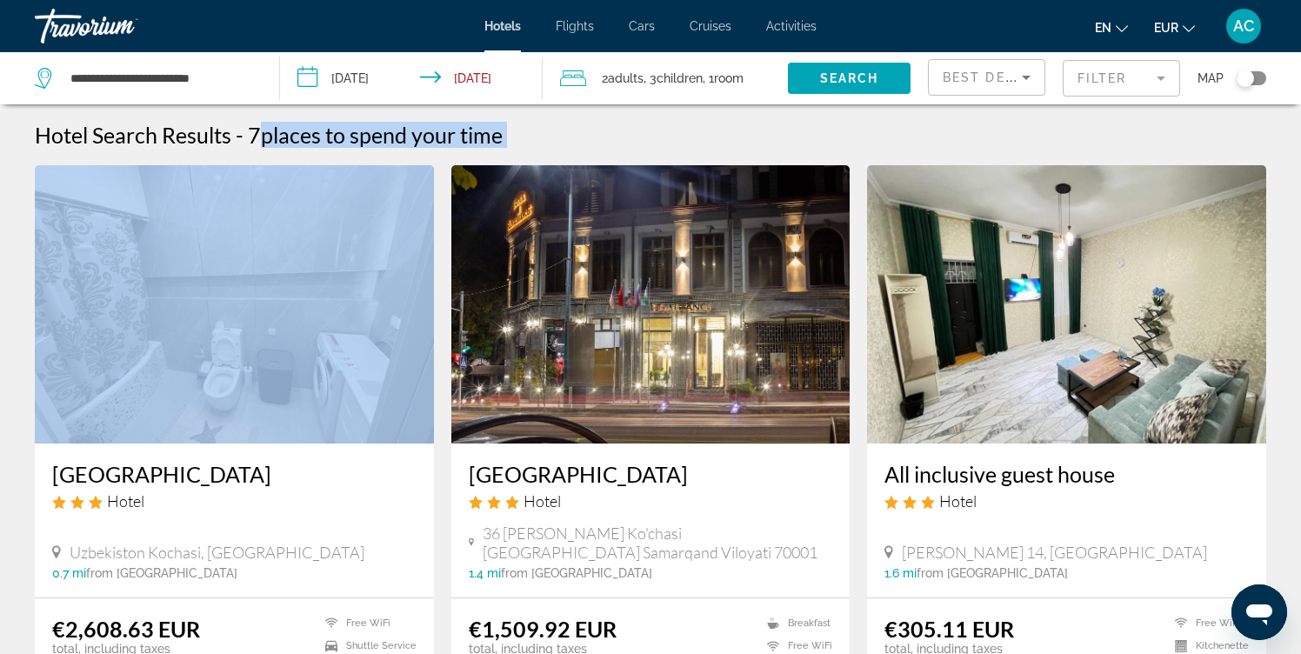
click at [489, 137] on span "places to spend your time" at bounding box center [382, 135] width 242 height 26
click at [506, 140] on div "Hotel Search Results - 7 places to spend your time" at bounding box center [650, 135] width 1231 height 26
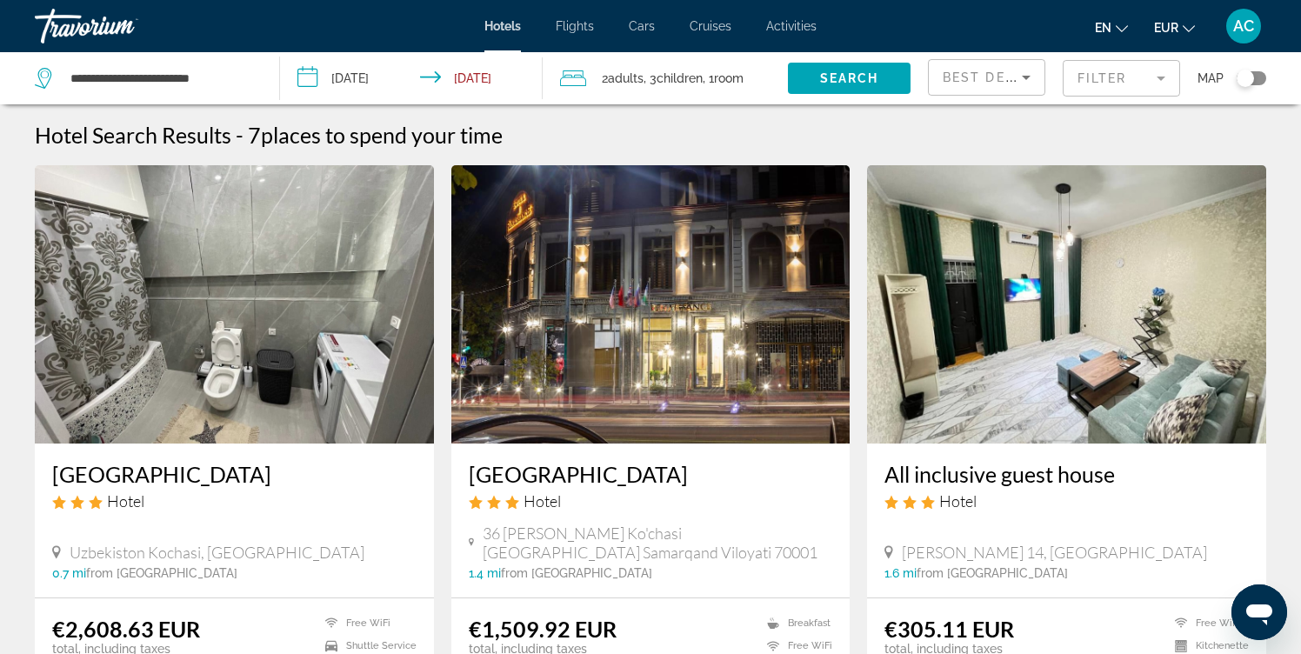
click at [506, 140] on div "Hotel Search Results - 7 places to spend your time" at bounding box center [650, 135] width 1231 height 26
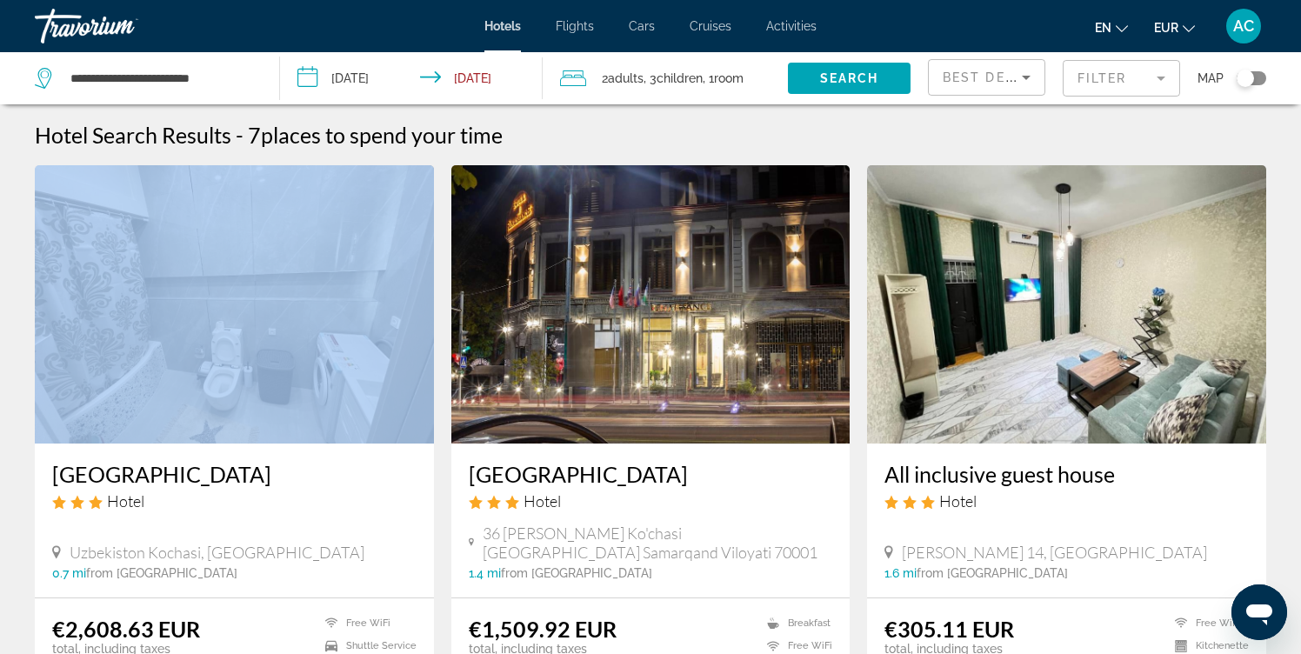
click at [506, 140] on div "Hotel Search Results - 7 places to spend your time" at bounding box center [650, 135] width 1231 height 26
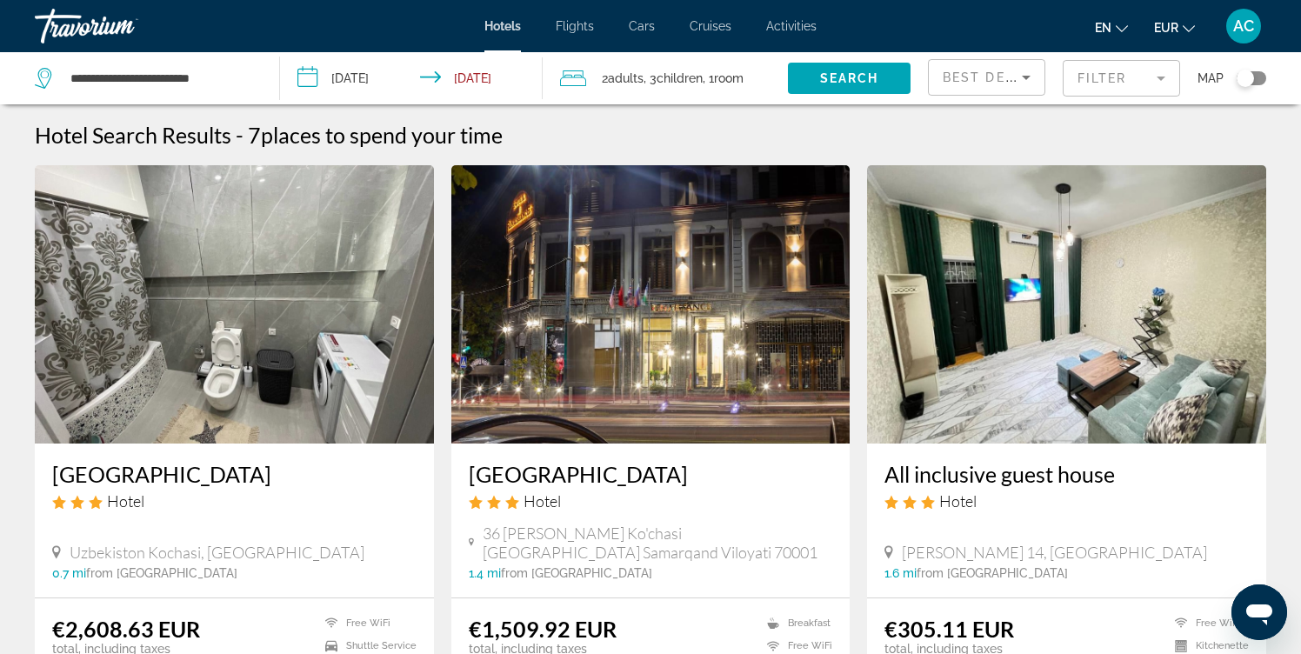
click at [139, 128] on h1 "Hotel Search Results" at bounding box center [133, 135] width 196 height 26
click at [240, 145] on span "-" at bounding box center [240, 135] width 8 height 26
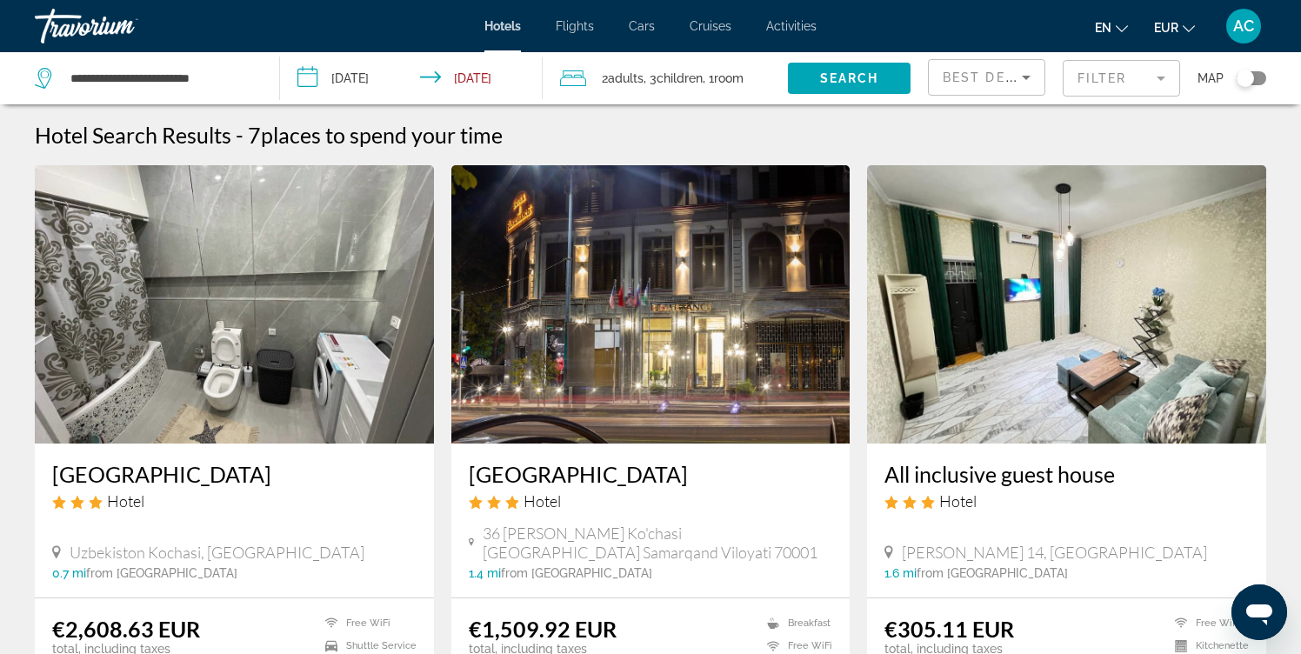
click at [240, 145] on span "-" at bounding box center [240, 135] width 8 height 26
click at [263, 141] on h2 "7 places to spend your time" at bounding box center [375, 135] width 255 height 26
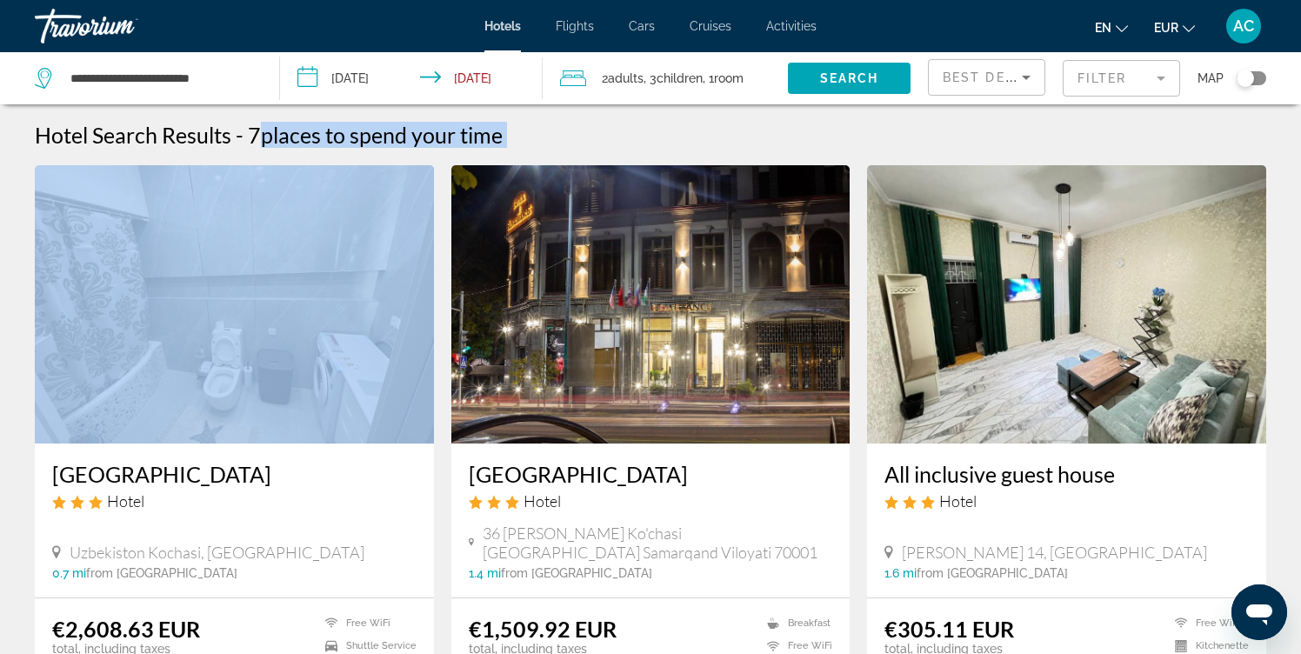
click at [263, 141] on h2 "7 places to spend your time" at bounding box center [375, 135] width 255 height 26
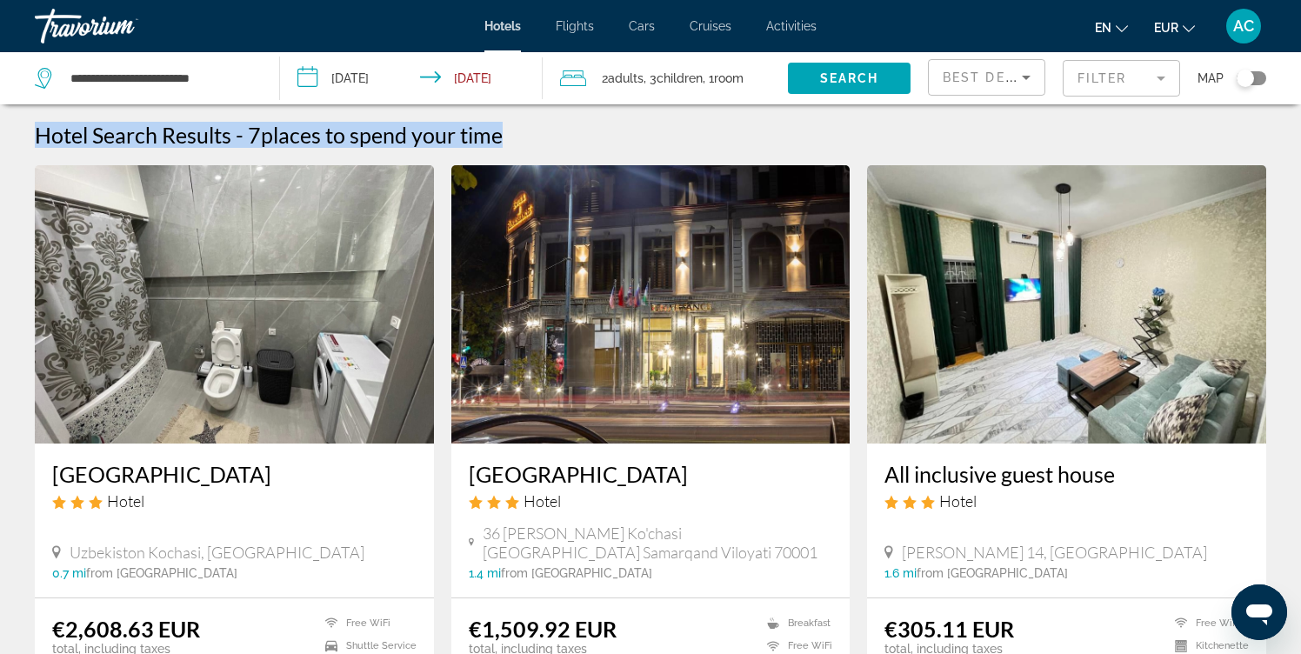
drag, startPoint x: 34, startPoint y: 138, endPoint x: 522, endPoint y: 132, distance: 487.7
click at [522, 132] on div "Hotel Search Results - 7 places to spend your time" at bounding box center [650, 135] width 1231 height 26
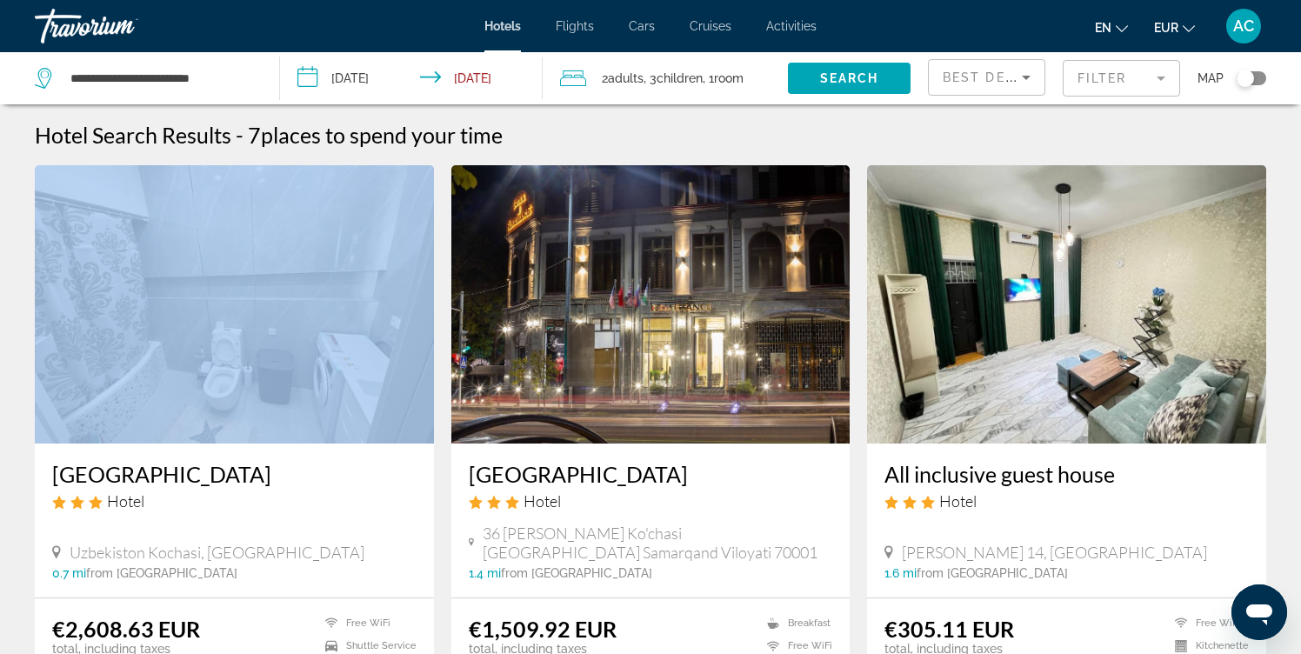
click at [522, 132] on div "Hotel Search Results - 7 places to spend your time" at bounding box center [650, 135] width 1231 height 26
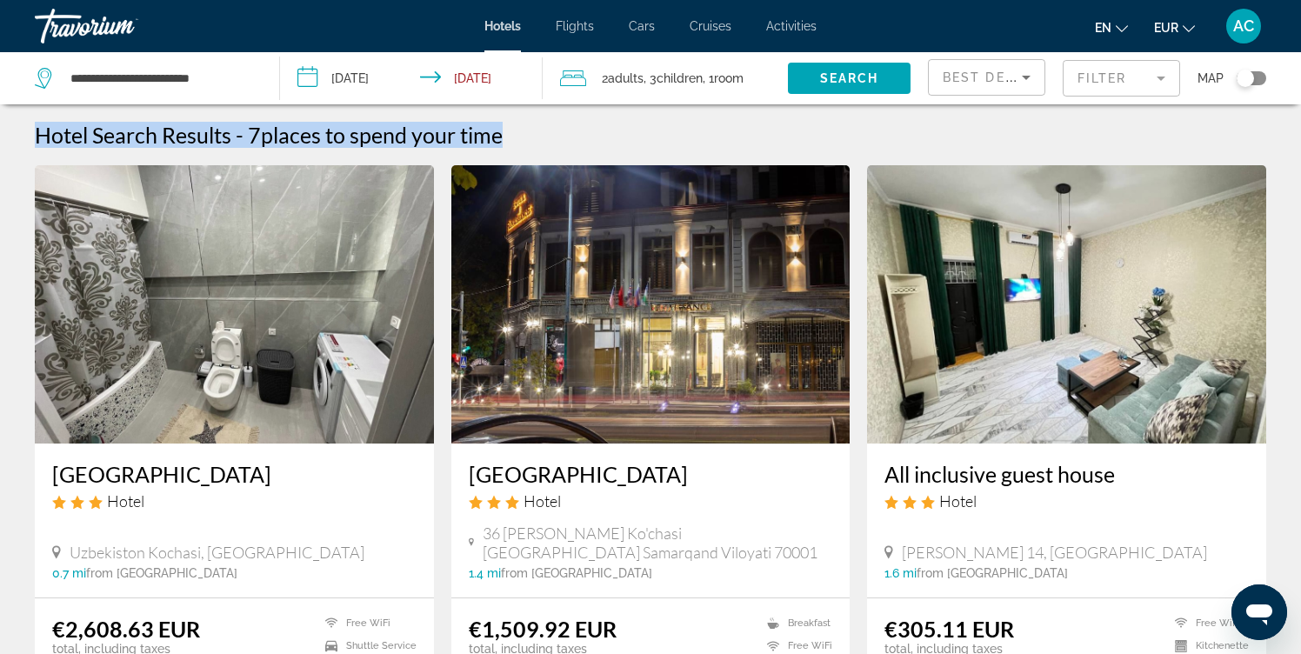
drag, startPoint x: 31, startPoint y: 134, endPoint x: 526, endPoint y: 136, distance: 494.7
click at [526, 136] on div "Hotel Search Results - 7 places to spend your time" at bounding box center [650, 135] width 1231 height 26
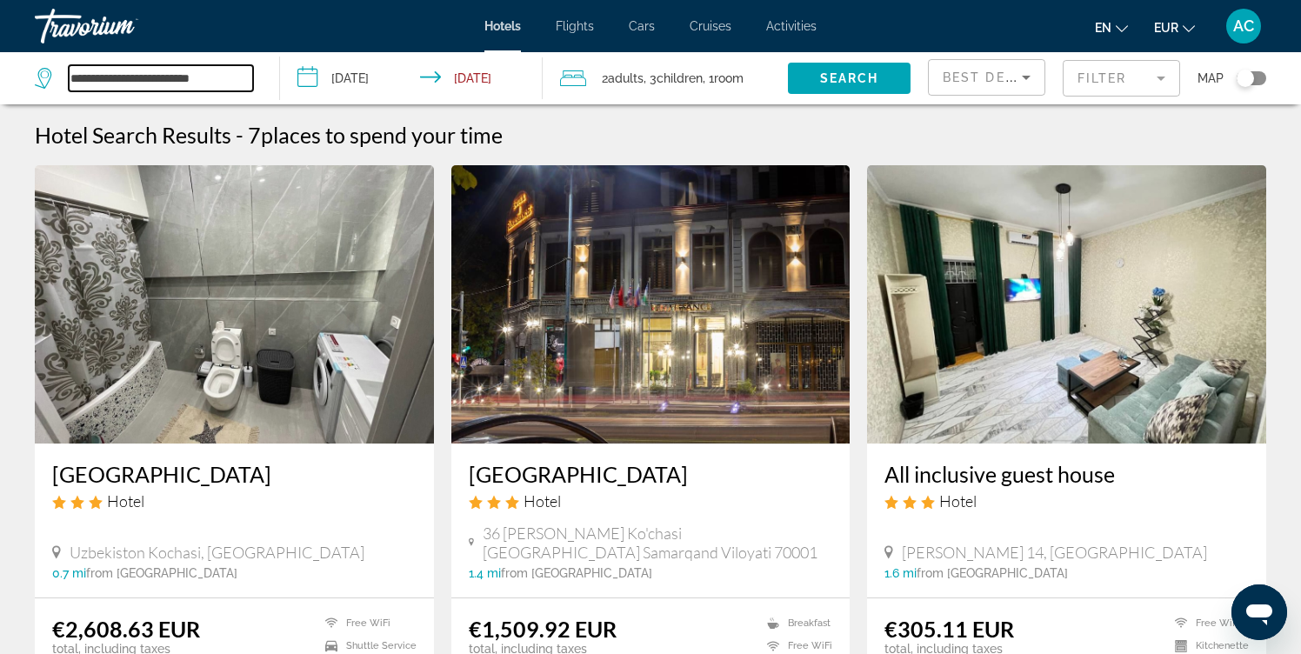
click at [202, 65] on input "**********" at bounding box center [161, 78] width 184 height 26
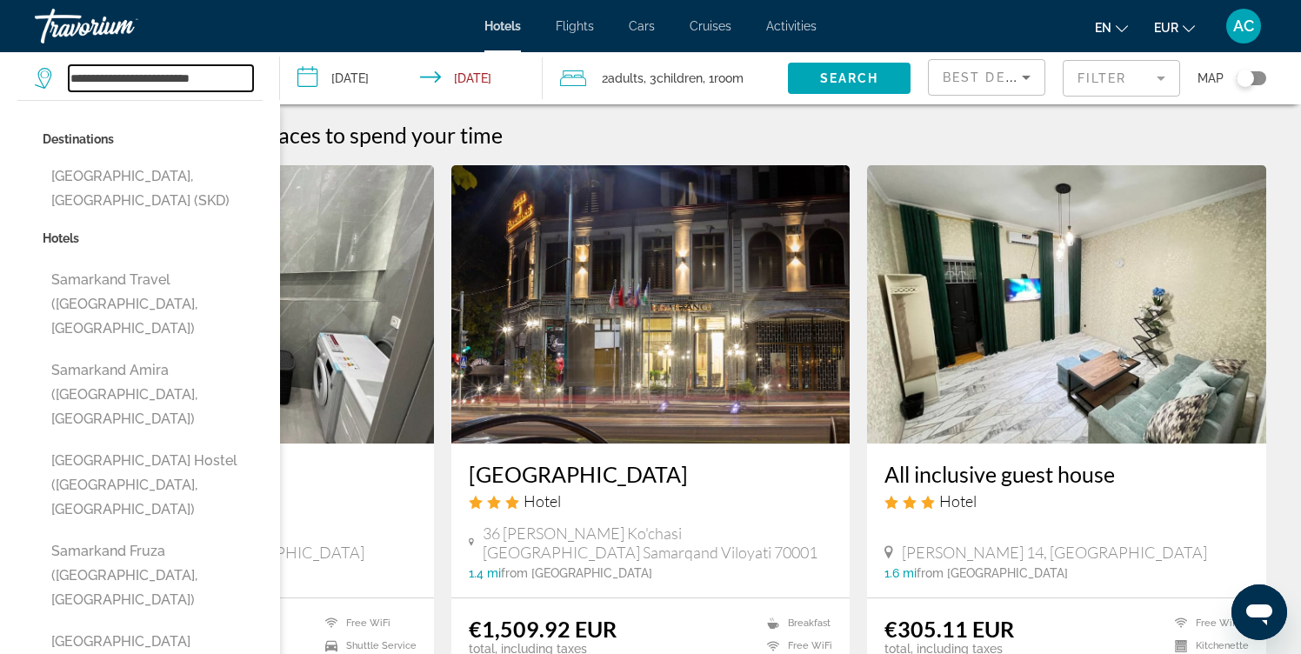
click at [202, 65] on input "**********" at bounding box center [161, 78] width 184 height 26
type input "******"
